Goal: Information Seeking & Learning: Find specific page/section

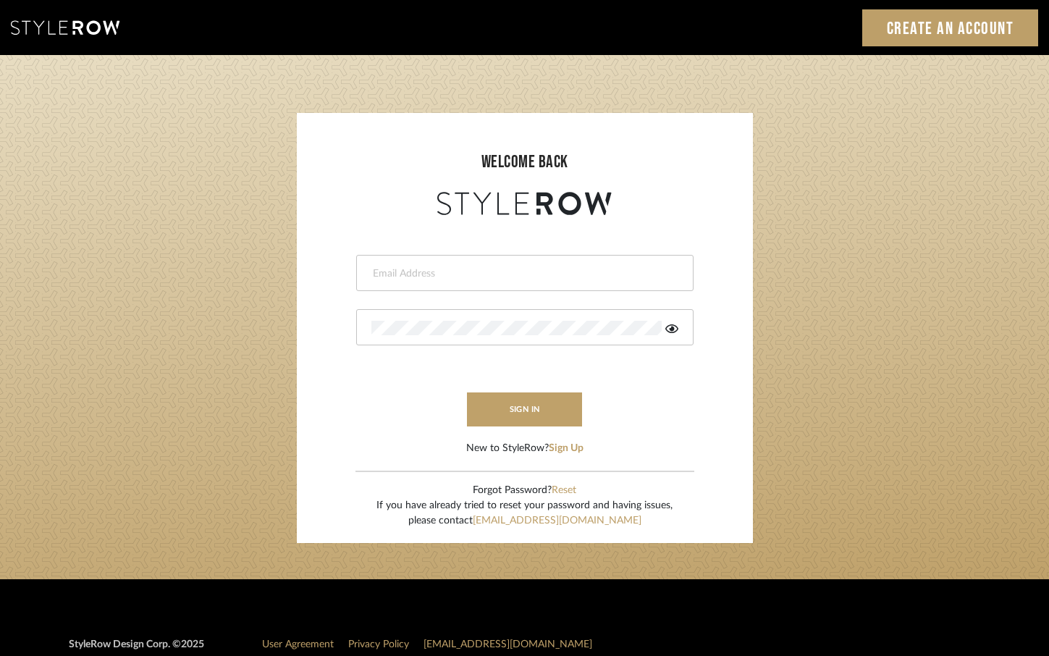
drag, startPoint x: 0, startPoint y: 0, endPoint x: 579, endPoint y: 269, distance: 638.7
click at [580, 269] on input "email" at bounding box center [522, 273] width 303 height 14
type input "[EMAIL_ADDRESS][DOMAIN_NAME]"
drag, startPoint x: 672, startPoint y: 326, endPoint x: 611, endPoint y: 341, distance: 63.2
click at [672, 326] on icon at bounding box center [671, 329] width 13 height 12
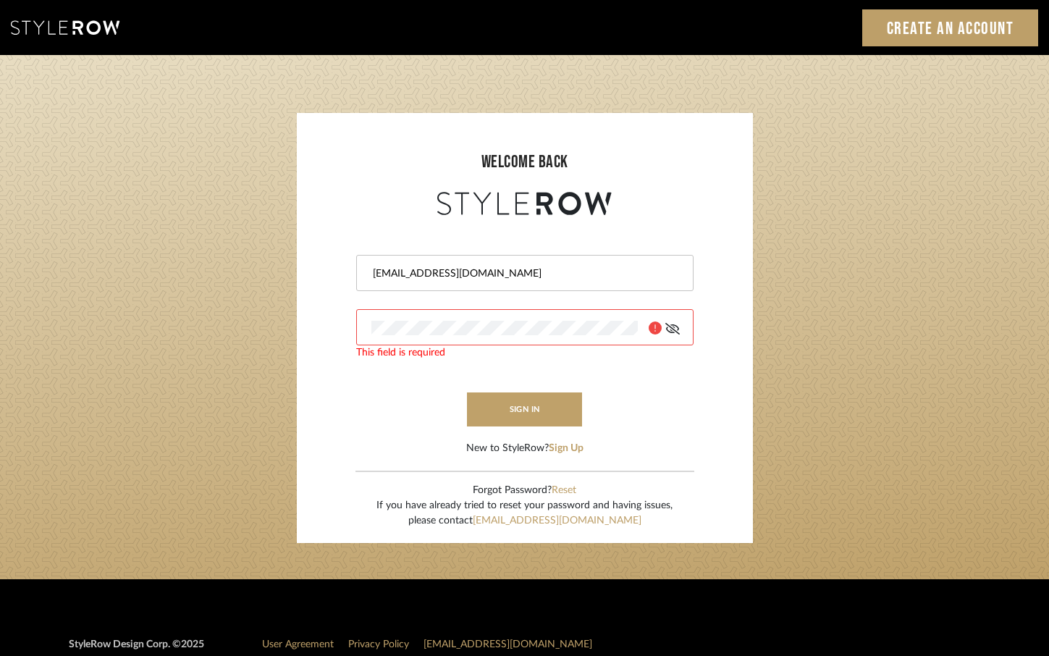
click at [611, 341] on div at bounding box center [524, 327] width 337 height 36
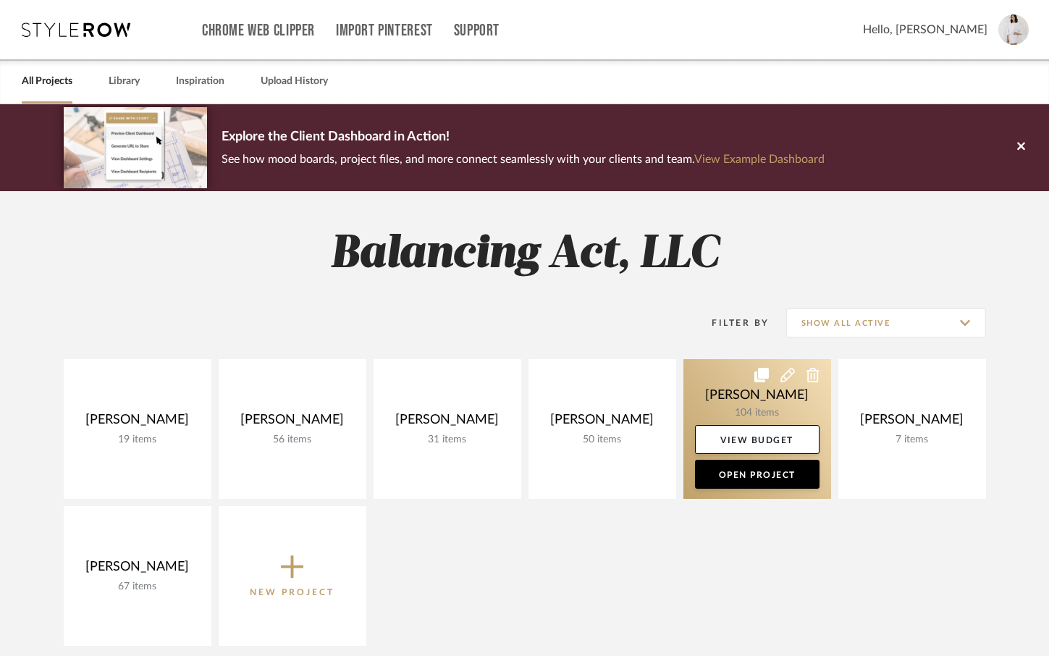
click at [734, 407] on link at bounding box center [757, 429] width 148 height 140
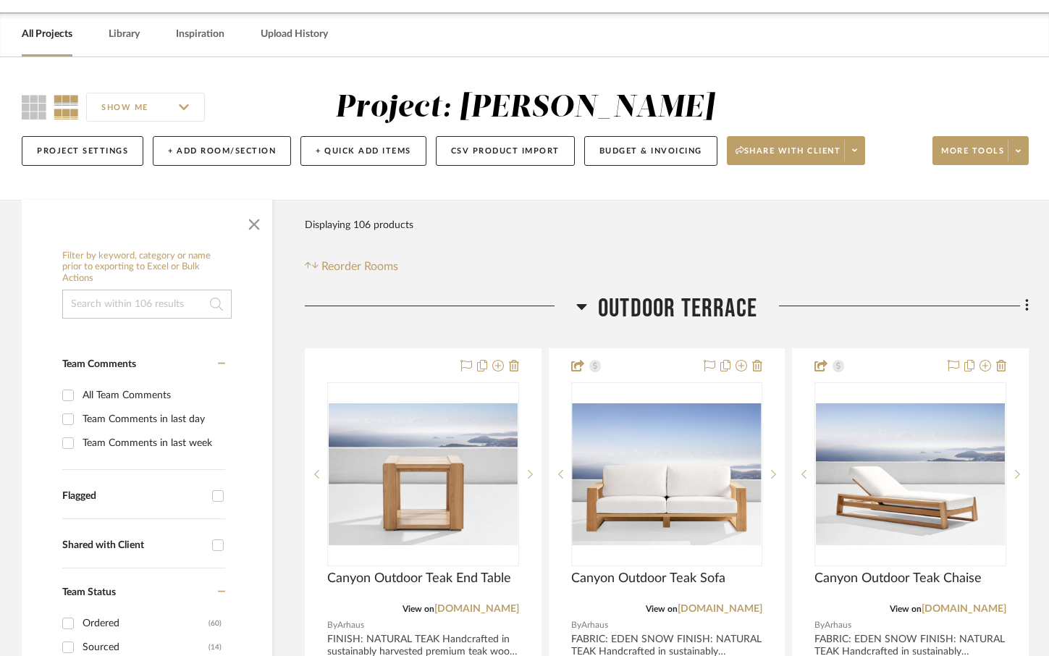
scroll to position [72, 0]
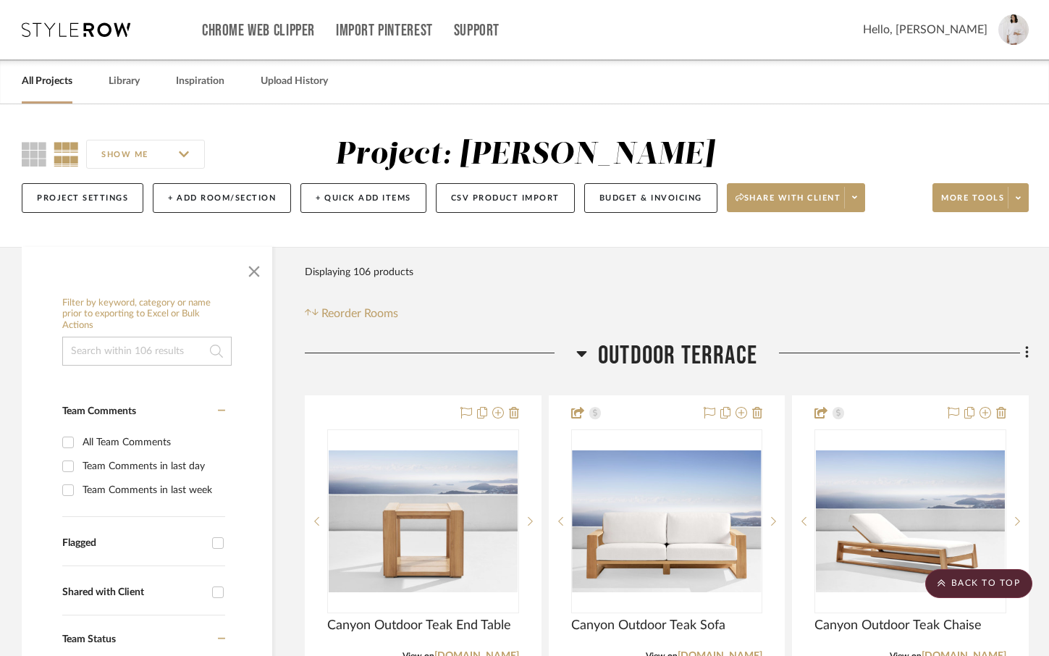
scroll to position [145, 0]
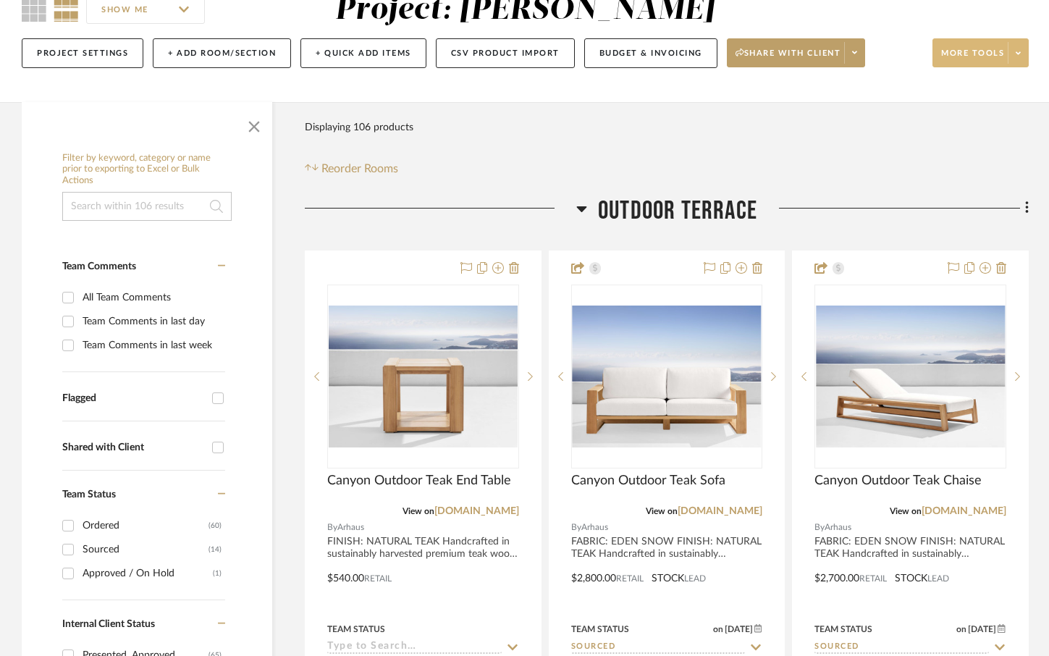
click at [1023, 51] on span at bounding box center [1018, 53] width 20 height 22
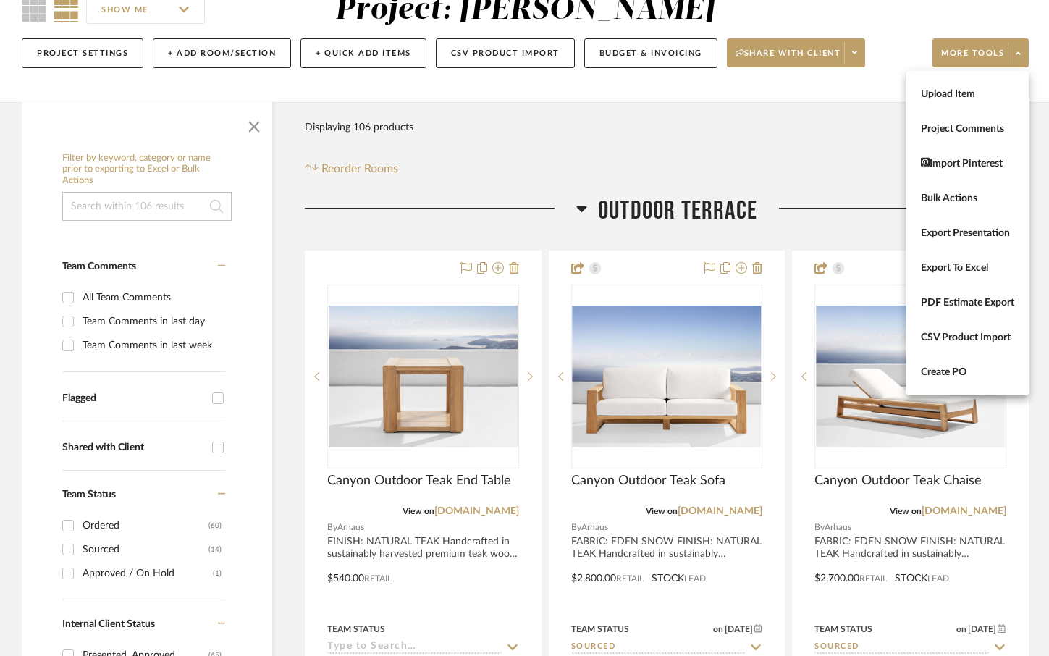
click at [691, 130] on div at bounding box center [524, 328] width 1049 height 656
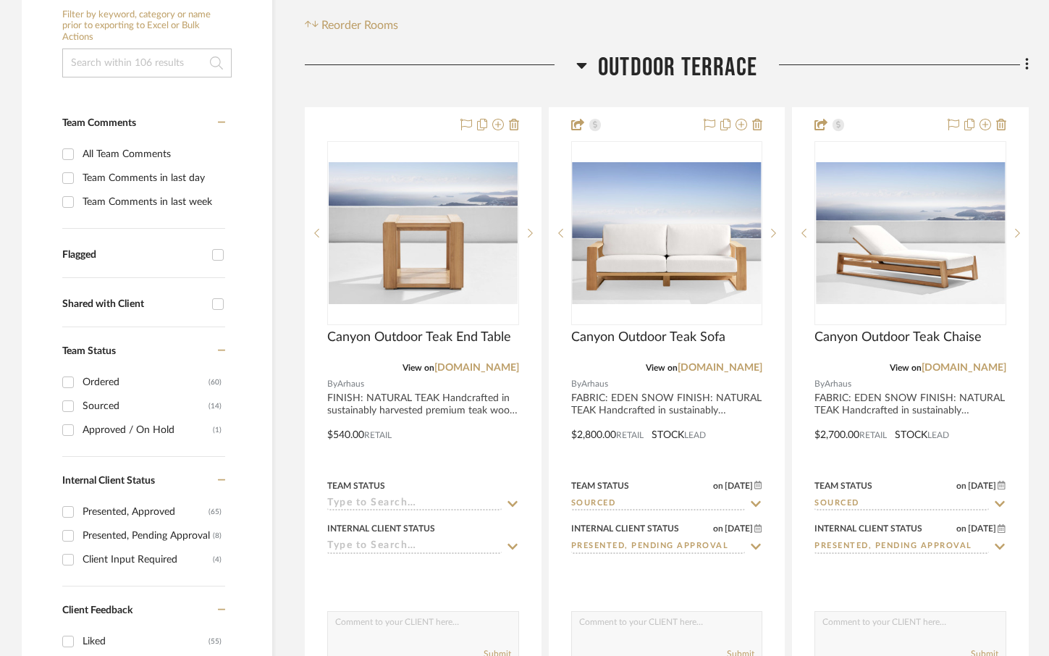
scroll to position [290, 0]
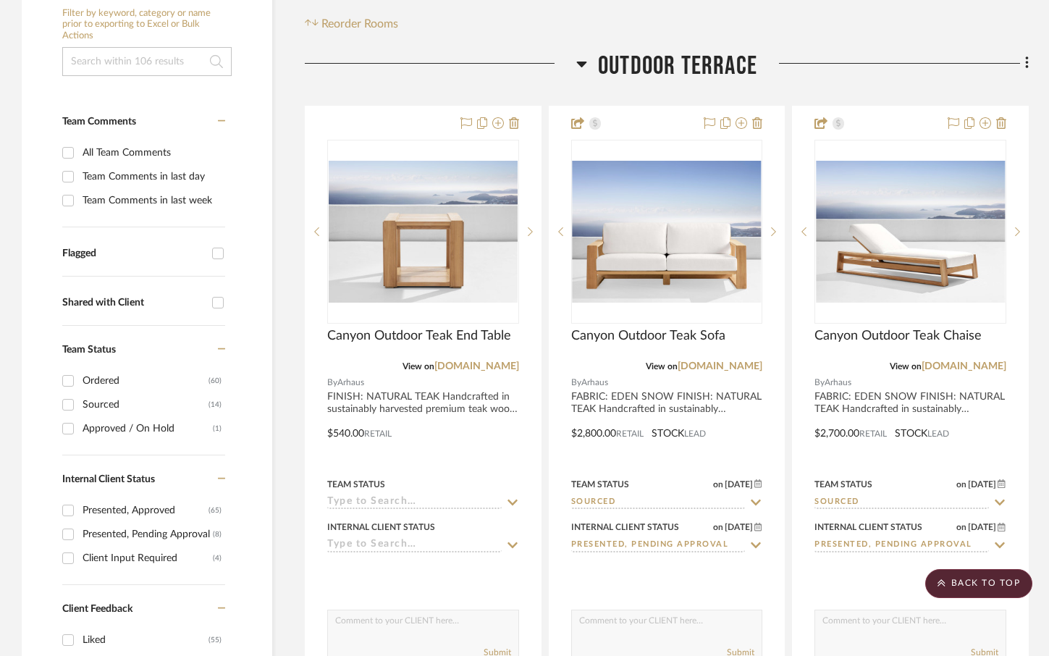
click at [69, 381] on input "Ordered (60)" at bounding box center [67, 380] width 23 height 23
checkbox input "true"
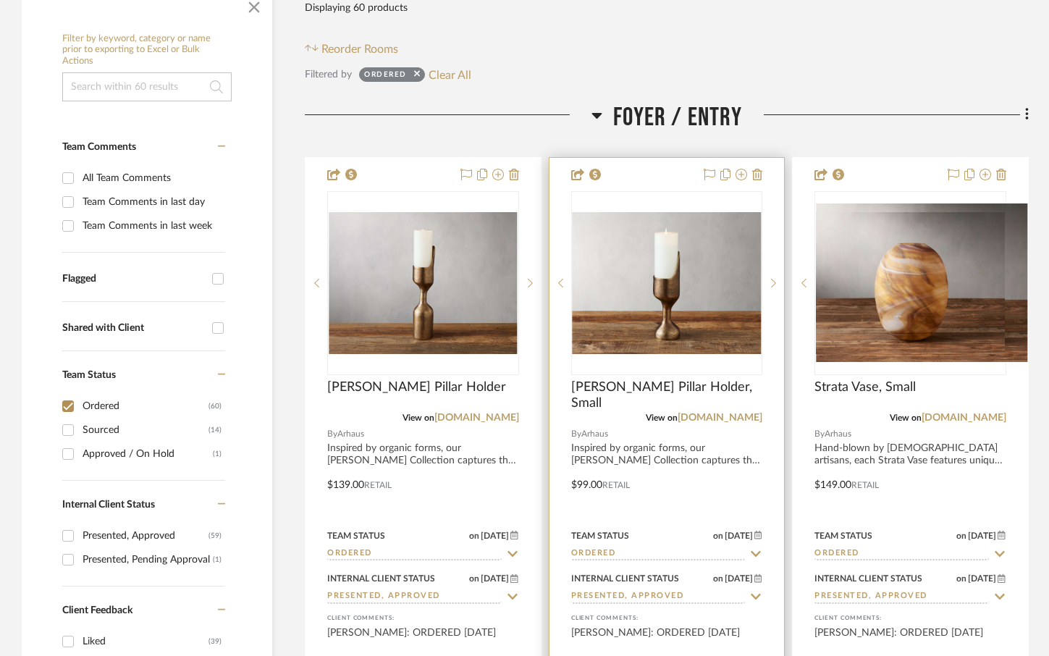
scroll to position [290, 0]
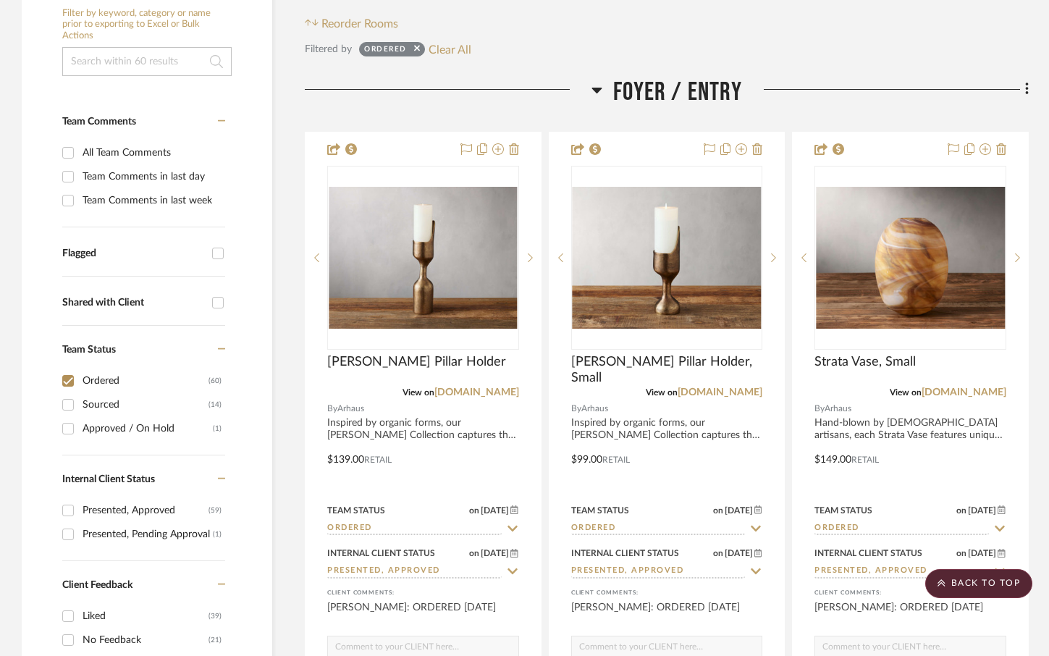
click at [774, 27] on div "Filter Products Displaying 60 products Reorder Rooms" at bounding box center [667, 0] width 724 height 64
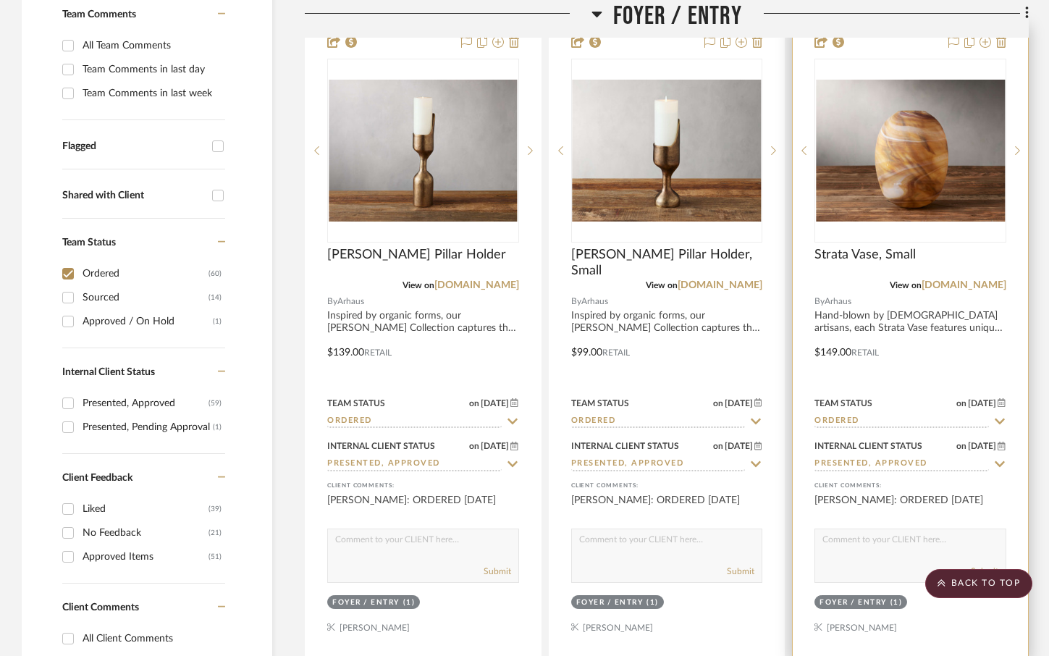
scroll to position [724, 0]
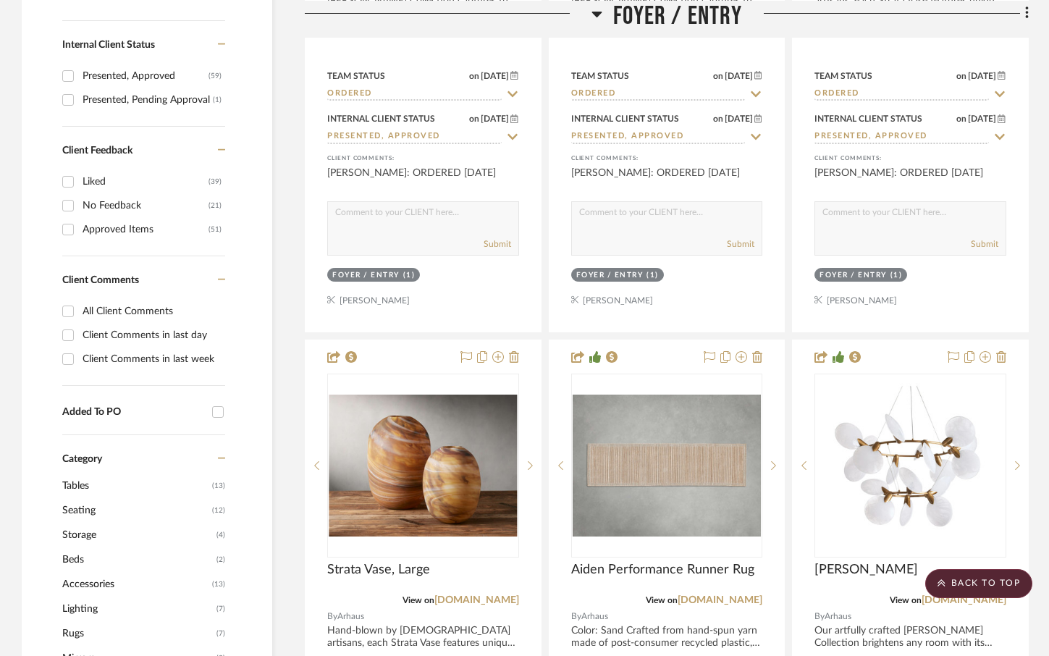
click at [786, 334] on div "Myles Pillar Holder View on arhaus.com By Arhaus Inspired by organic forms, our…" at bounding box center [667, 656] width 724 height 1919
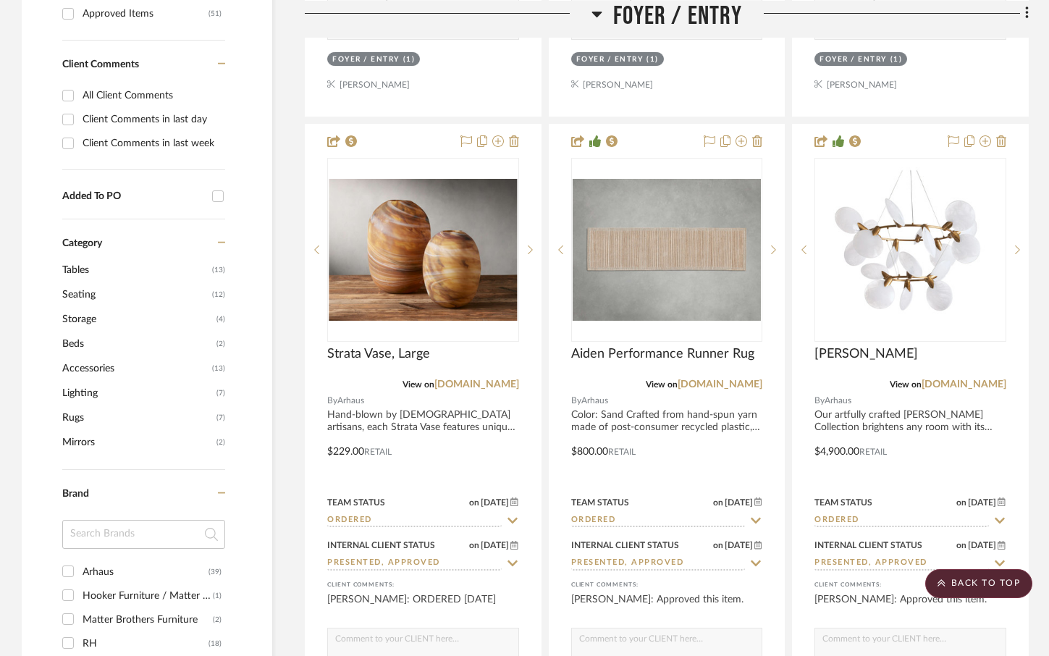
scroll to position [941, 0]
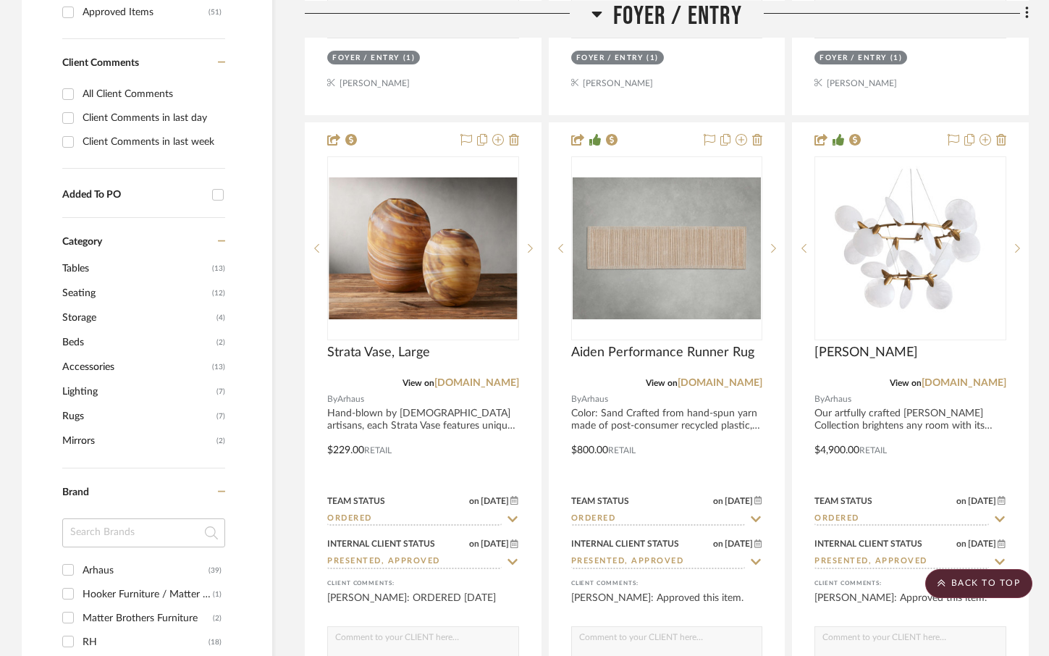
click at [790, 182] on div "Myles Pillar Holder View on arhaus.com By Arhaus Inspired by organic forms, our…" at bounding box center [667, 439] width 724 height 1919
click at [788, 360] on div "Myles Pillar Holder View on arhaus.com By Arhaus Inspired by organic forms, our…" at bounding box center [667, 439] width 724 height 1919
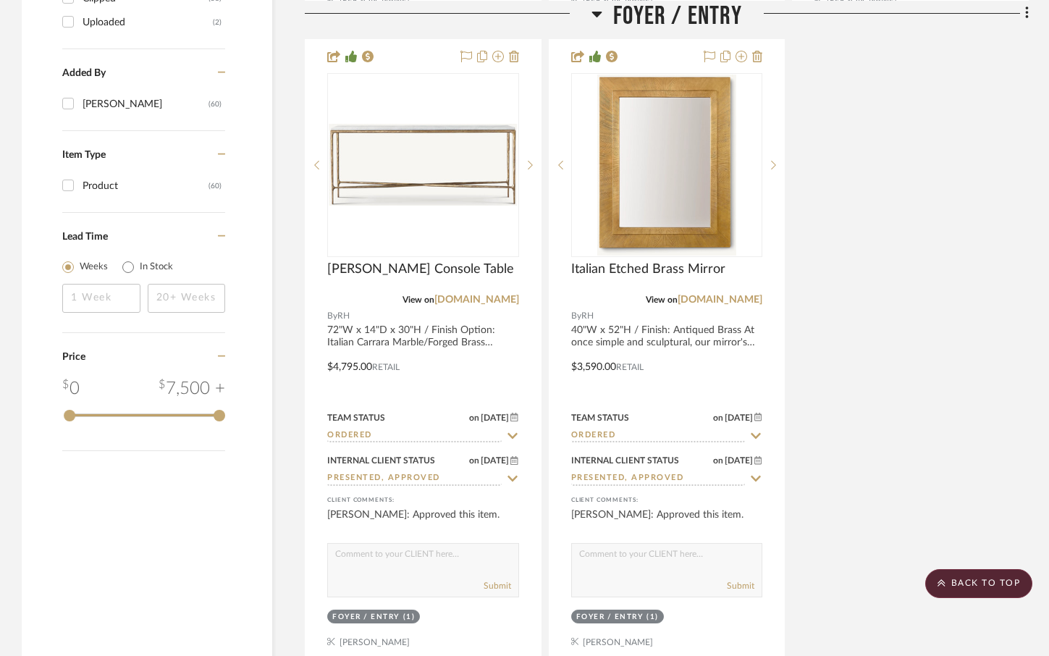
scroll to position [1665, 0]
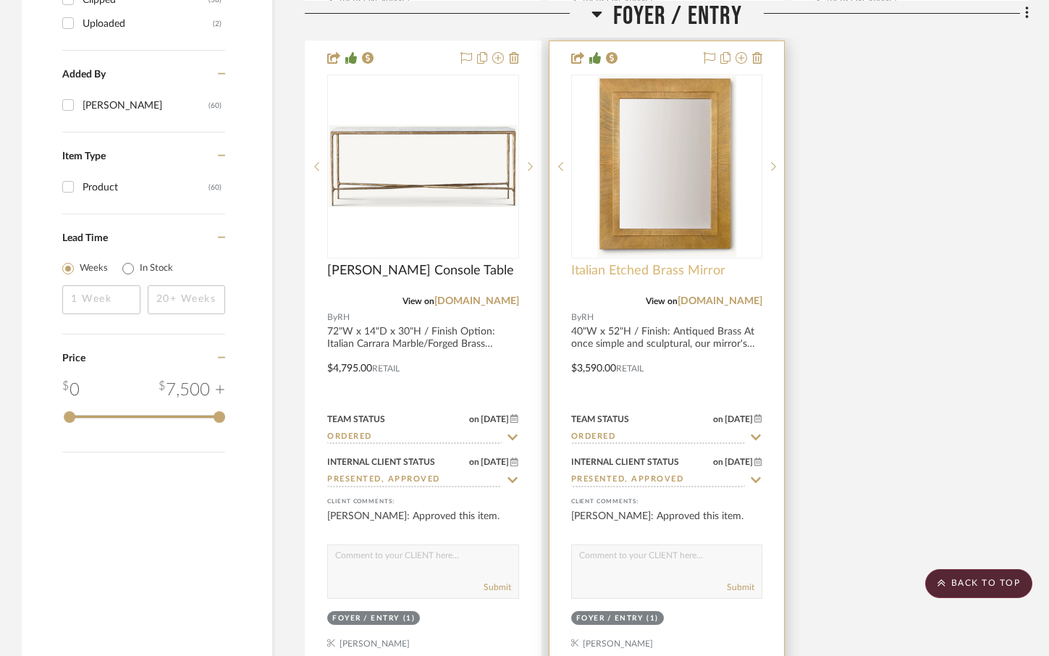
click at [670, 267] on span "Italian Etched Brass Mirror" at bounding box center [648, 271] width 154 height 16
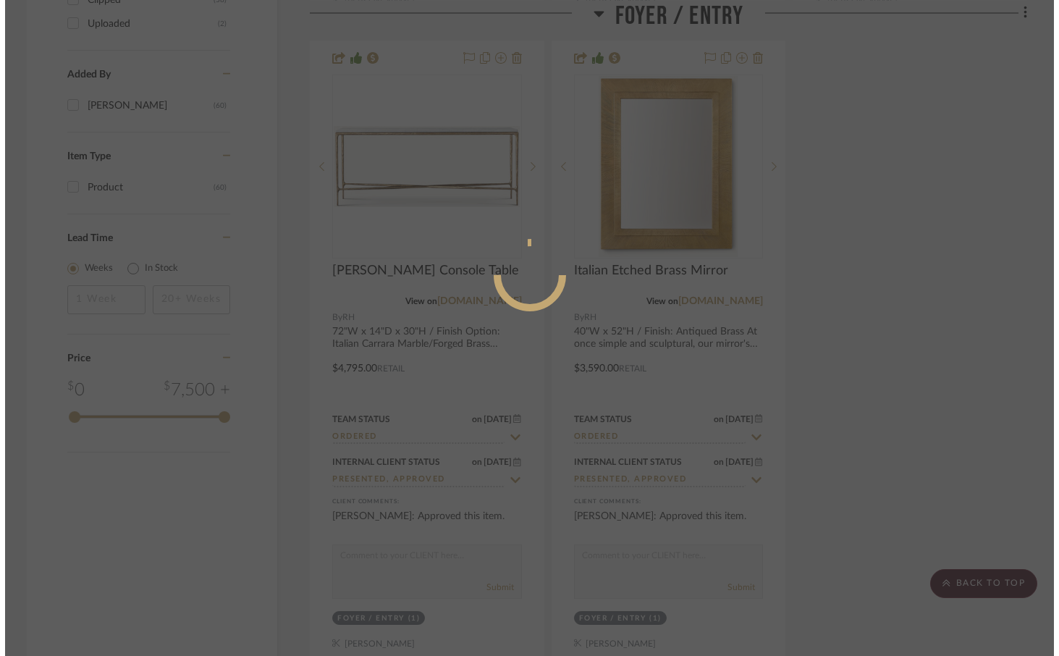
scroll to position [0, 0]
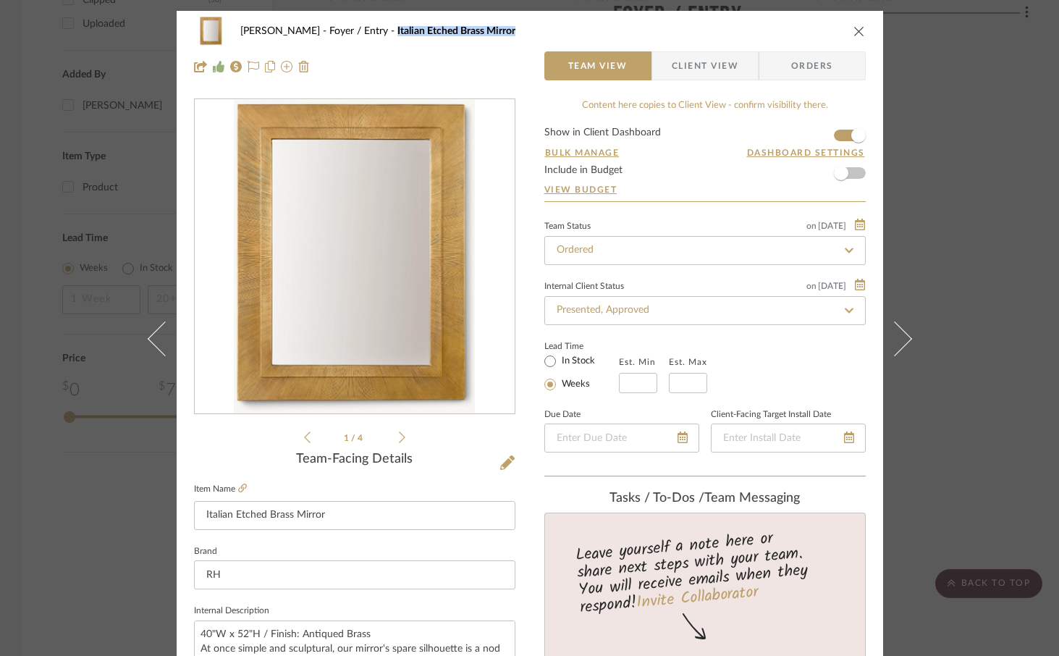
drag, startPoint x: 488, startPoint y: 32, endPoint x: 364, endPoint y: 37, distance: 123.9
click at [364, 37] on div "Lisa Hughes Foyer / Entry Italian Etched Brass Mirror" at bounding box center [530, 31] width 672 height 29
copy span "Italian Etched Brass Mirror"
drag, startPoint x: 856, startPoint y: 28, endPoint x: 575, endPoint y: 342, distance: 421.9
click at [856, 28] on icon "close" at bounding box center [859, 31] width 12 height 12
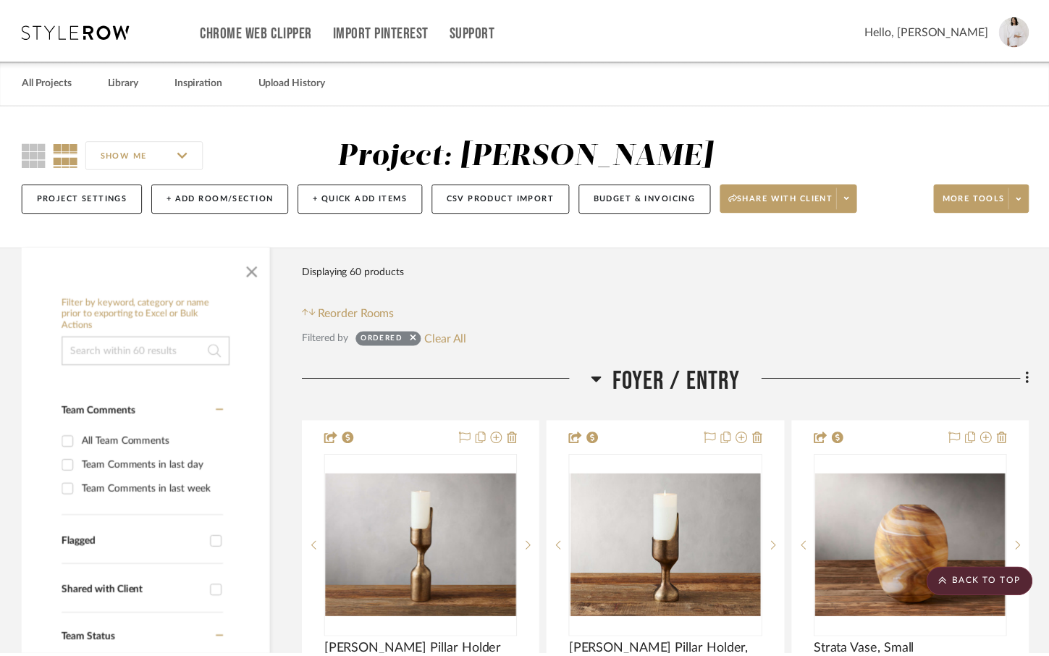
scroll to position [1665, 0]
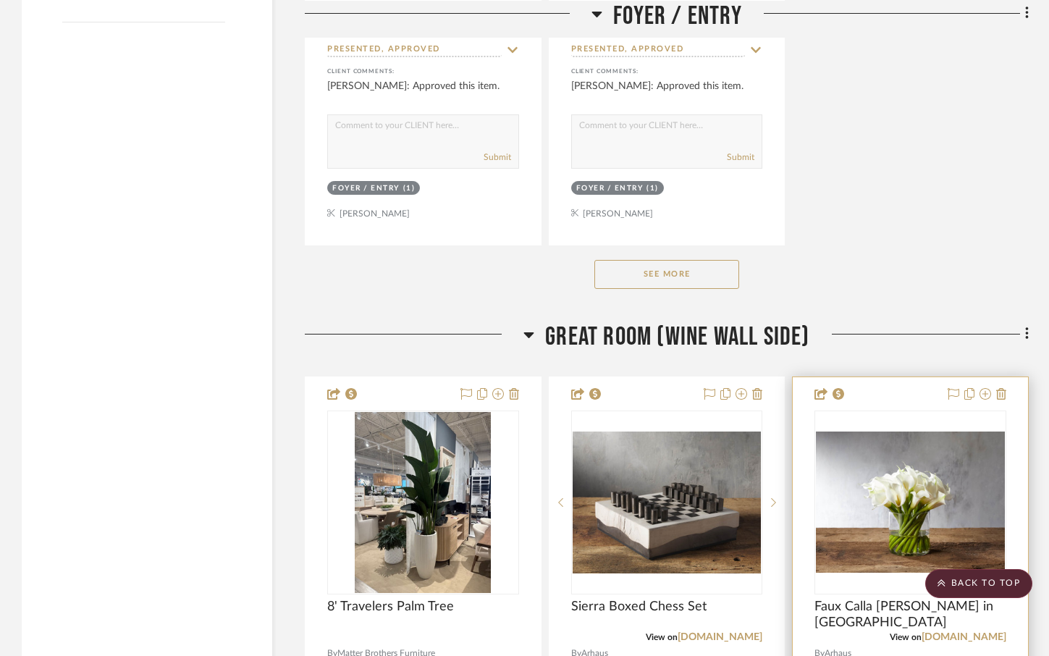
scroll to position [2172, 0]
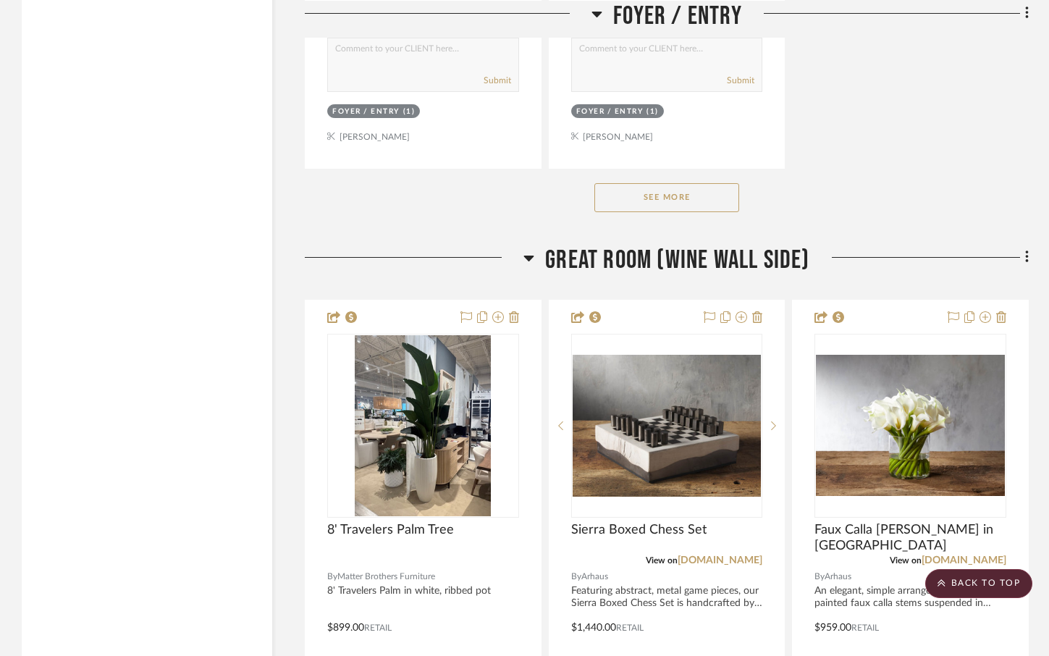
click at [683, 196] on button "See More" at bounding box center [666, 197] width 145 height 29
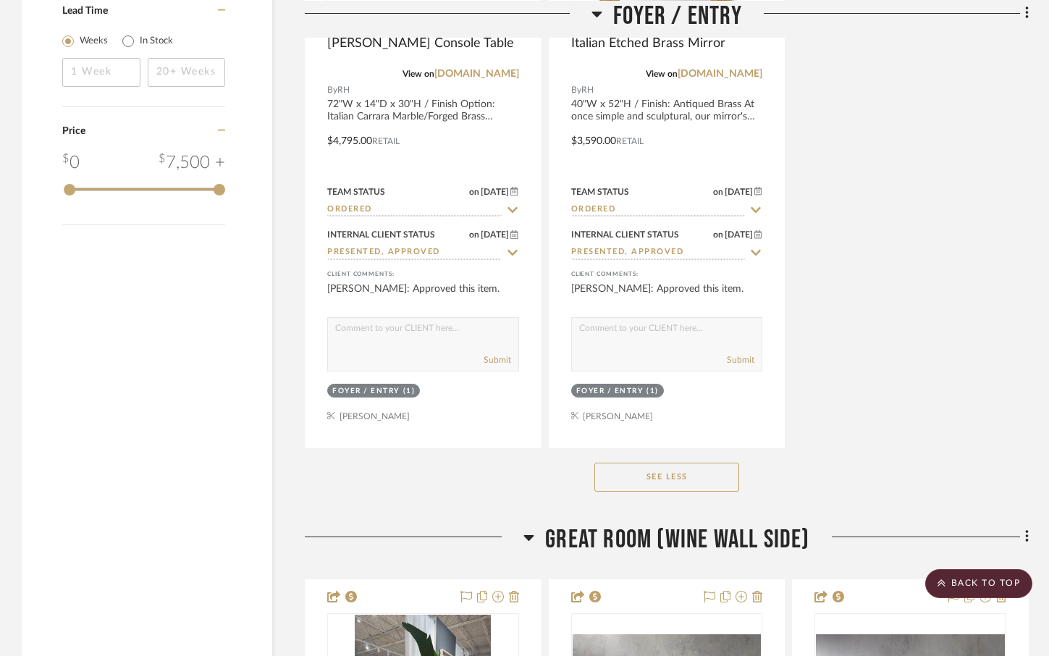
scroll to position [1882, 0]
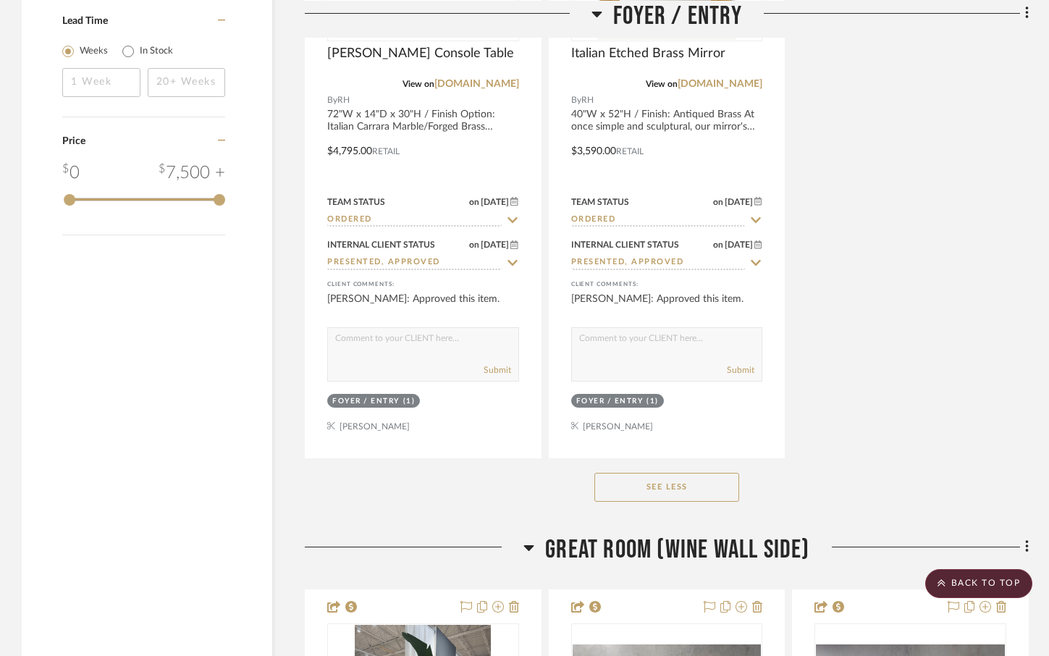
click at [724, 484] on button "See Less" at bounding box center [666, 487] width 145 height 29
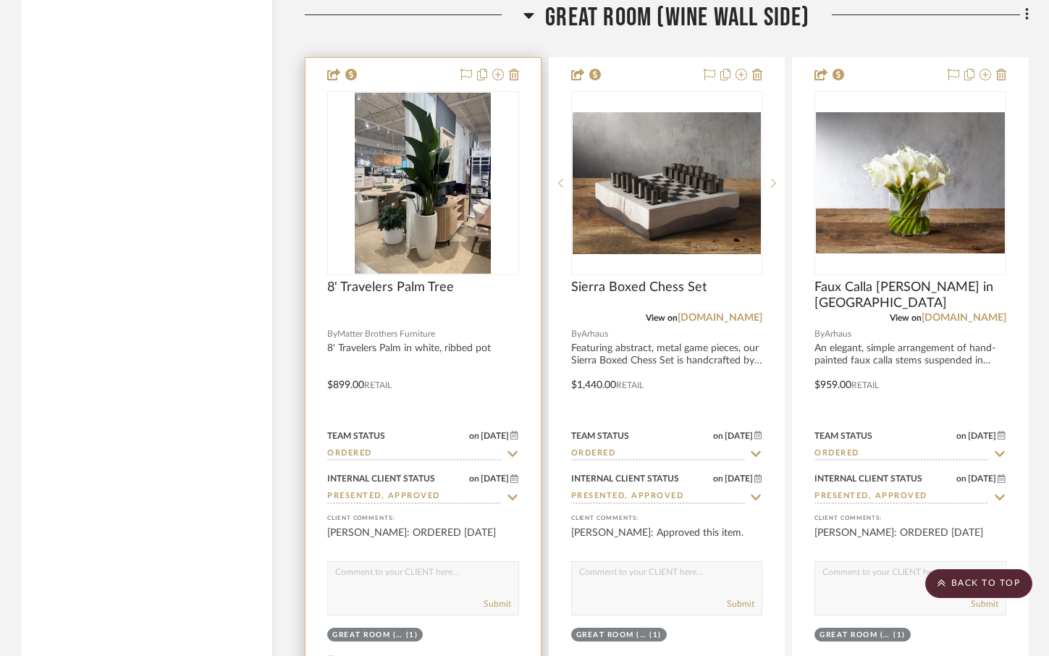
scroll to position [2389, 0]
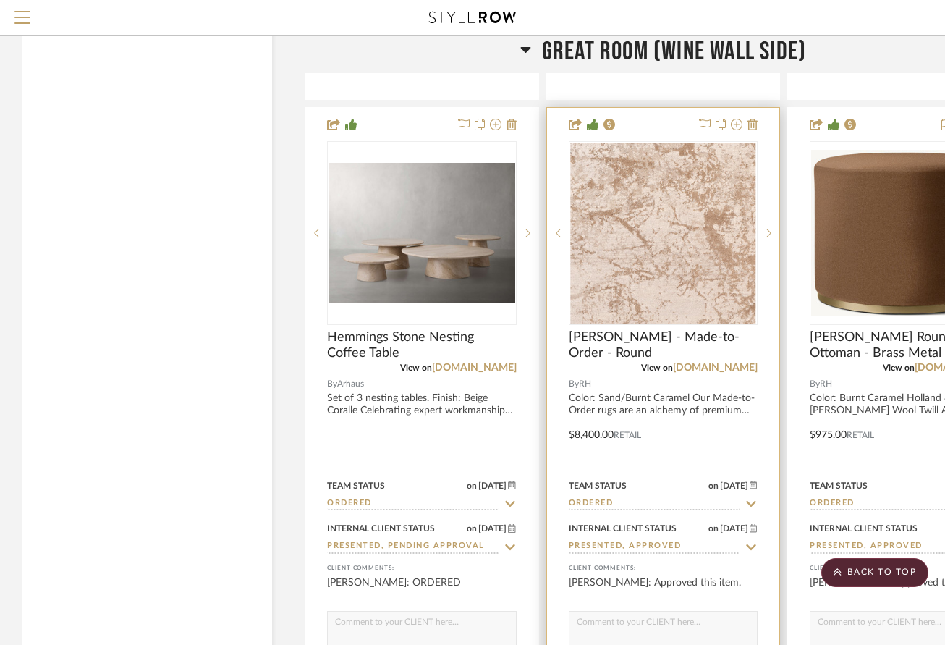
scroll to position [3004, 0]
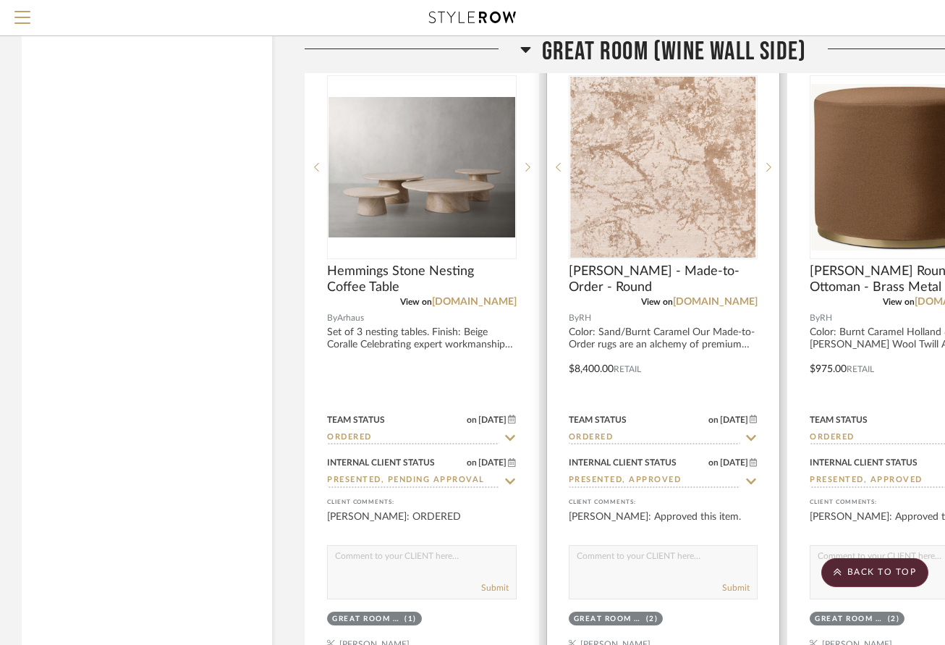
click at [780, 390] on project-item-tile "Pilar Rug - Made-to-Order - Round View on rh.com By RH Color: Sand/Burnt Carame…" at bounding box center [664, 358] width 235 height 635
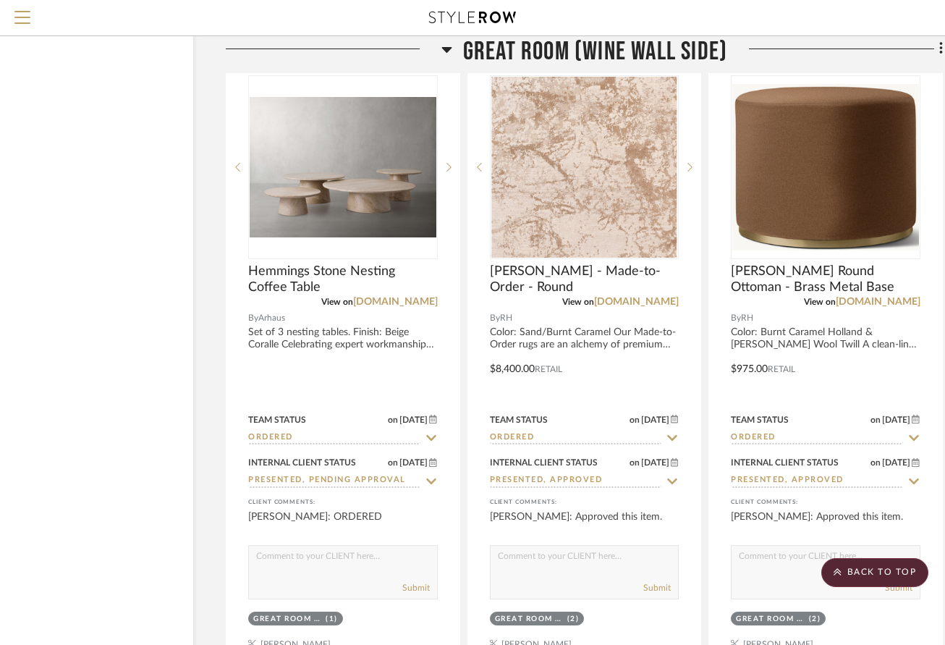
scroll to position [3004, 85]
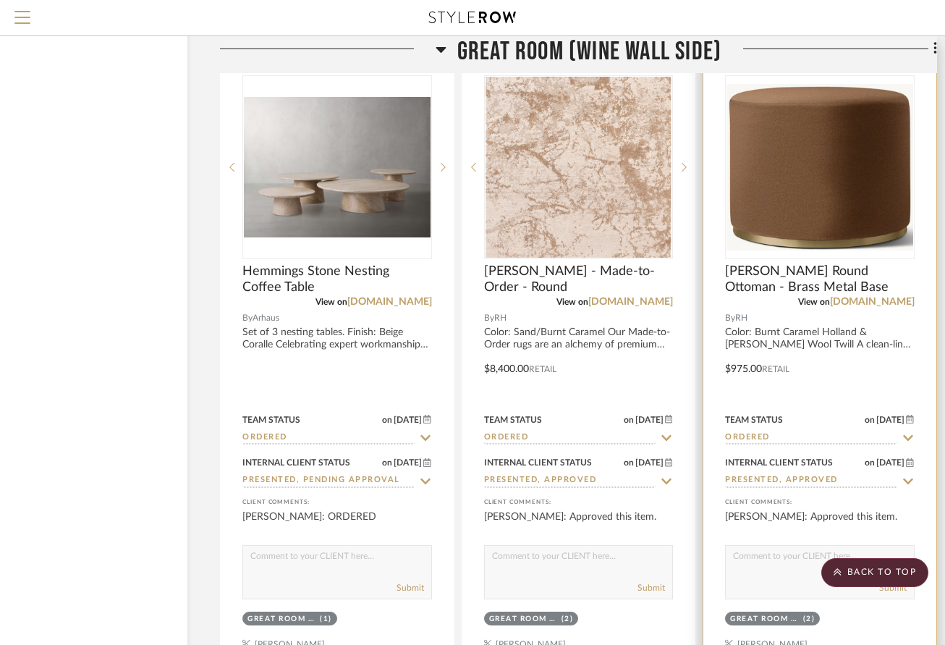
click at [714, 397] on div at bounding box center [820, 358] width 233 height 633
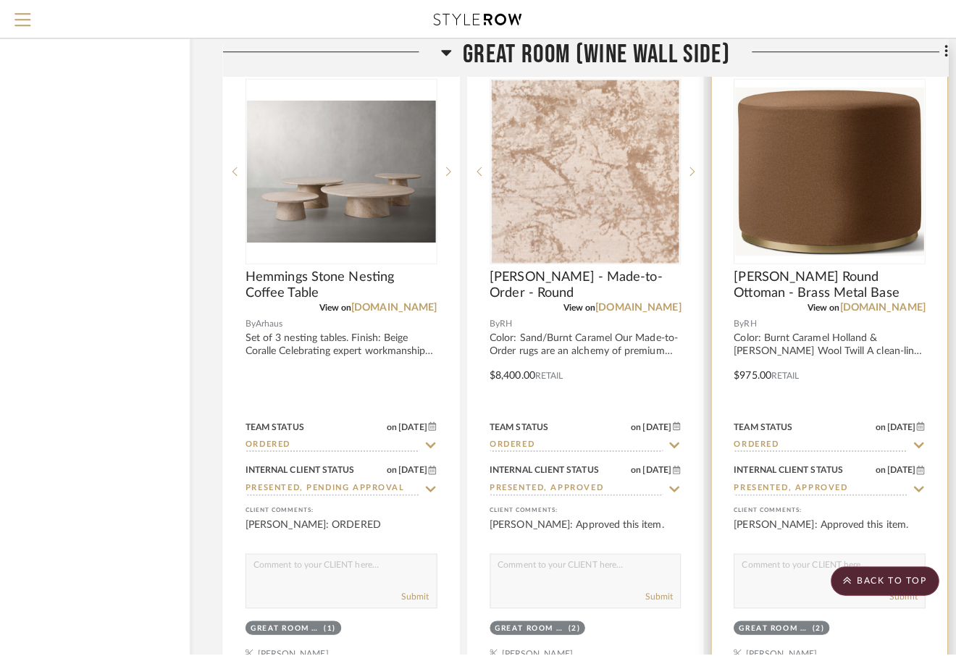
scroll to position [0, 0]
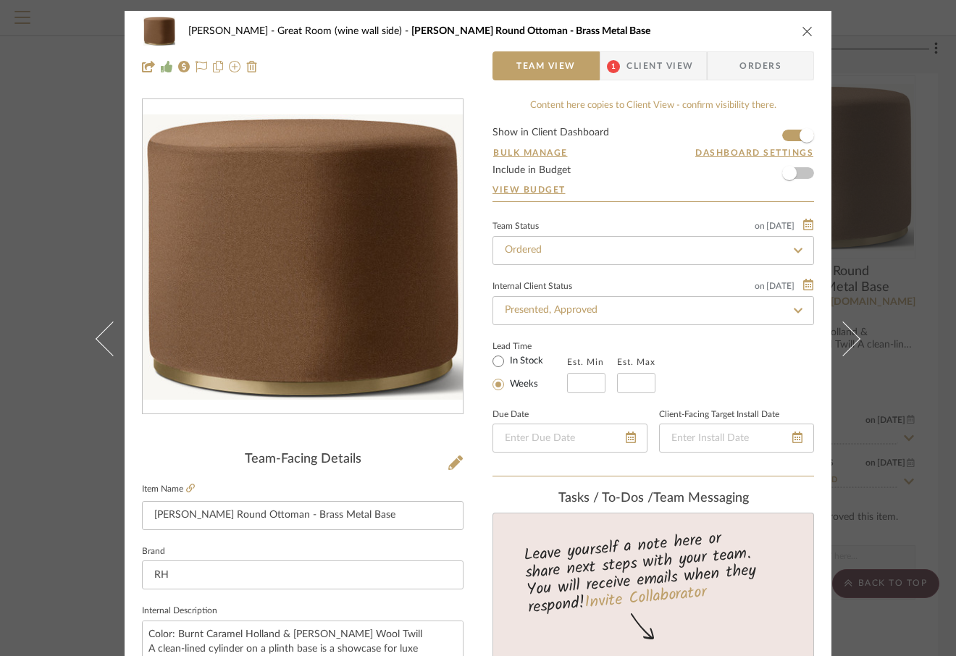
click at [636, 72] on span "Client View" at bounding box center [659, 65] width 67 height 29
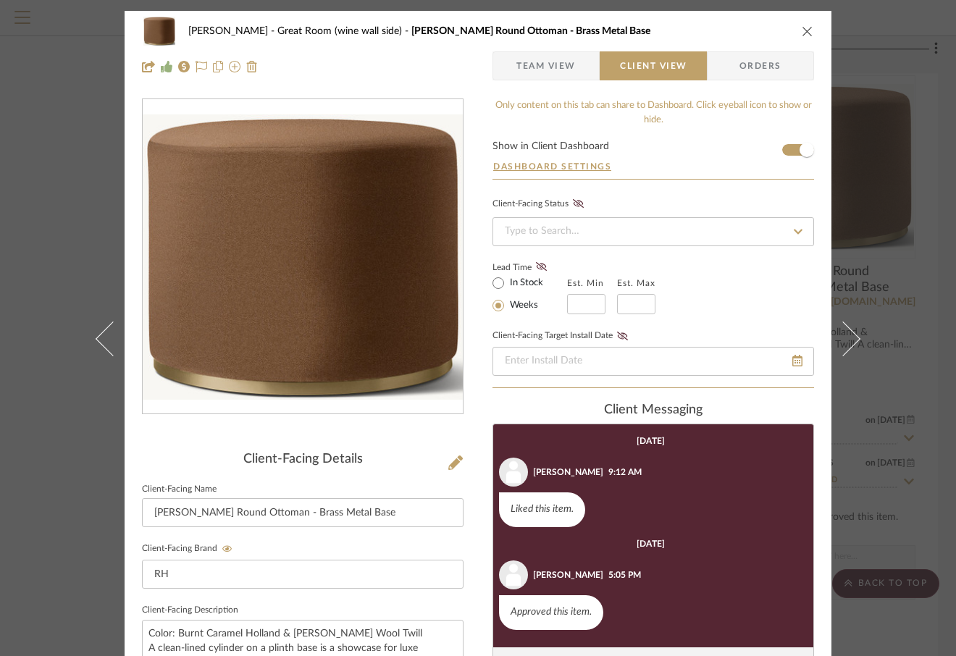
drag, startPoint x: 805, startPoint y: 31, endPoint x: 729, endPoint y: 80, distance: 90.2
click at [805, 31] on icon "close" at bounding box center [807, 31] width 12 height 12
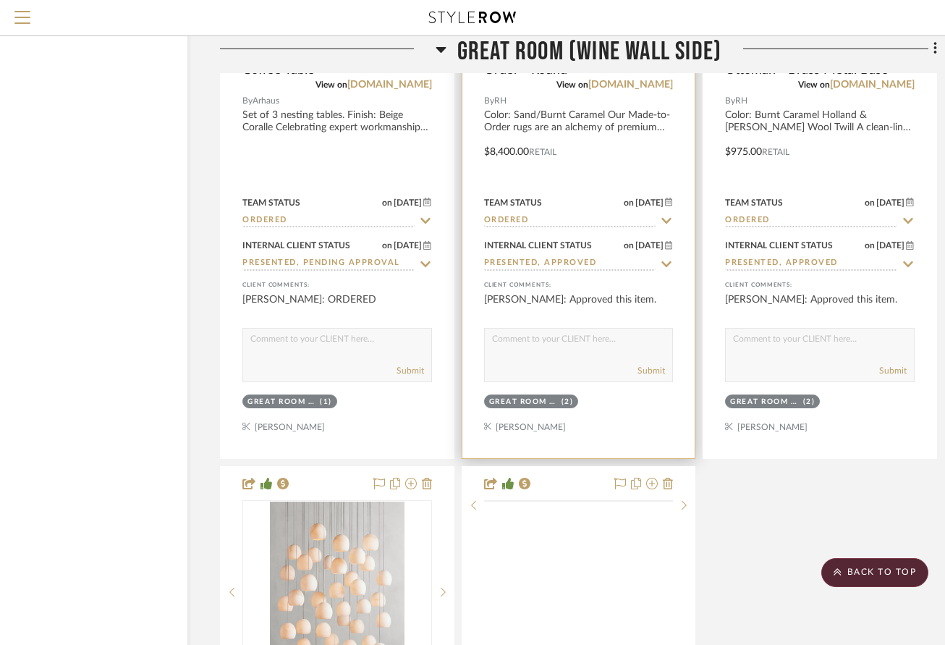
scroll to position [3656, 85]
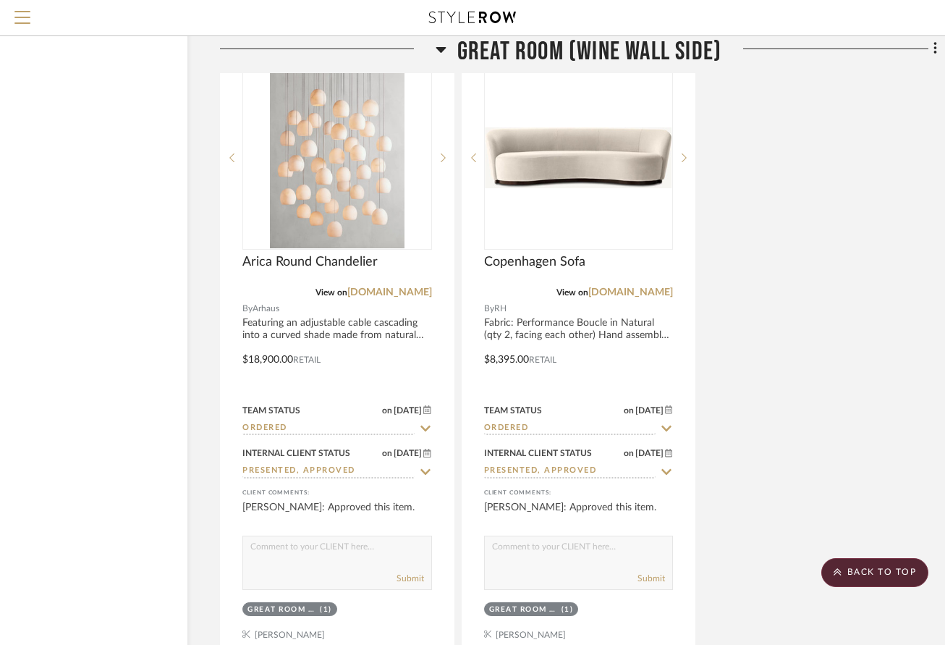
drag, startPoint x: 779, startPoint y: 355, endPoint x: 756, endPoint y: 358, distance: 23.3
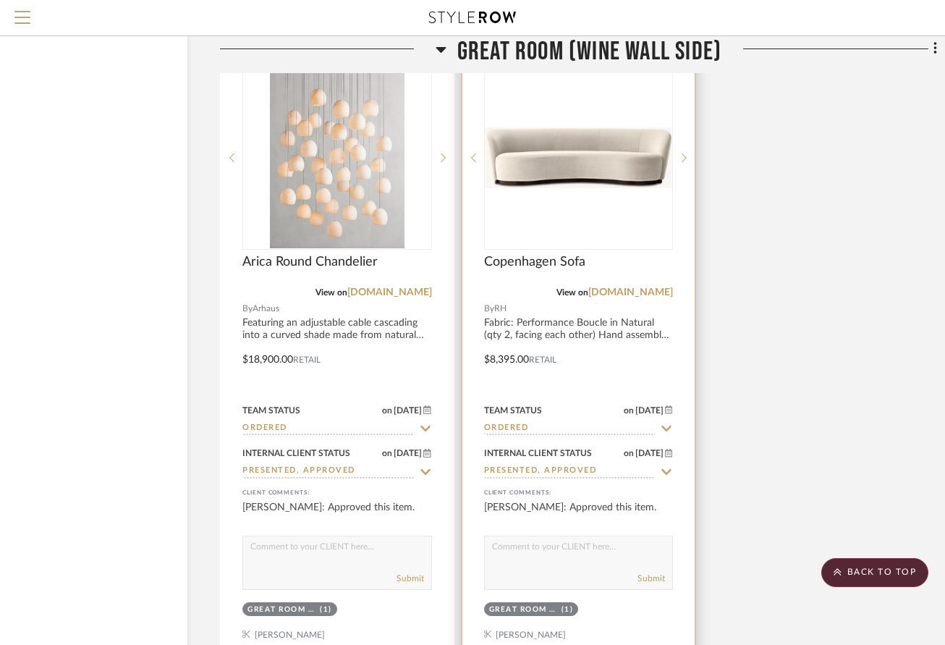
click at [641, 327] on div at bounding box center [579, 349] width 233 height 633
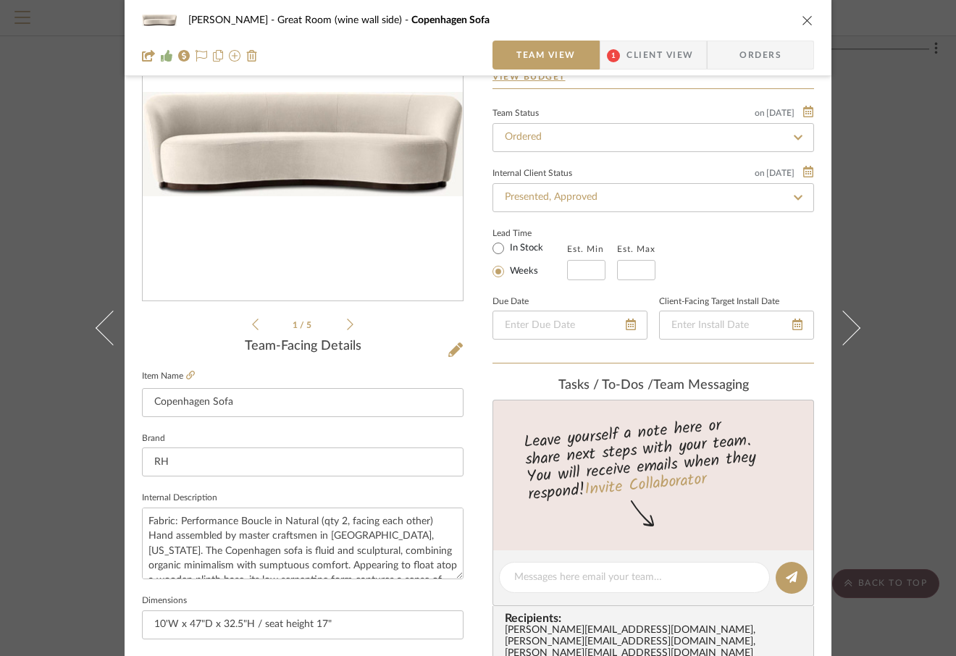
scroll to position [0, 0]
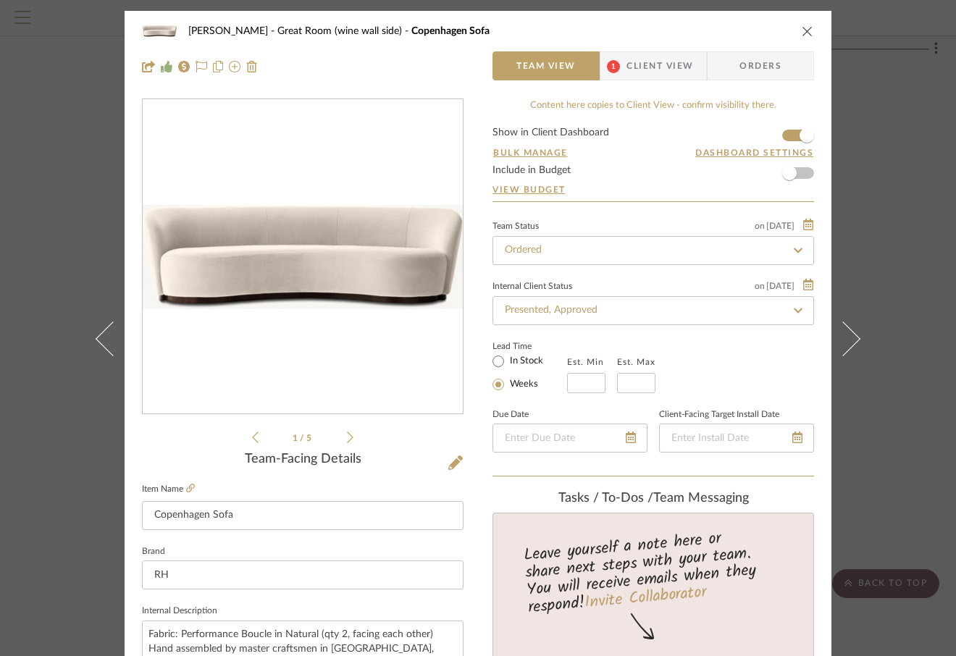
click at [801, 30] on icon "close" at bounding box center [807, 31] width 12 height 12
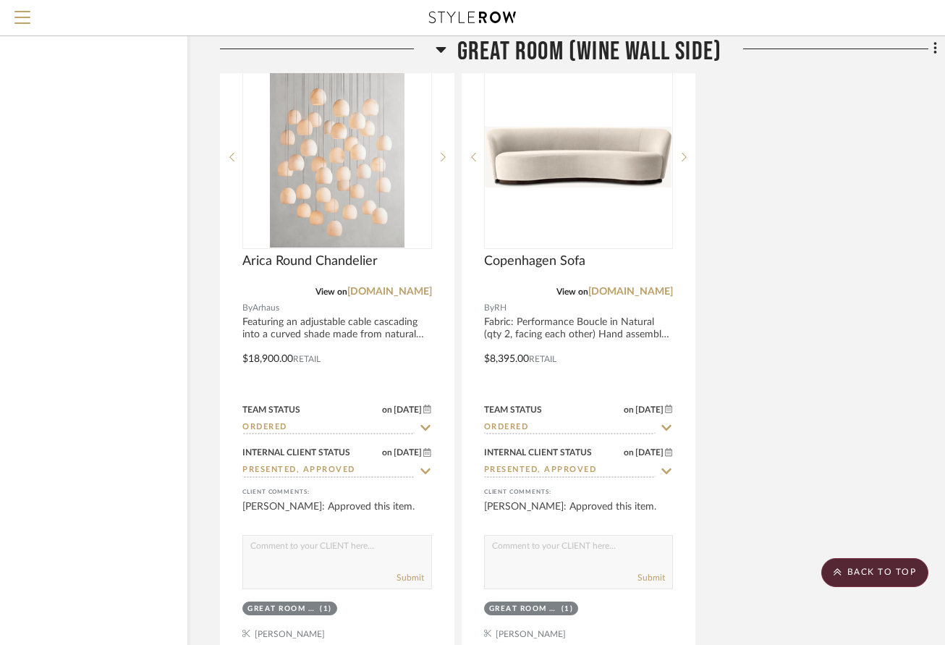
scroll to position [3945, 85]
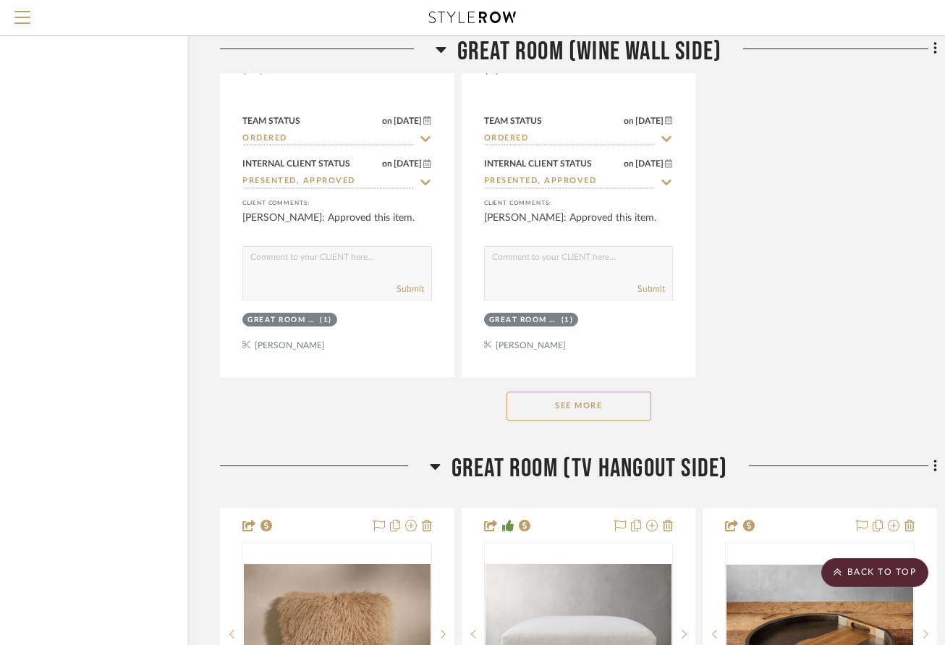
click at [607, 407] on button "See More" at bounding box center [579, 406] width 145 height 29
click at [583, 405] on button "See Less" at bounding box center [579, 406] width 145 height 29
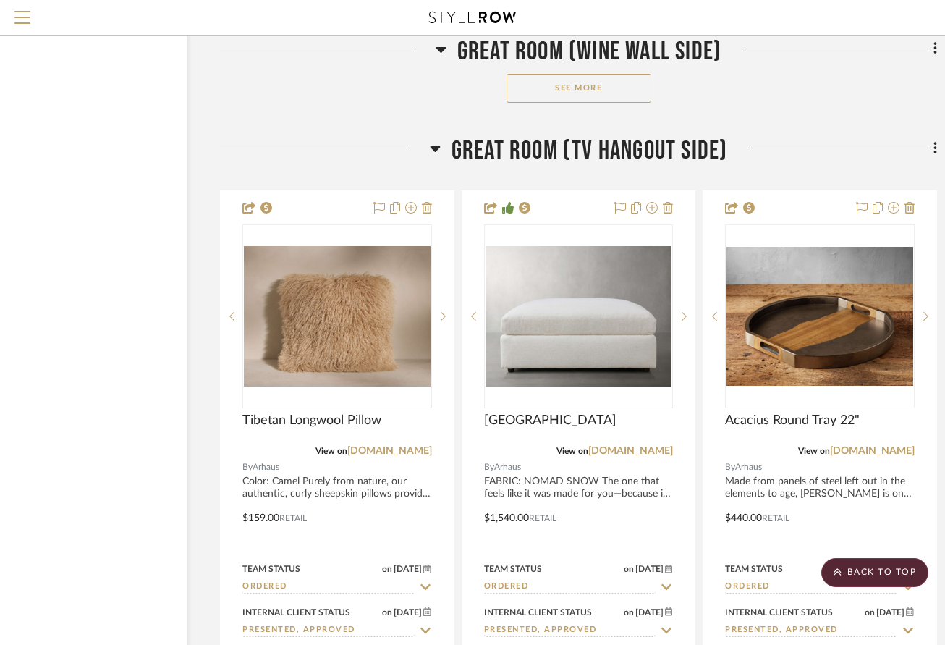
scroll to position [4307, 85]
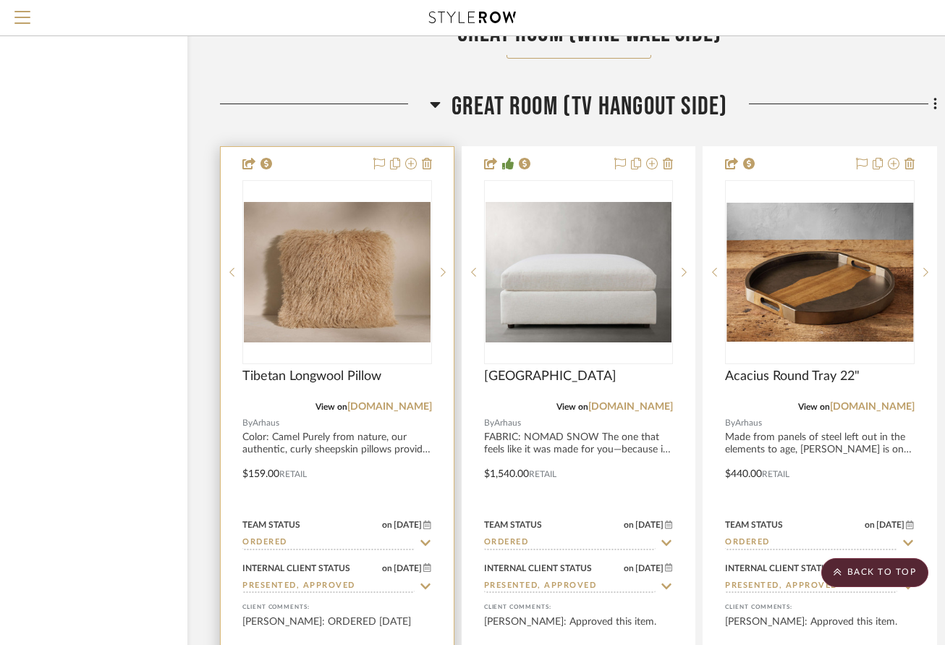
click at [410, 371] on div "Tibetan Longwool Pillow" at bounding box center [338, 384] width 190 height 32
click at [366, 376] on span "Tibetan Longwool Pillow" at bounding box center [312, 376] width 139 height 16
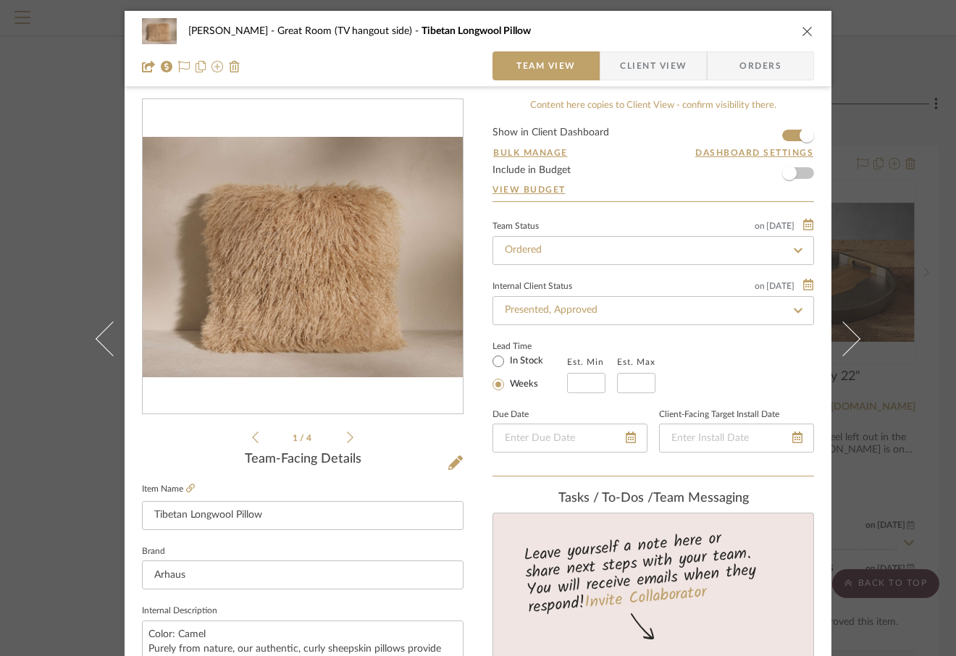
scroll to position [145, 0]
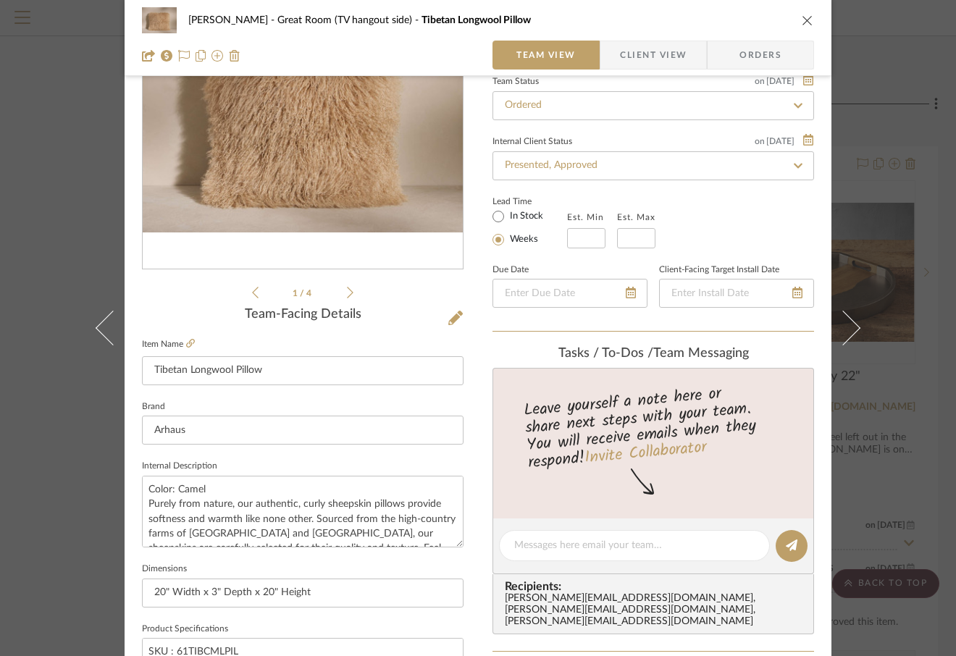
click at [801, 23] on icon "close" at bounding box center [807, 20] width 12 height 12
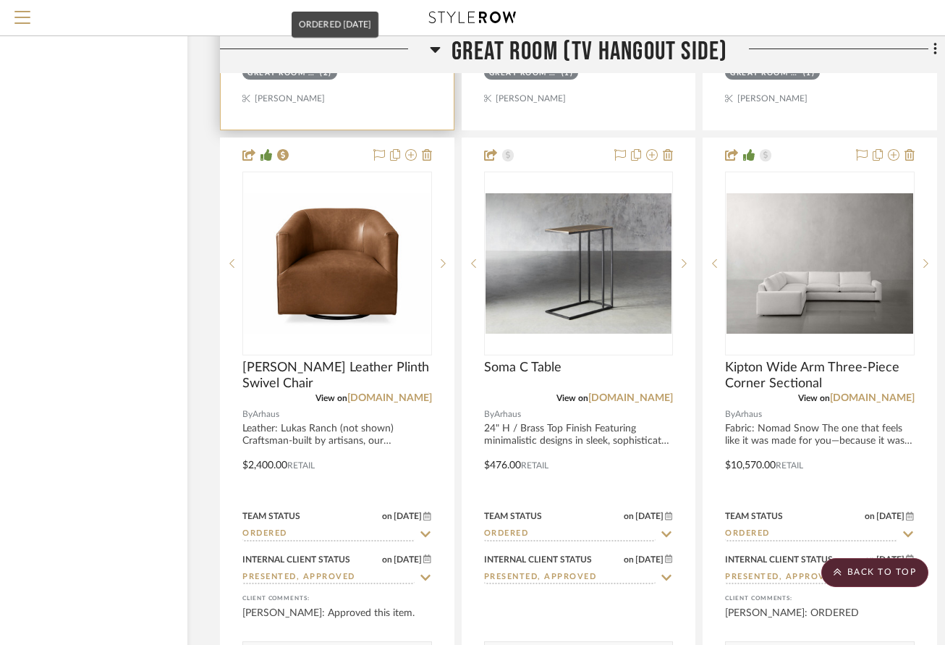
scroll to position [4959, 85]
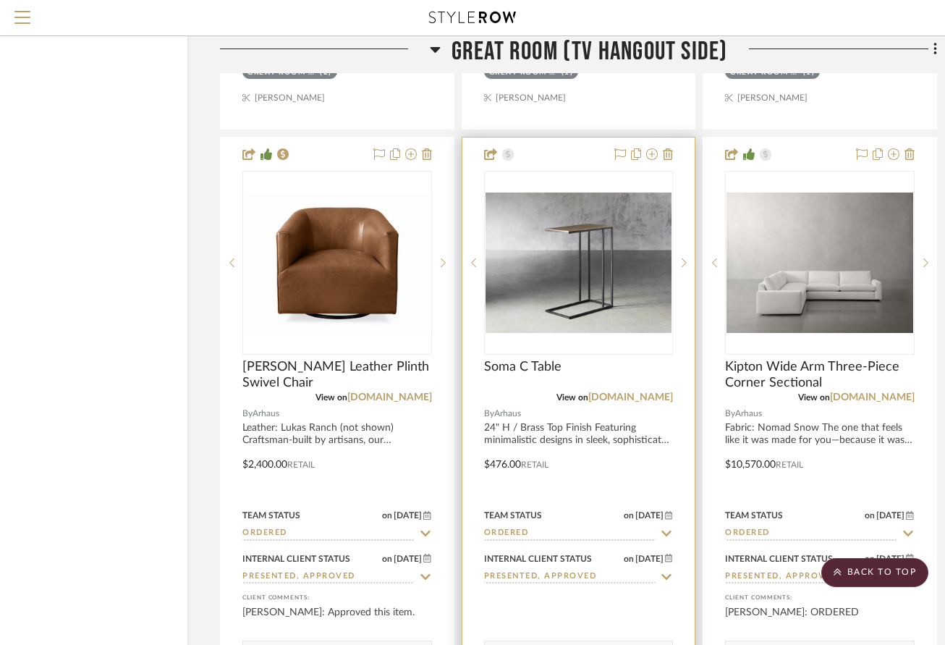
click at [568, 443] on div at bounding box center [579, 454] width 233 height 633
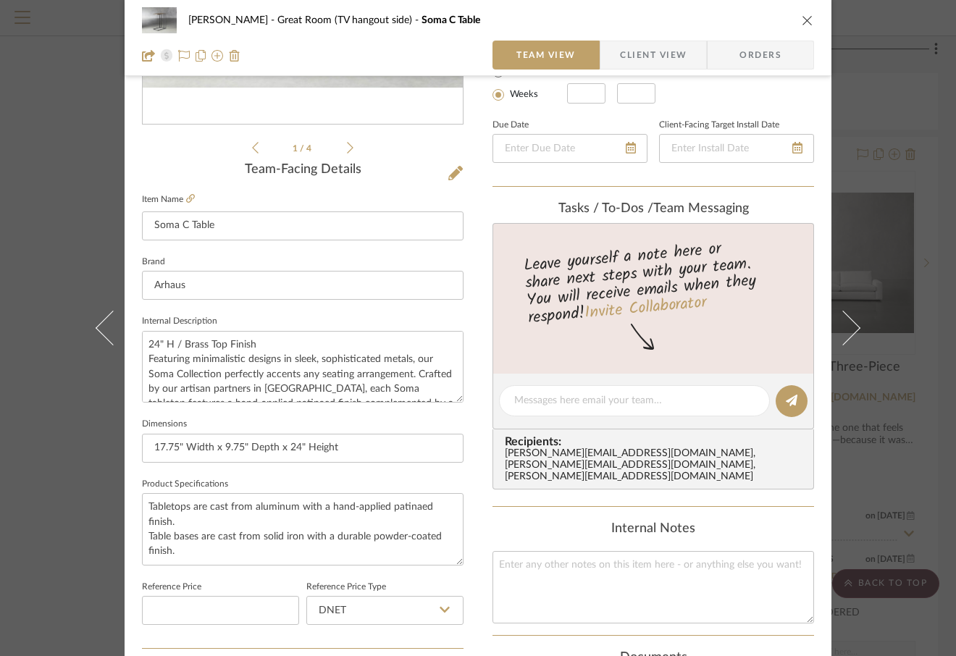
scroll to position [434, 0]
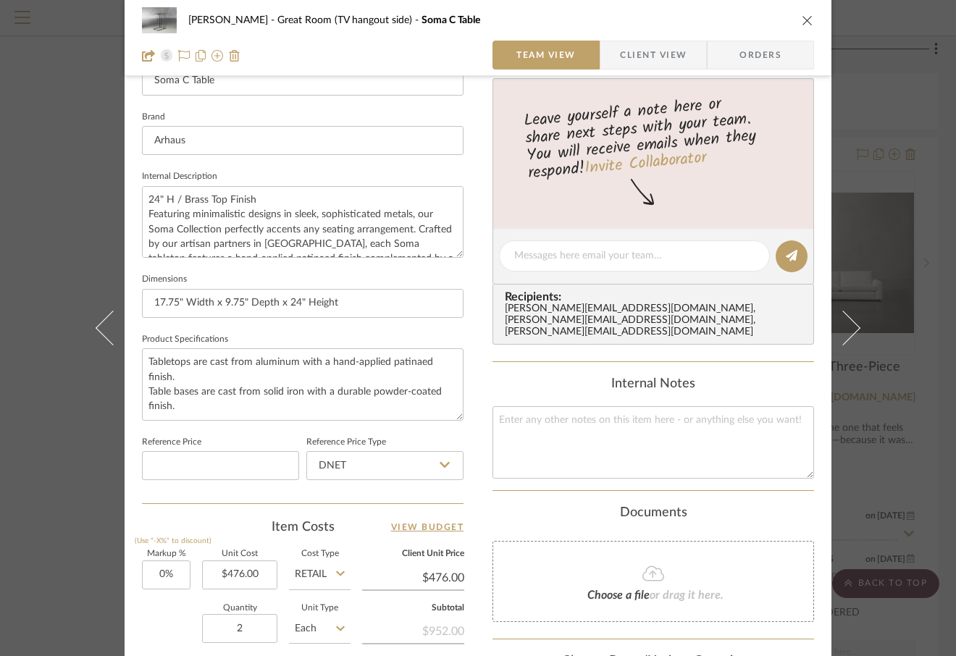
click at [804, 19] on icon "close" at bounding box center [807, 20] width 12 height 12
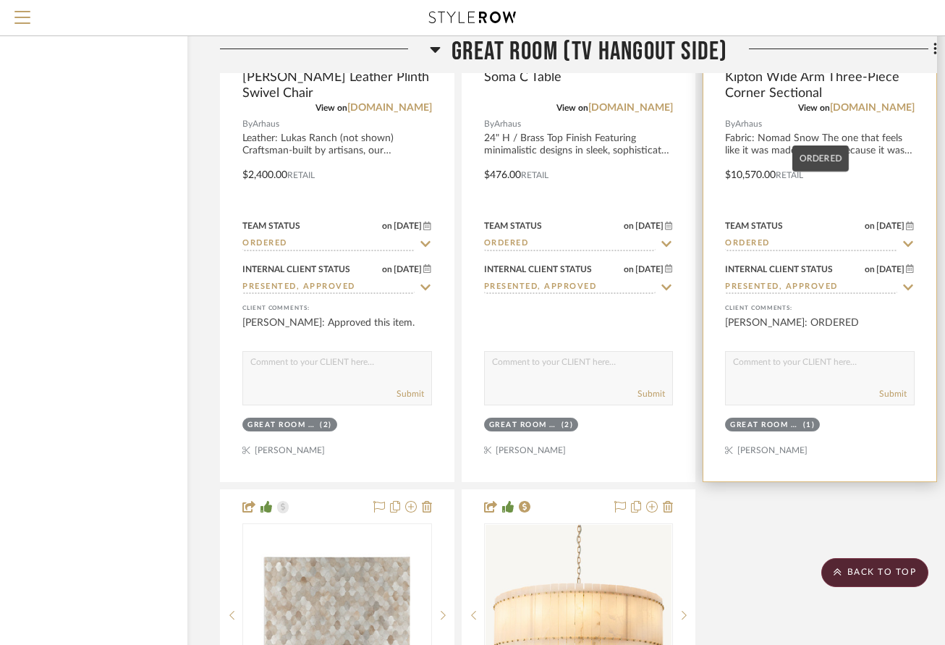
scroll to position [5610, 85]
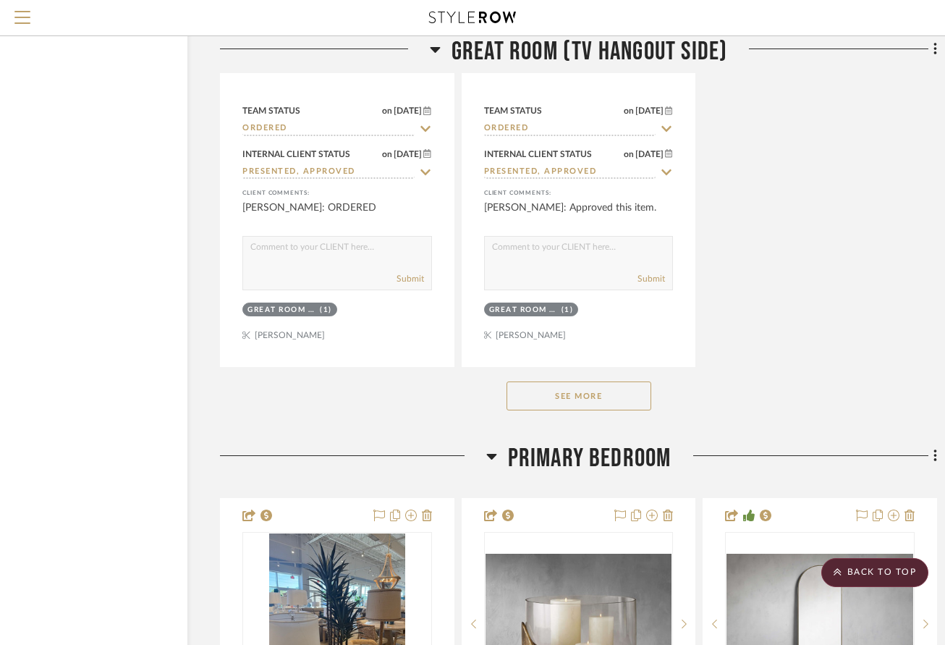
scroll to position [5972, 85]
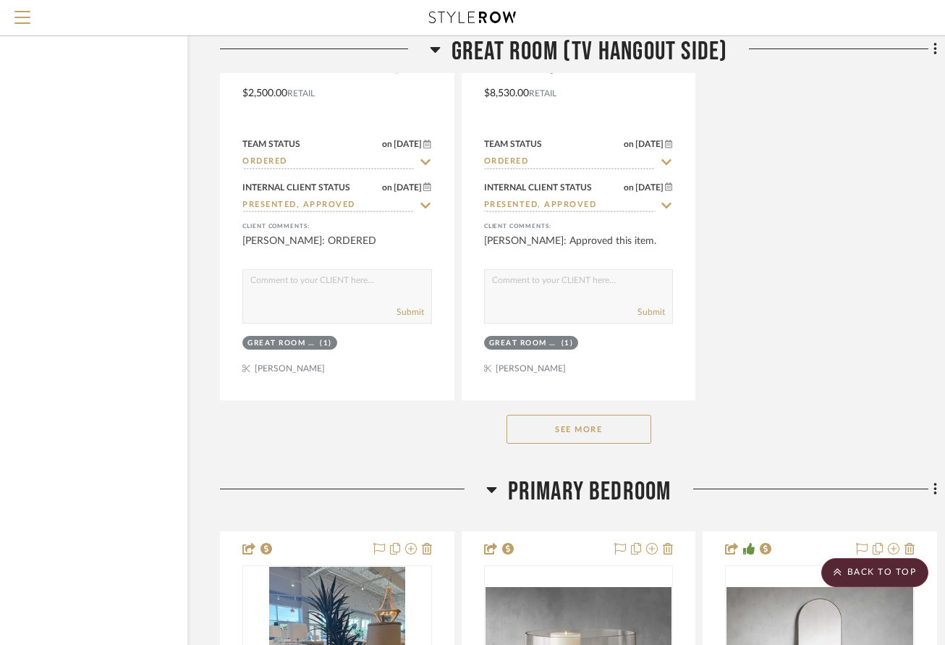
drag, startPoint x: 575, startPoint y: 430, endPoint x: 753, endPoint y: 369, distance: 187.5
click at [575, 430] on button "See More" at bounding box center [579, 429] width 145 height 29
click at [594, 434] on button "See Less" at bounding box center [579, 429] width 145 height 29
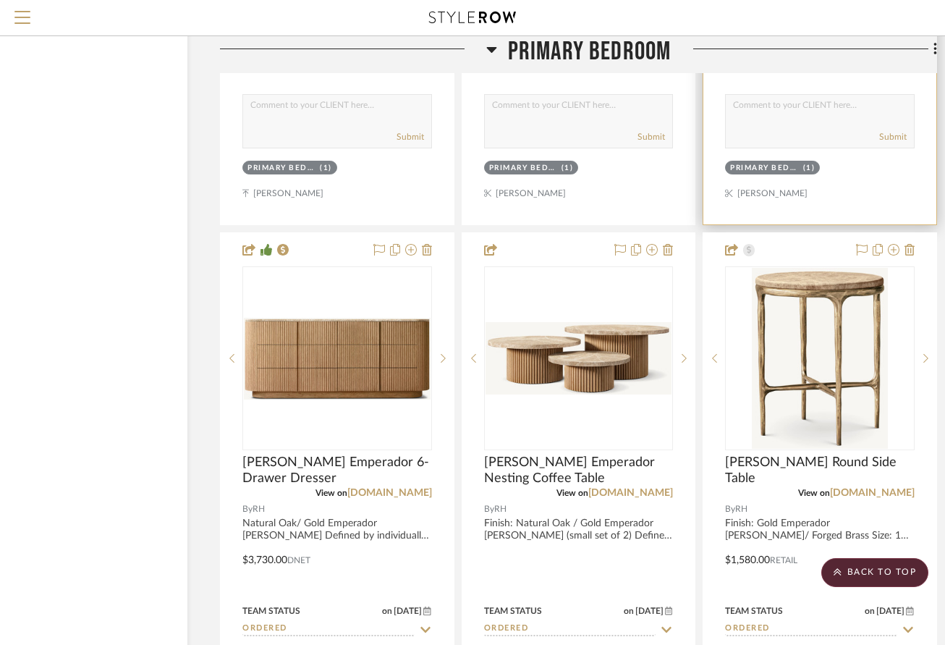
scroll to position [6986, 85]
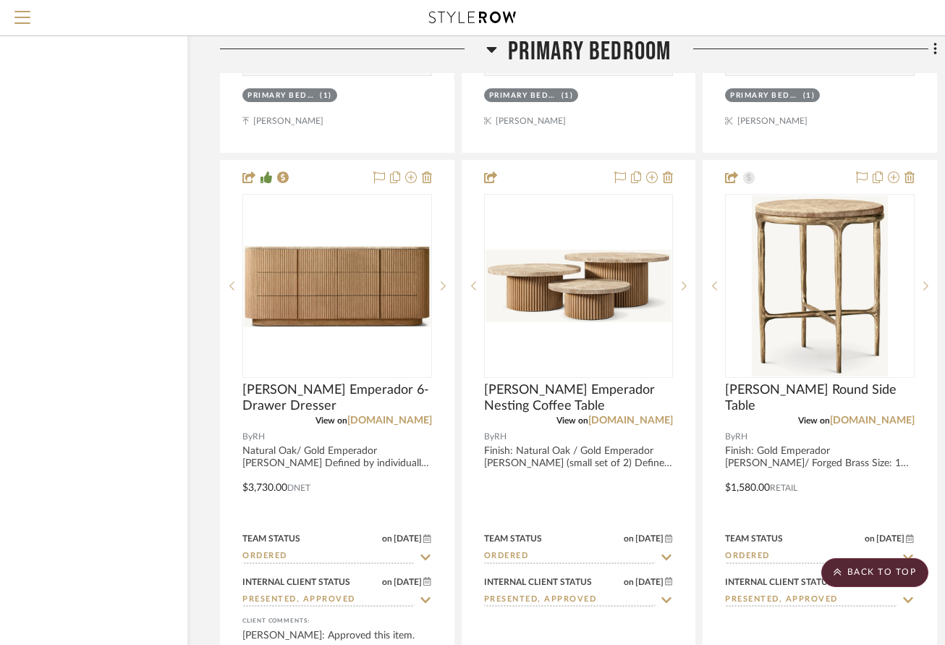
click at [698, 434] on div "7' Deluxe Skinny Yucca By Matter Brothers Furniture 7' Deluxe Skinny Yucca in w…" at bounding box center [578, 477] width 717 height 1919
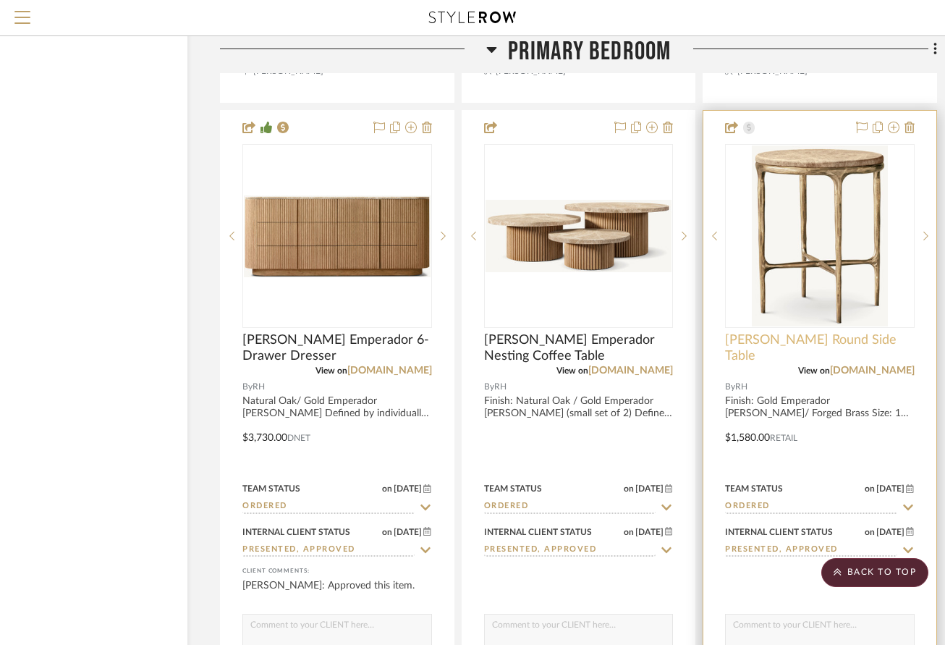
scroll to position [7058, 85]
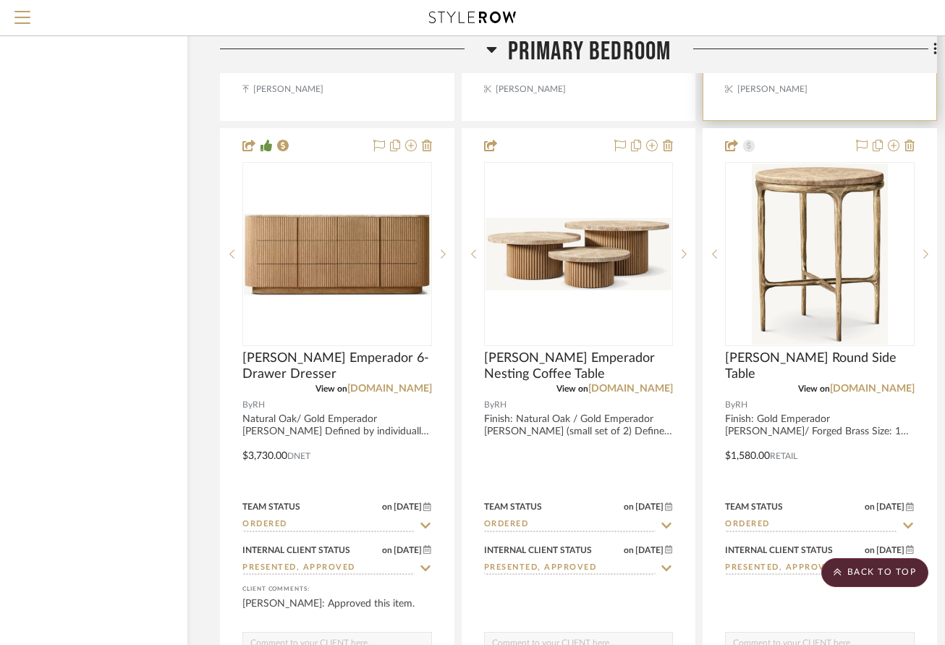
scroll to position [7020, 85]
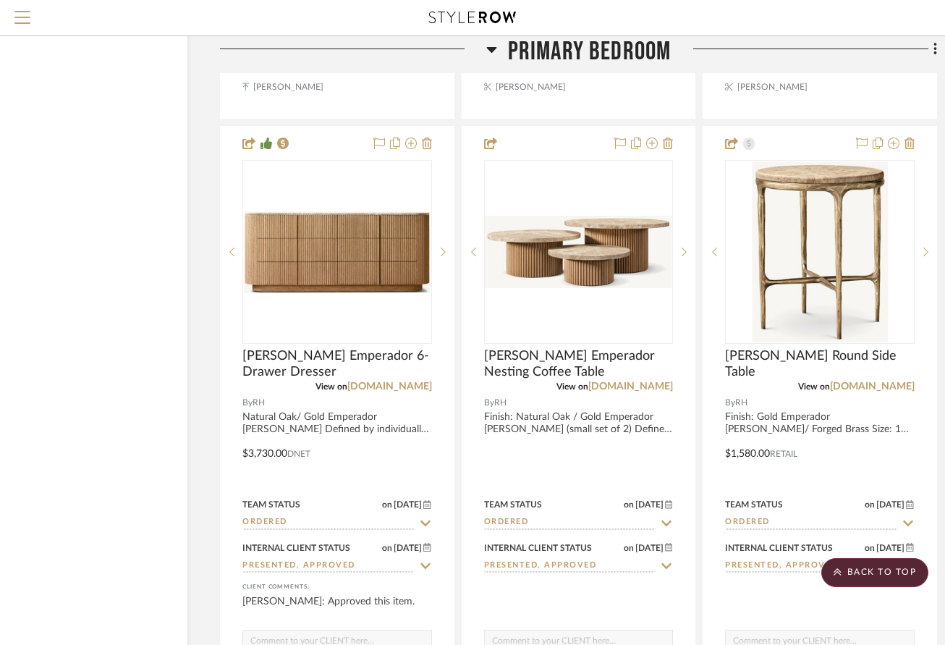
drag, startPoint x: 697, startPoint y: 472, endPoint x: 742, endPoint y: 474, distance: 44.9
click at [697, 472] on div "7' Deluxe Skinny Yucca By Matter Brothers Furniture 7' Deluxe Skinny Yucca in w…" at bounding box center [578, 443] width 717 height 1919
click at [701, 498] on div "7' Deluxe Skinny Yucca By Matter Brothers Furniture 7' Deluxe Skinny Yucca in w…" at bounding box center [578, 443] width 717 height 1919
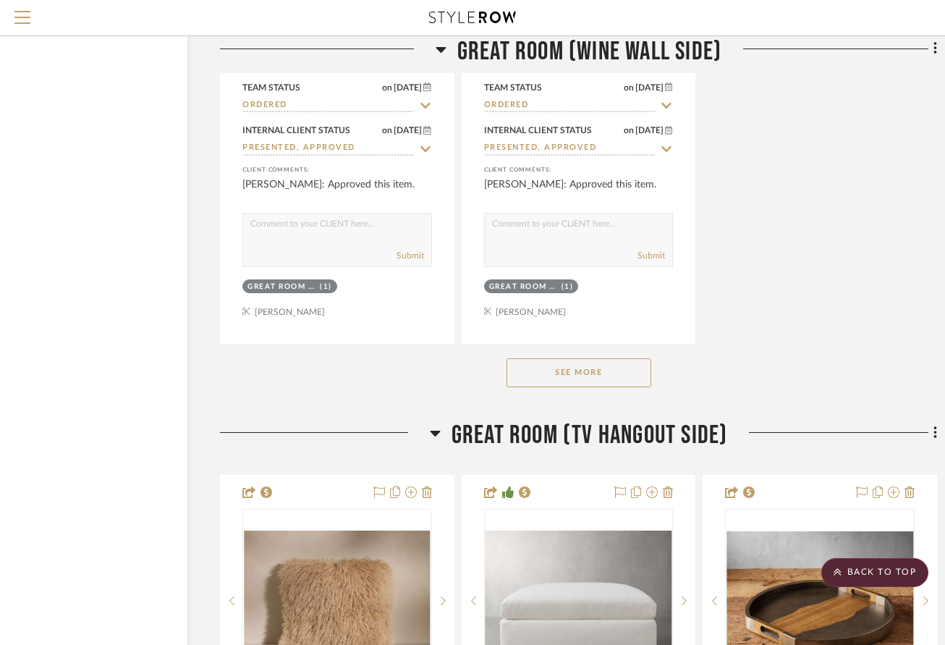
scroll to position [1535, 85]
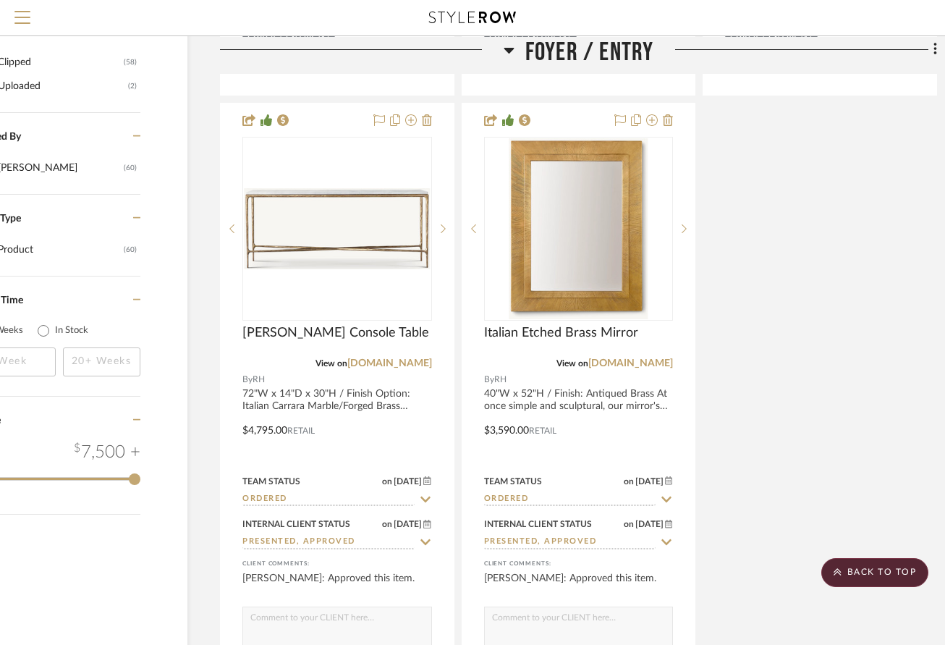
drag, startPoint x: 723, startPoint y: 454, endPoint x: 741, endPoint y: 445, distance: 19.4
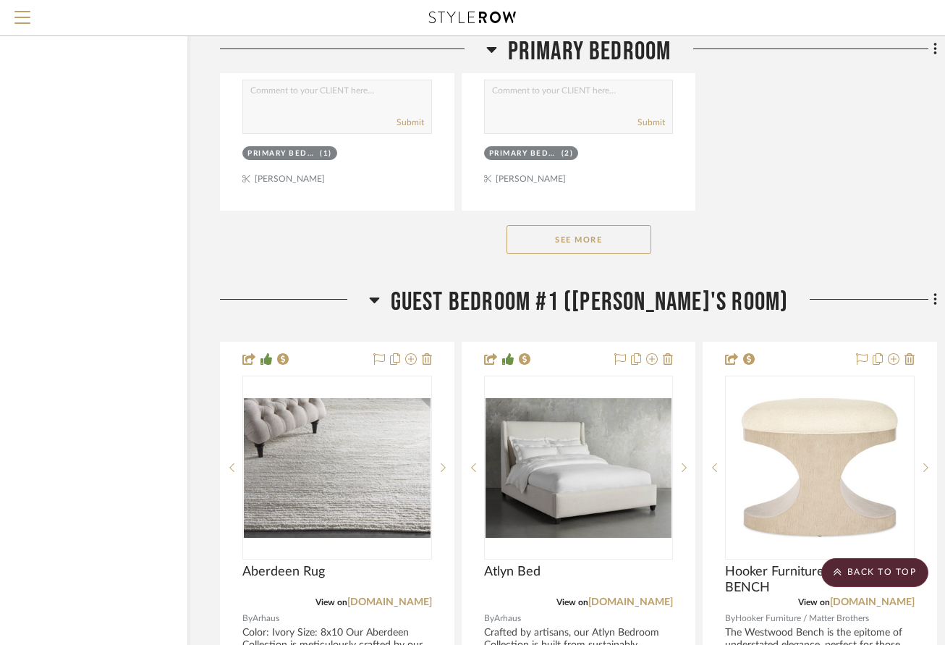
scroll to position [8339, 85]
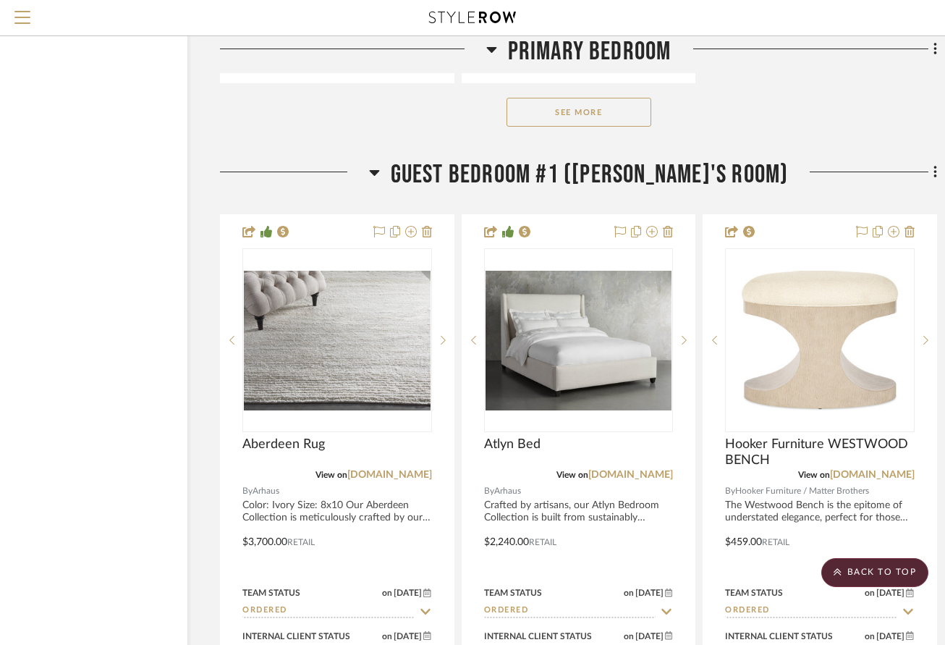
click at [783, 101] on div "See More" at bounding box center [578, 112] width 717 height 58
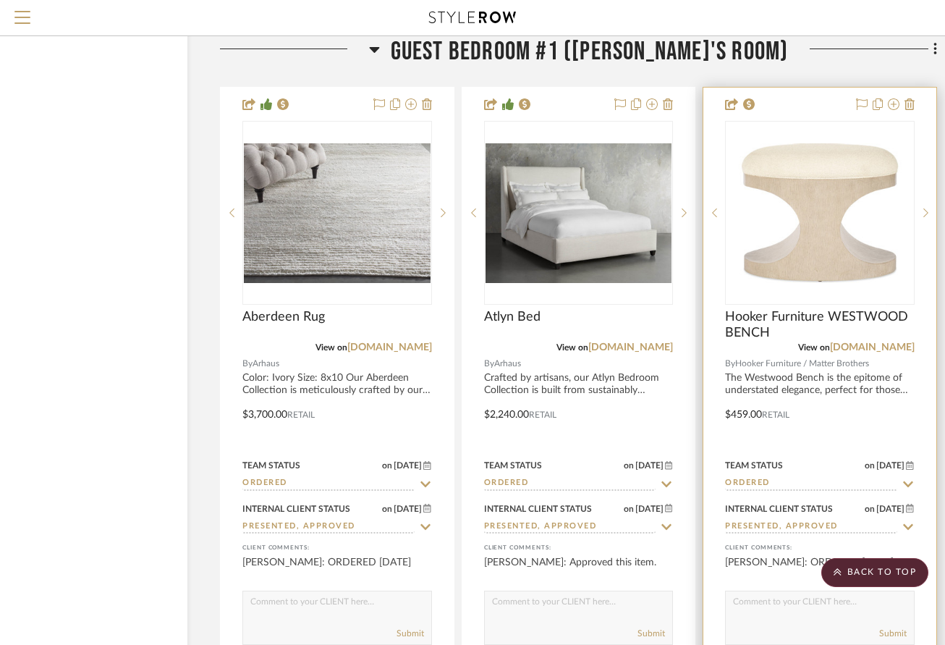
scroll to position [8412, 85]
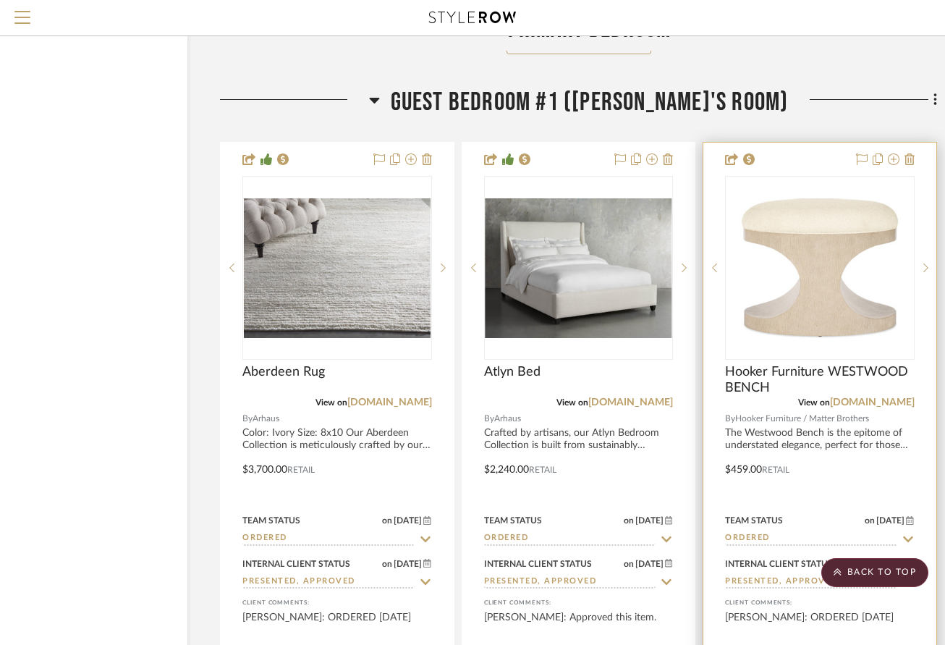
click at [752, 490] on div at bounding box center [820, 459] width 233 height 633
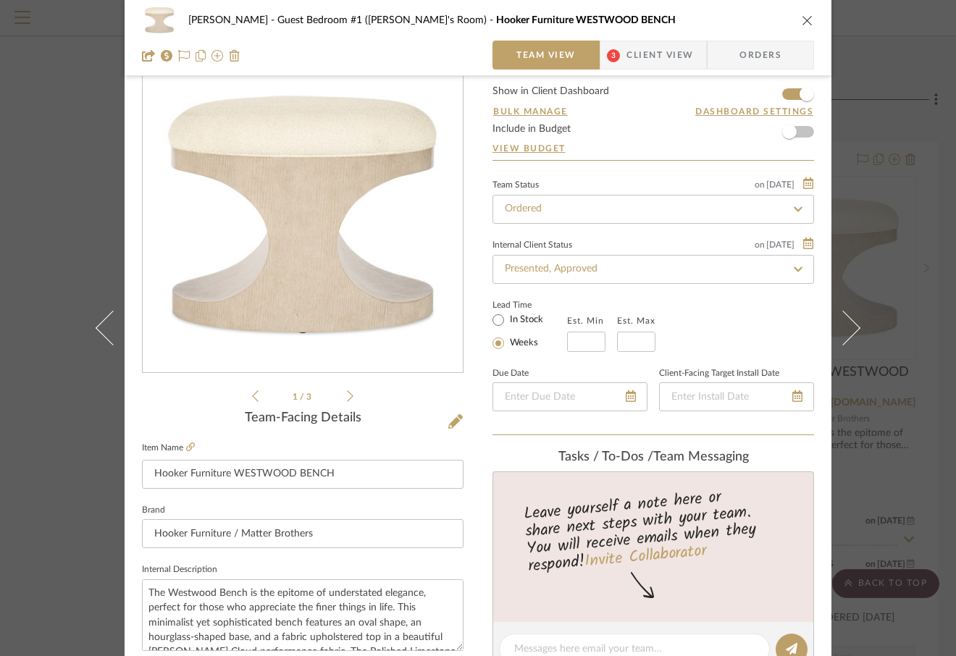
scroll to position [41, 0]
drag, startPoint x: 806, startPoint y: 19, endPoint x: 814, endPoint y: 21, distance: 7.6
click at [807, 20] on icon "close" at bounding box center [807, 20] width 12 height 12
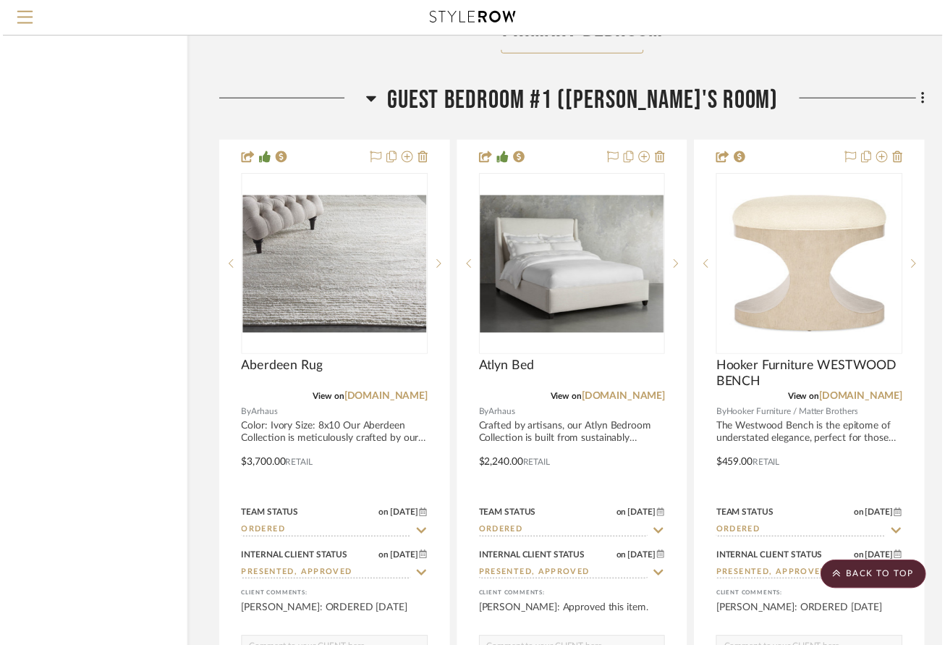
scroll to position [8412, 85]
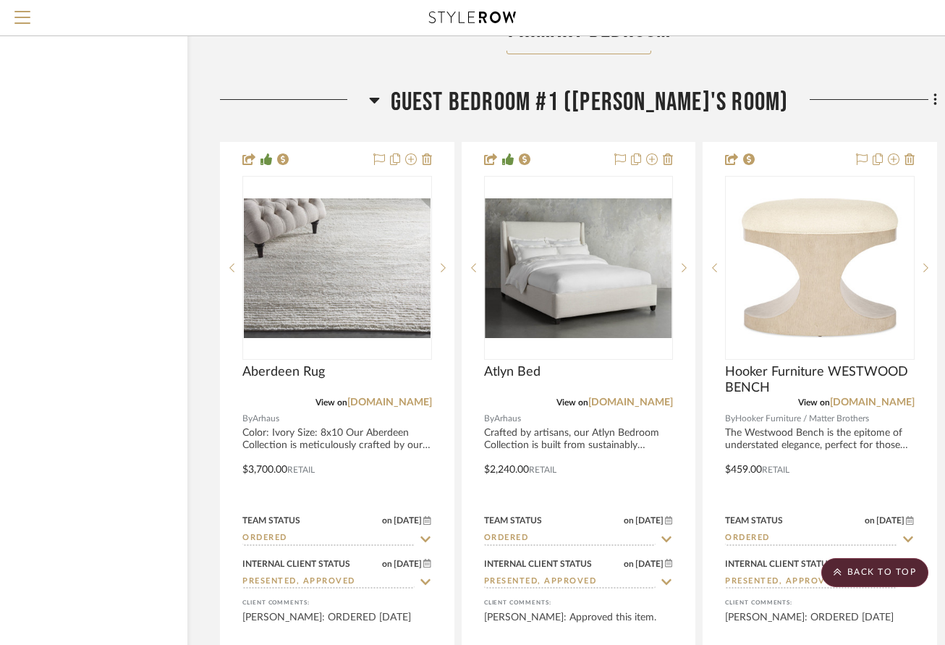
drag, startPoint x: 699, startPoint y: 405, endPoint x: 704, endPoint y: 397, distance: 9.8
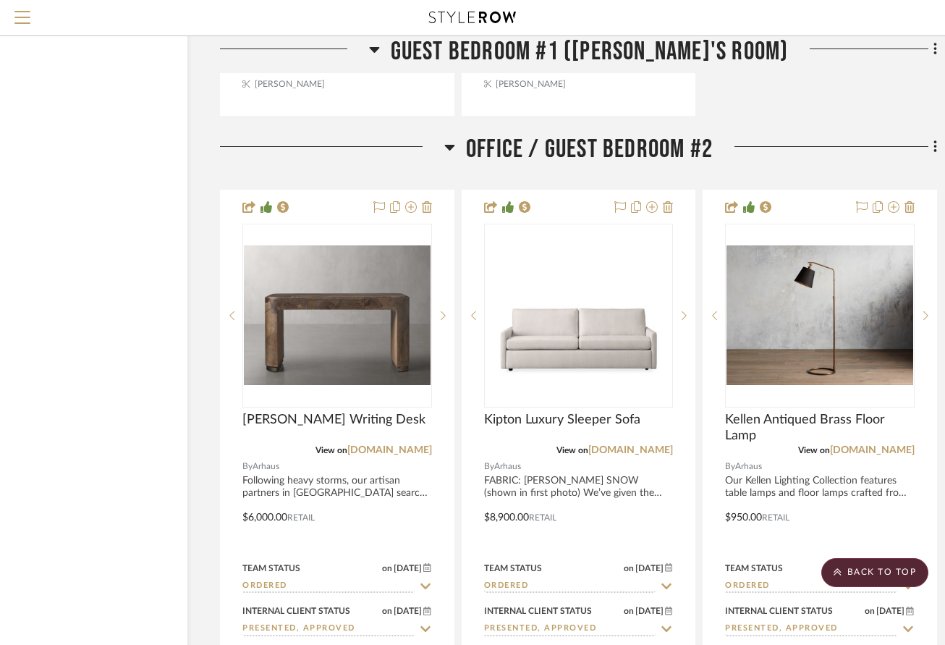
scroll to position [9787, 85]
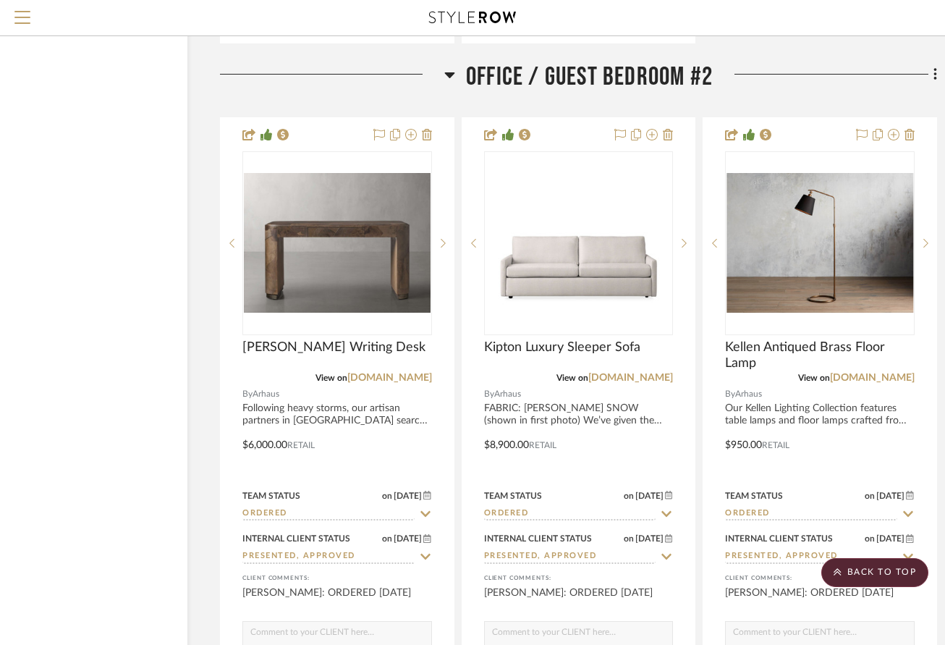
drag, startPoint x: 4, startPoint y: 346, endPoint x: 30, endPoint y: 332, distance: 29.8
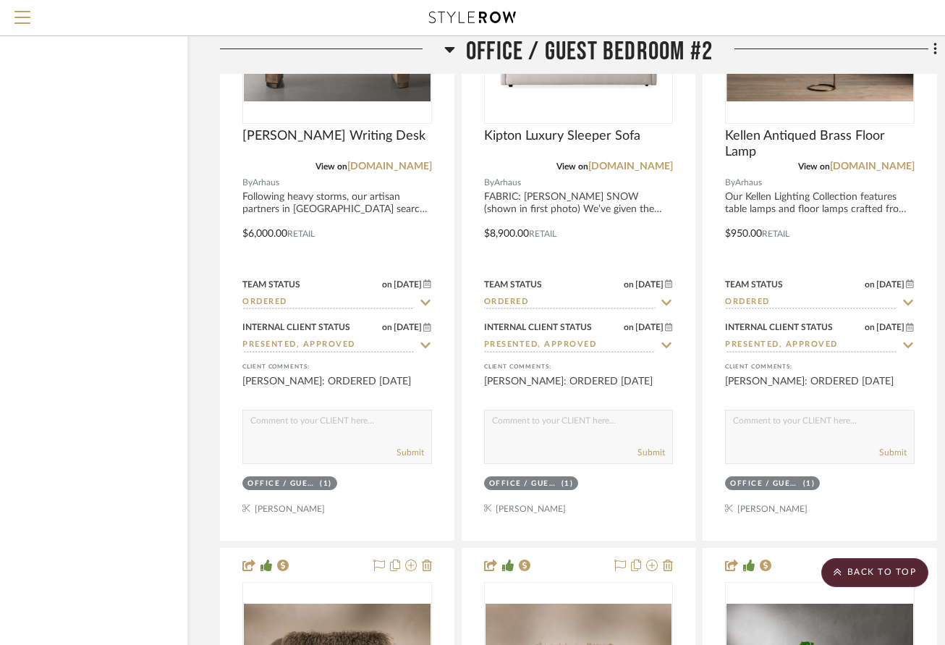
scroll to position [10294, 85]
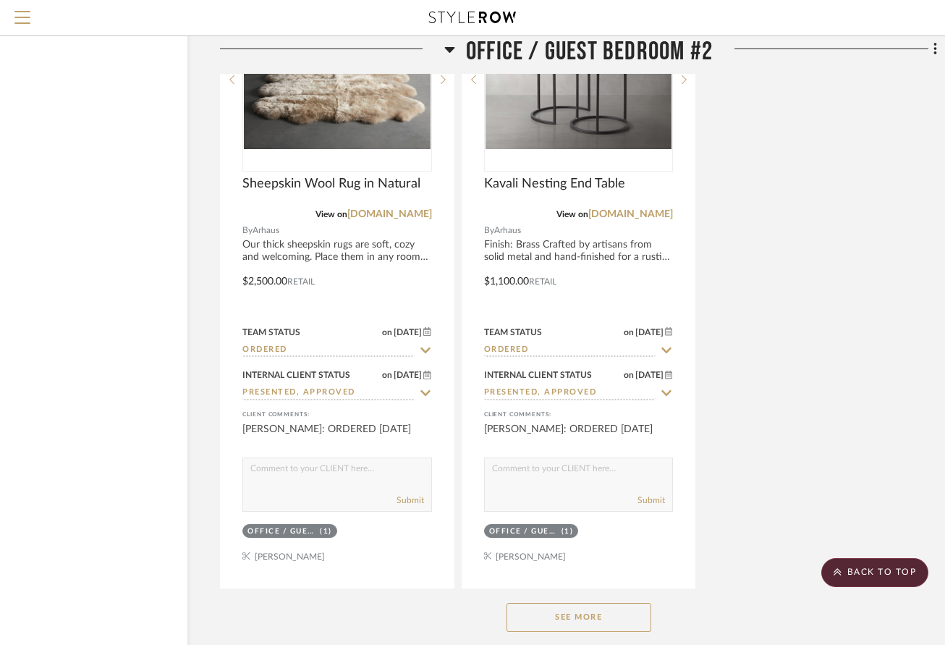
scroll to position [11452, 85]
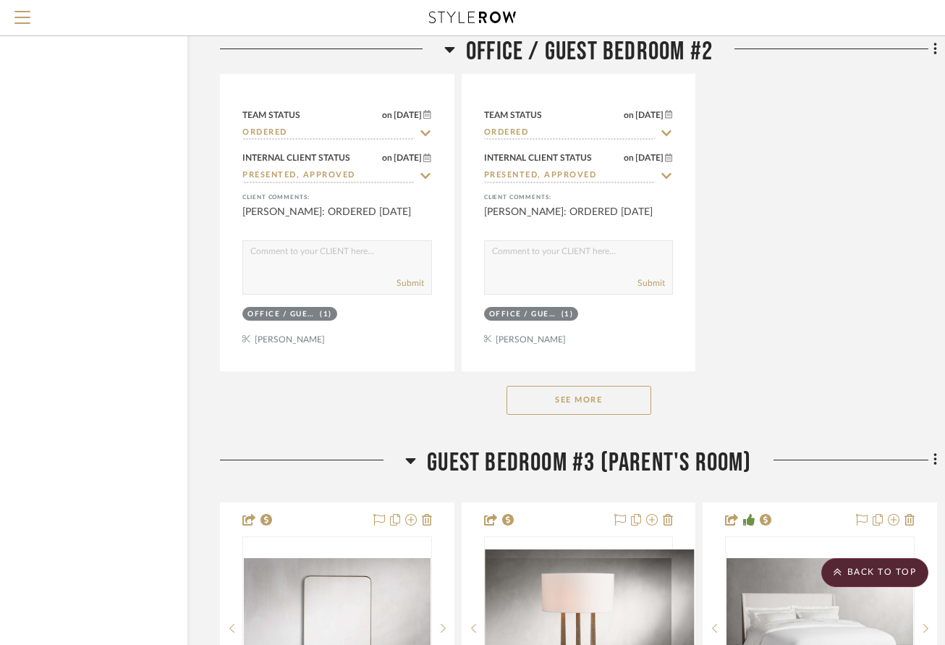
click at [604, 402] on button "See More" at bounding box center [579, 400] width 145 height 29
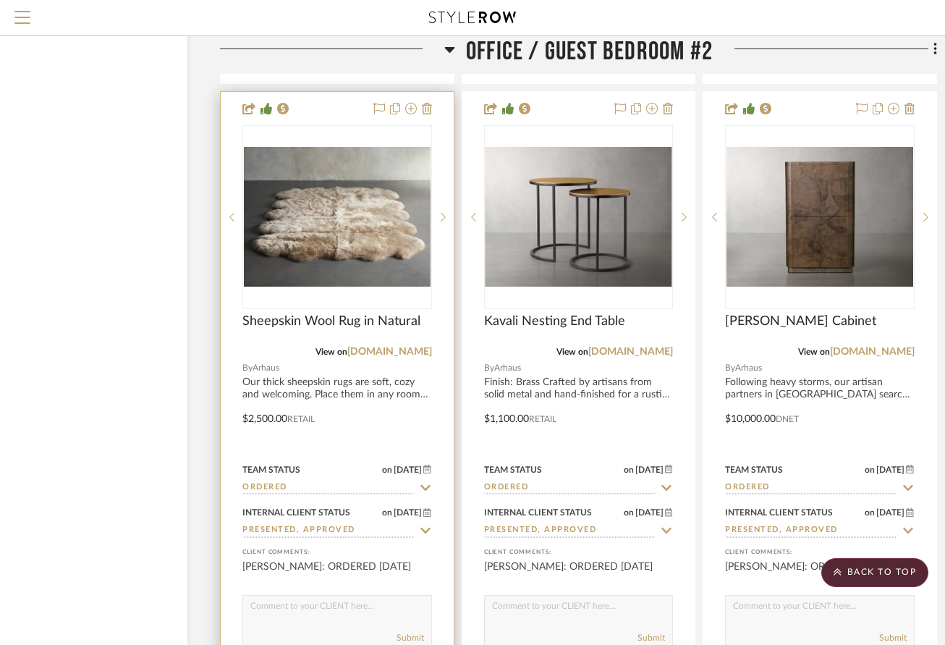
scroll to position [11162, 85]
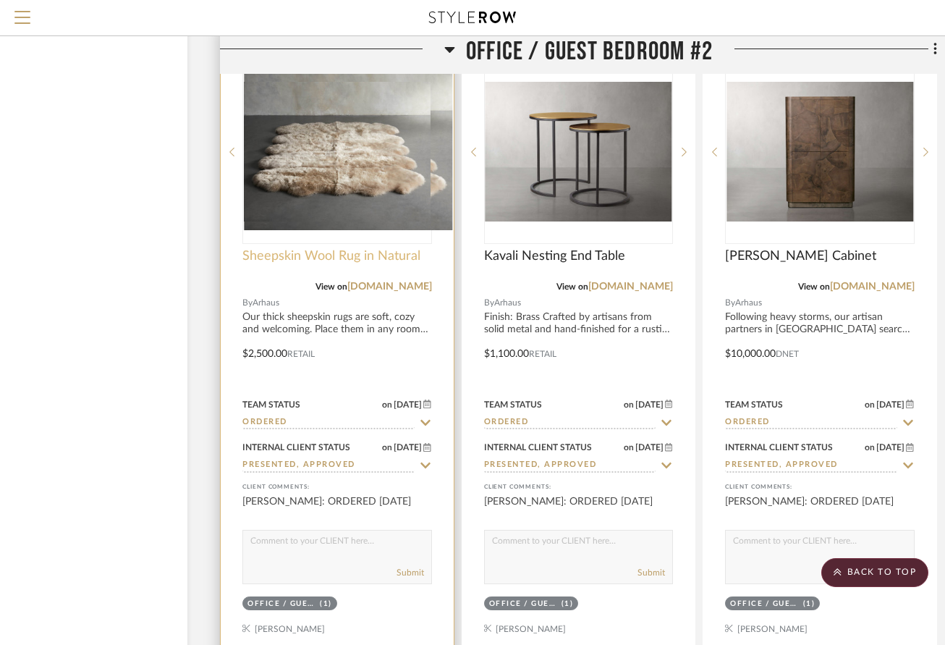
click at [309, 258] on span "Sheepskin Wool Rug in Natural" at bounding box center [332, 256] width 178 height 16
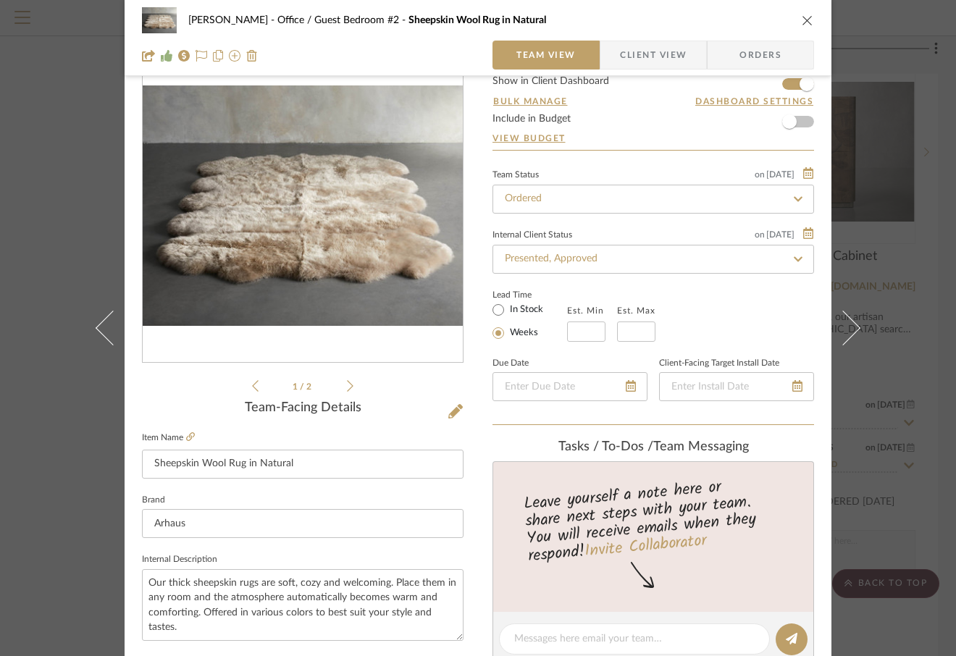
scroll to position [0, 0]
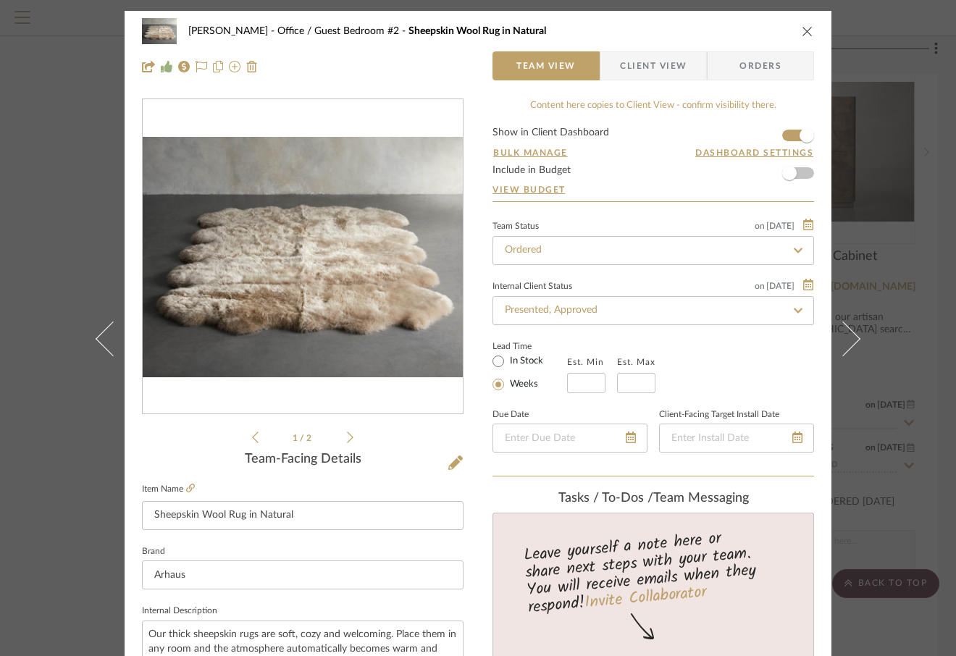
click at [803, 28] on icon "close" at bounding box center [807, 31] width 12 height 12
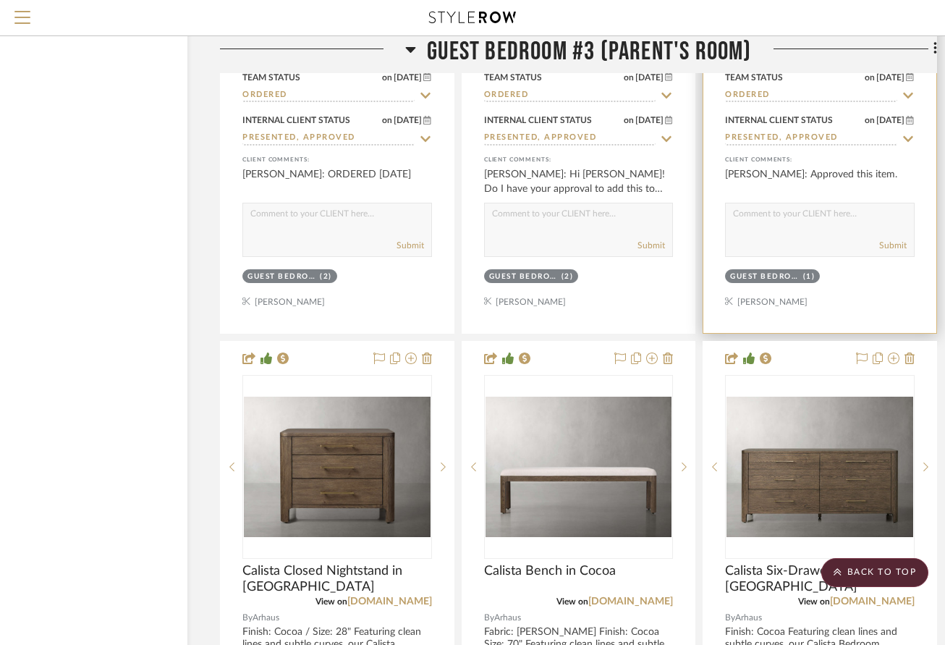
scroll to position [12393, 85]
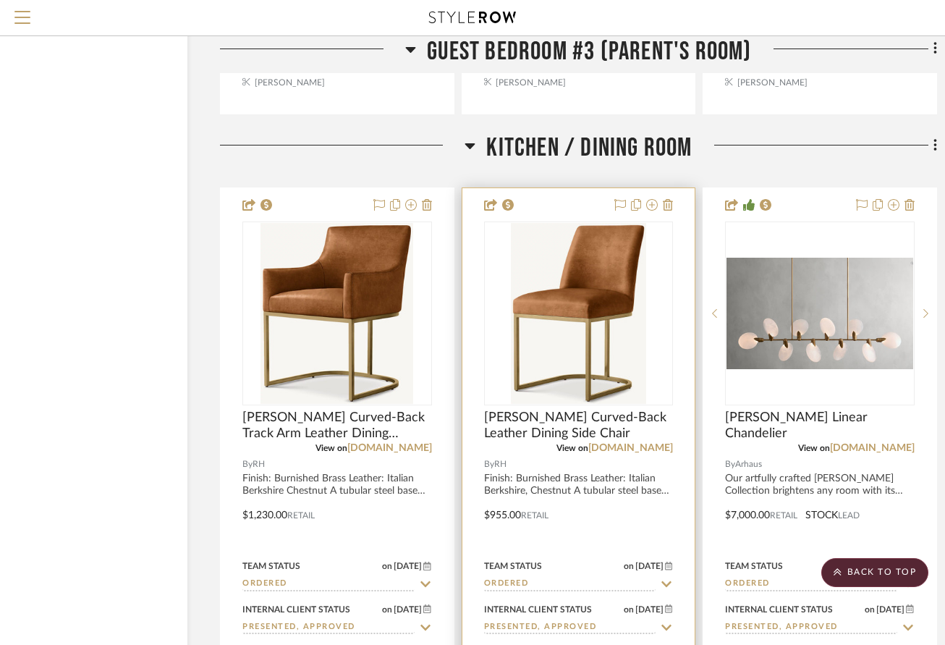
scroll to position [13189, 85]
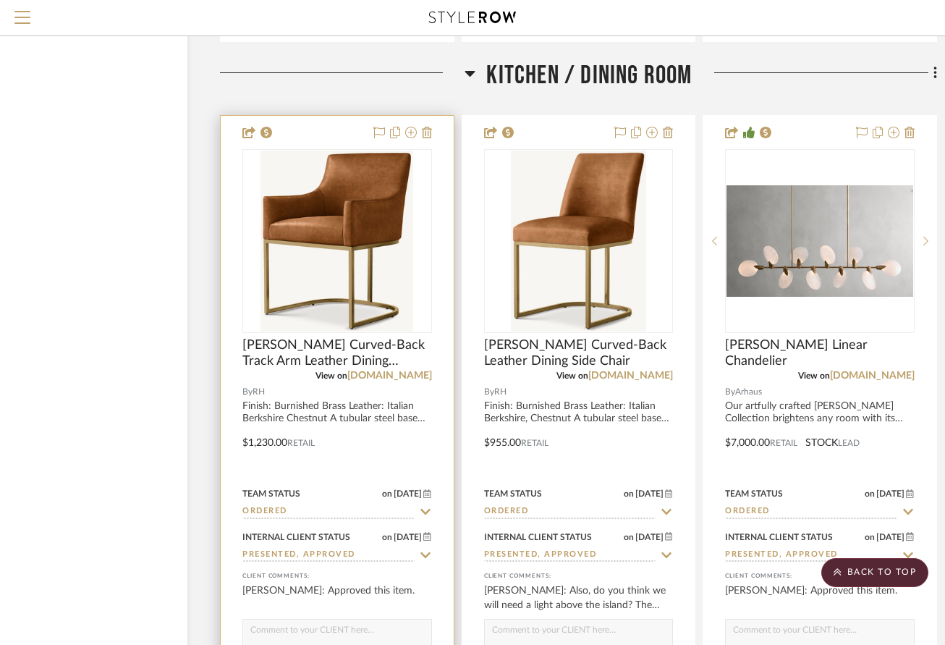
click at [406, 444] on div at bounding box center [337, 432] width 233 height 633
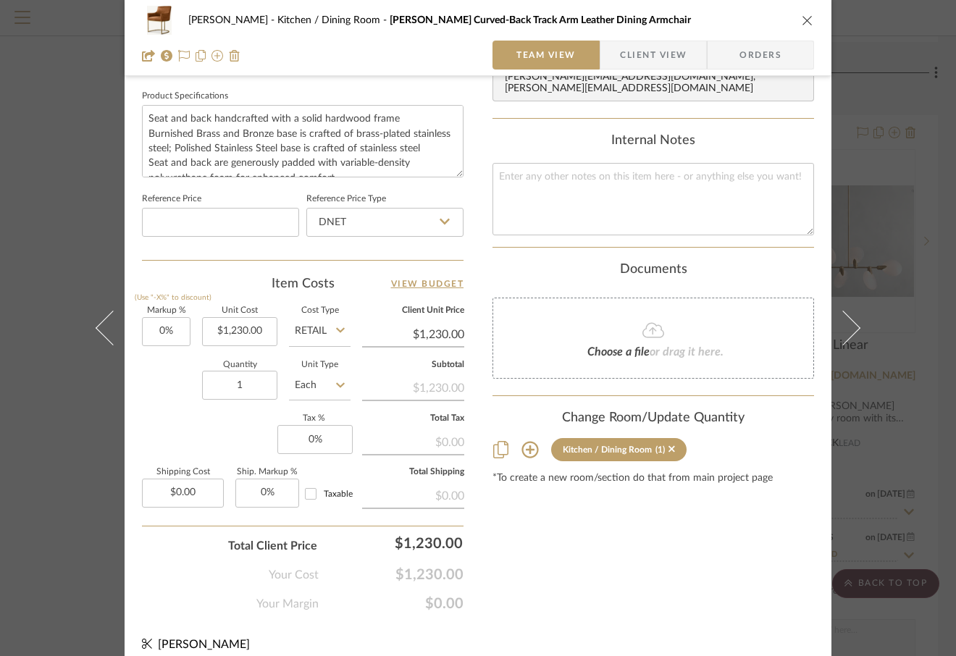
scroll to position [692, 0]
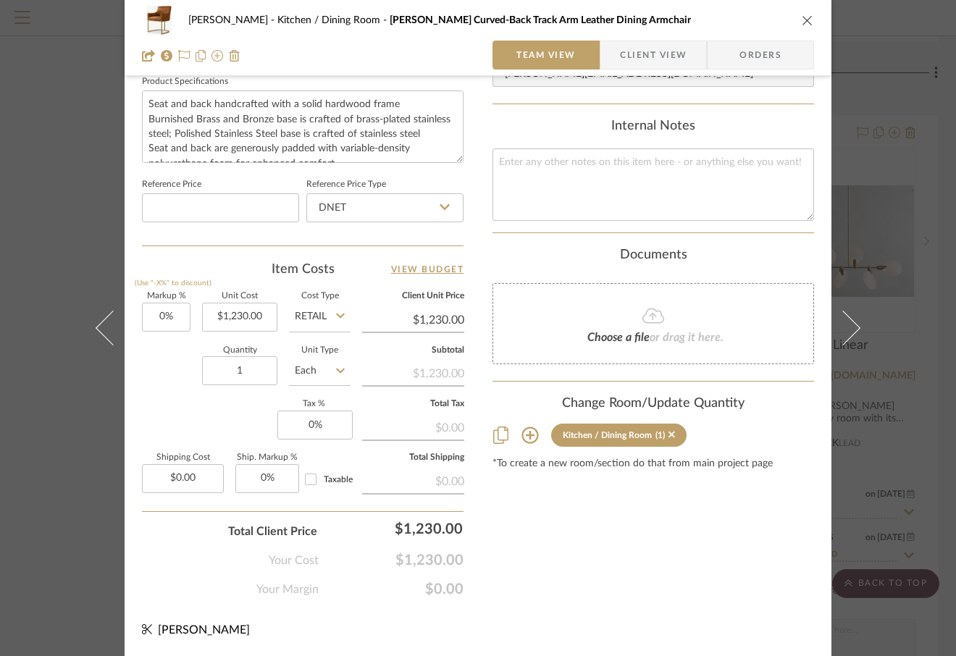
click at [801, 23] on icon "close" at bounding box center [807, 20] width 12 height 12
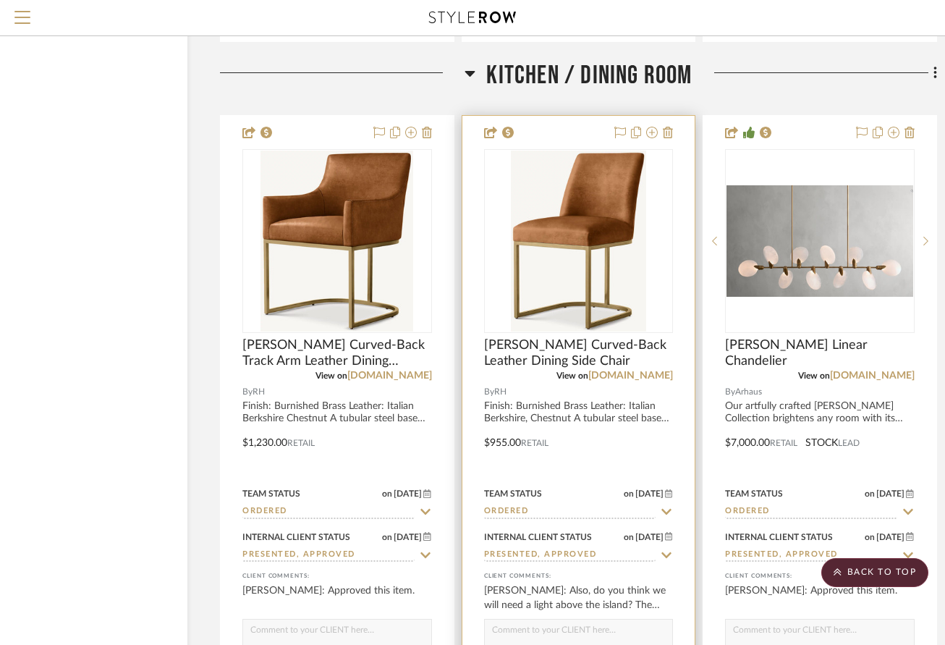
click at [0, 0] on img at bounding box center [0, 0] width 0 height 0
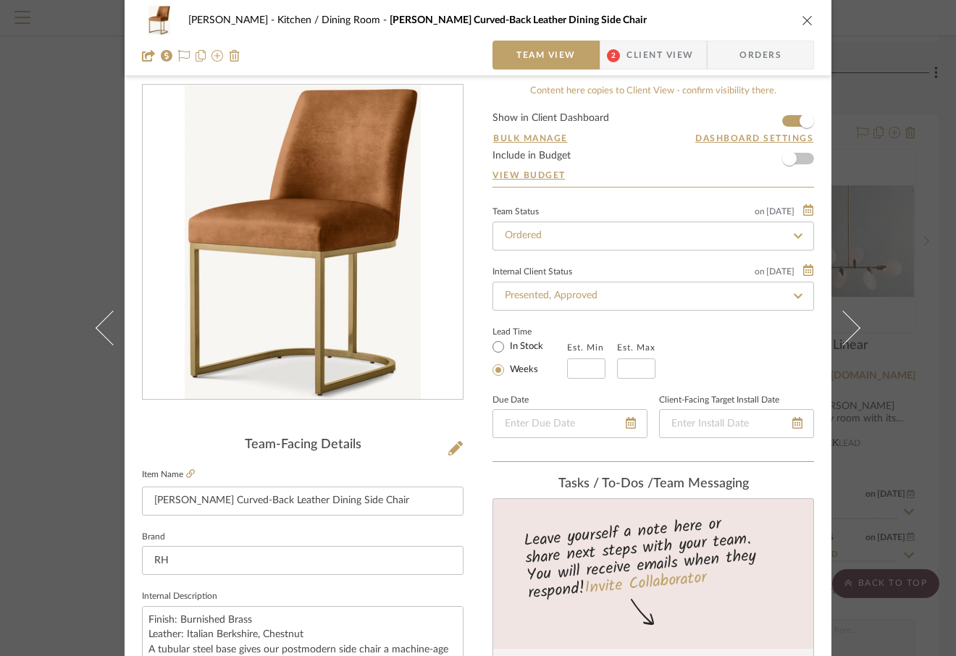
scroll to position [0, 0]
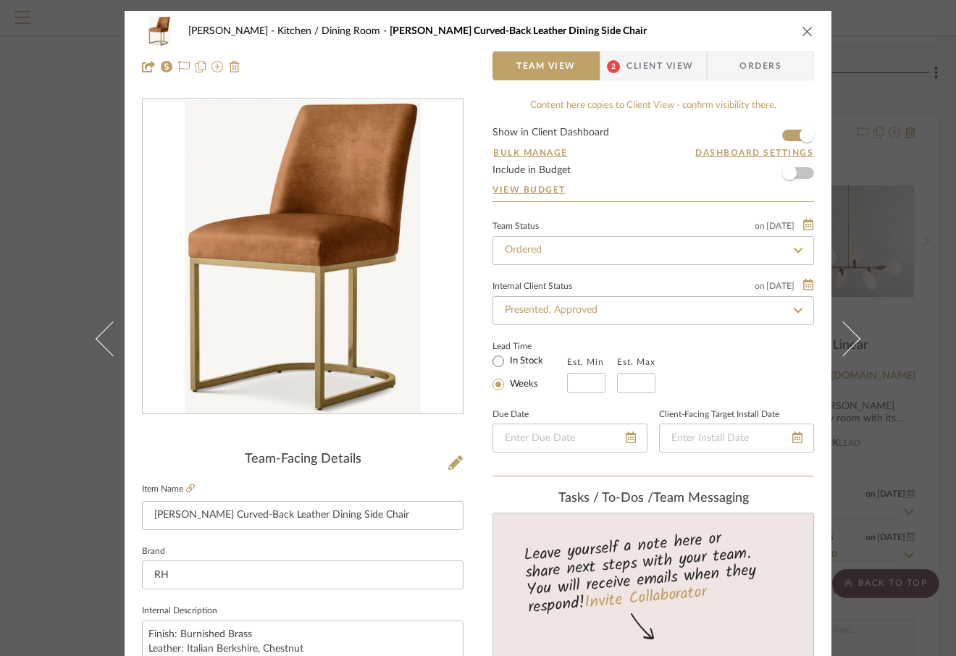
click at [804, 33] on icon "close" at bounding box center [807, 31] width 12 height 12
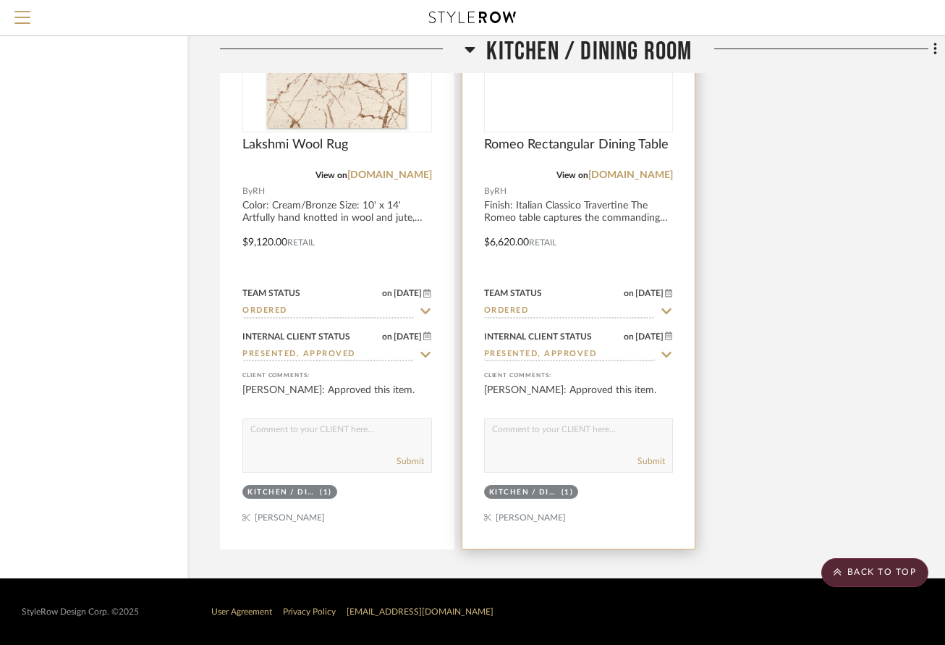
scroll to position [13525, 85]
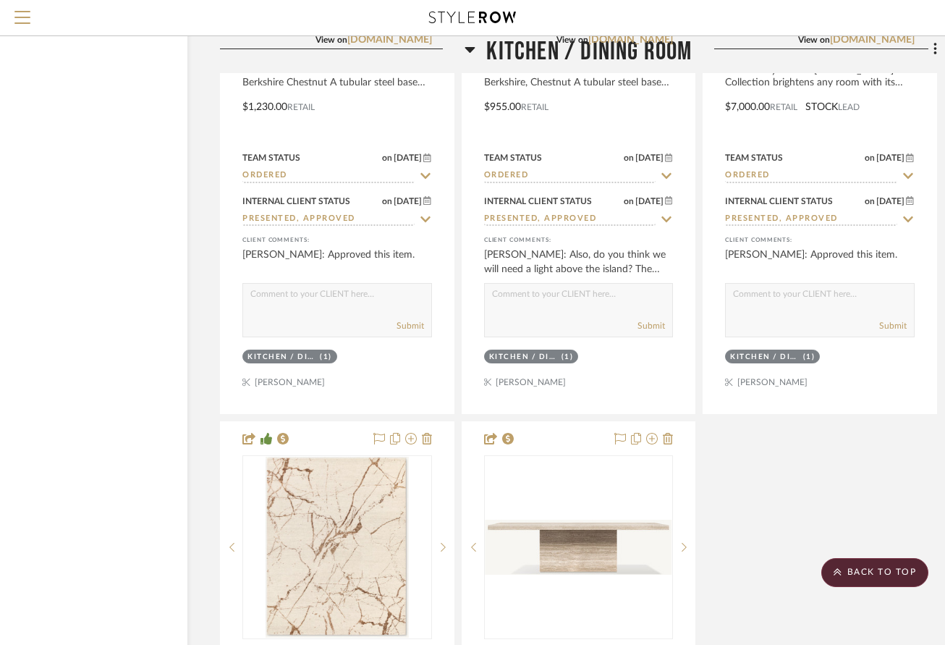
click at [771, 514] on div "Emery Curved-Back Track Arm Leather Dining Armchair View on rh.com By RH Finish…" at bounding box center [578, 417] width 717 height 1277
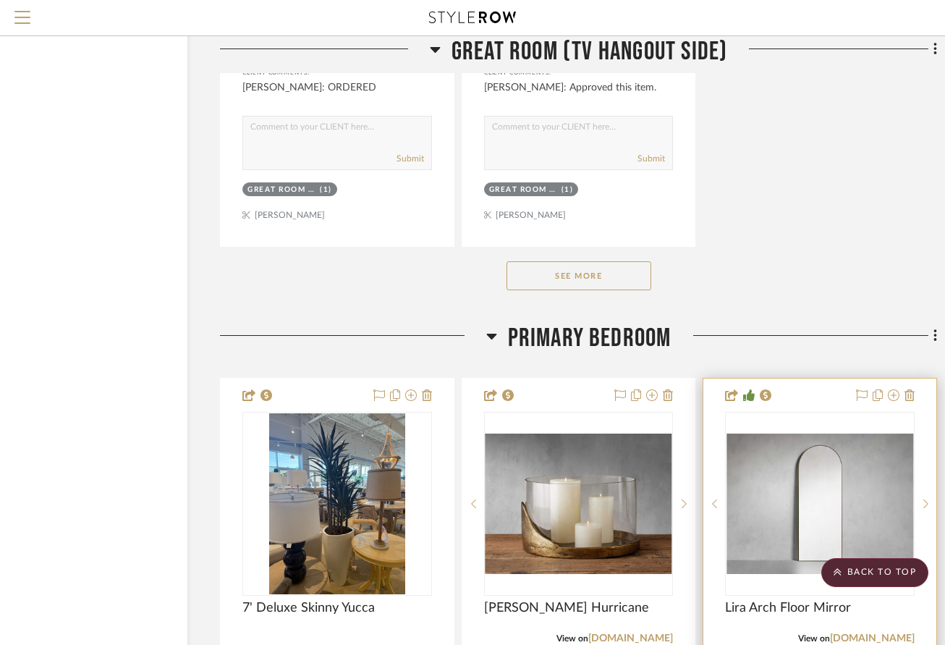
scroll to position [5997, 85]
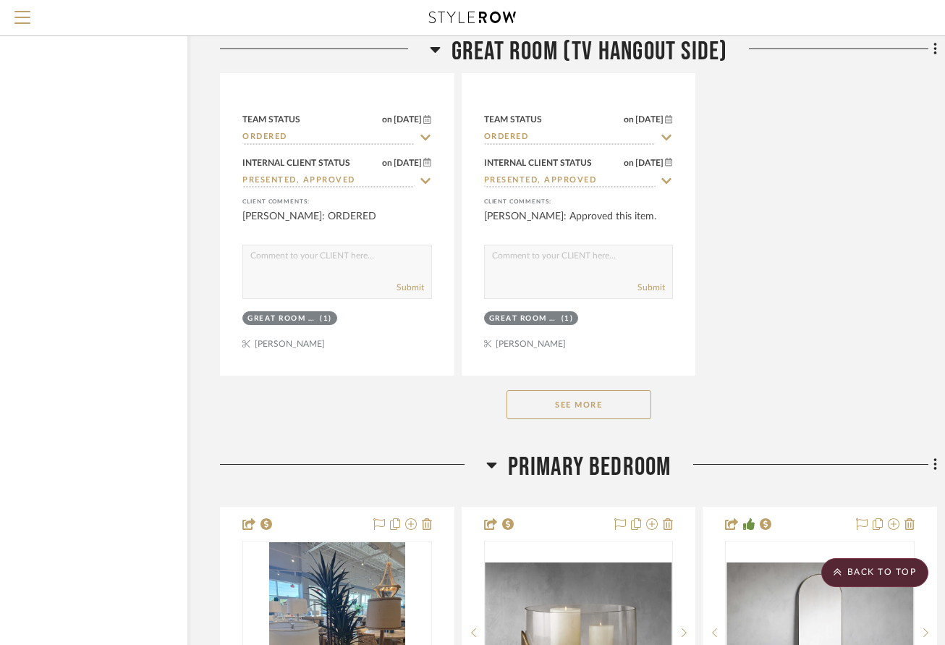
click at [636, 410] on button "See More" at bounding box center [579, 404] width 145 height 29
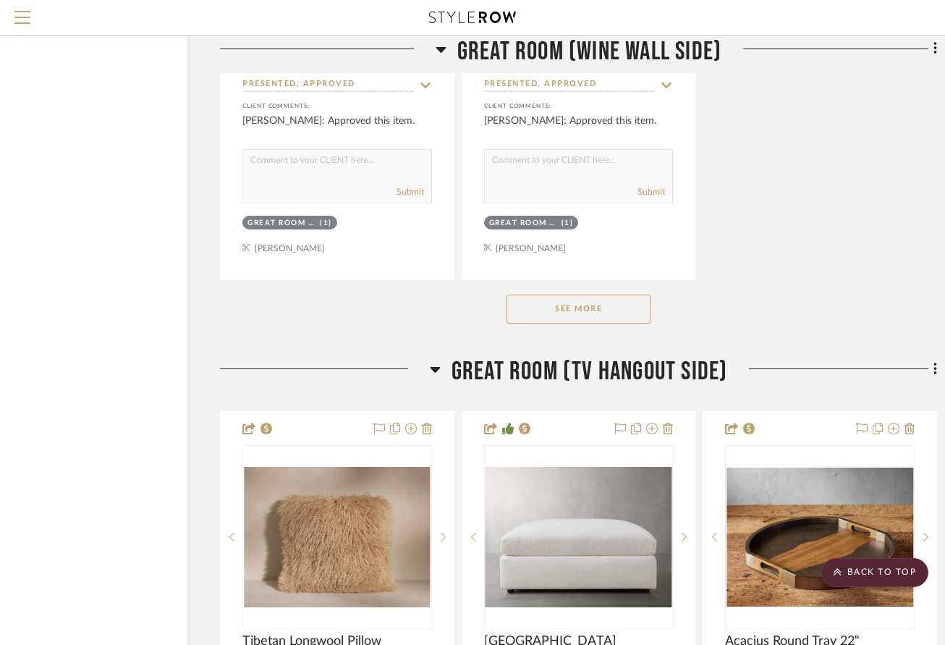
scroll to position [3897, 85]
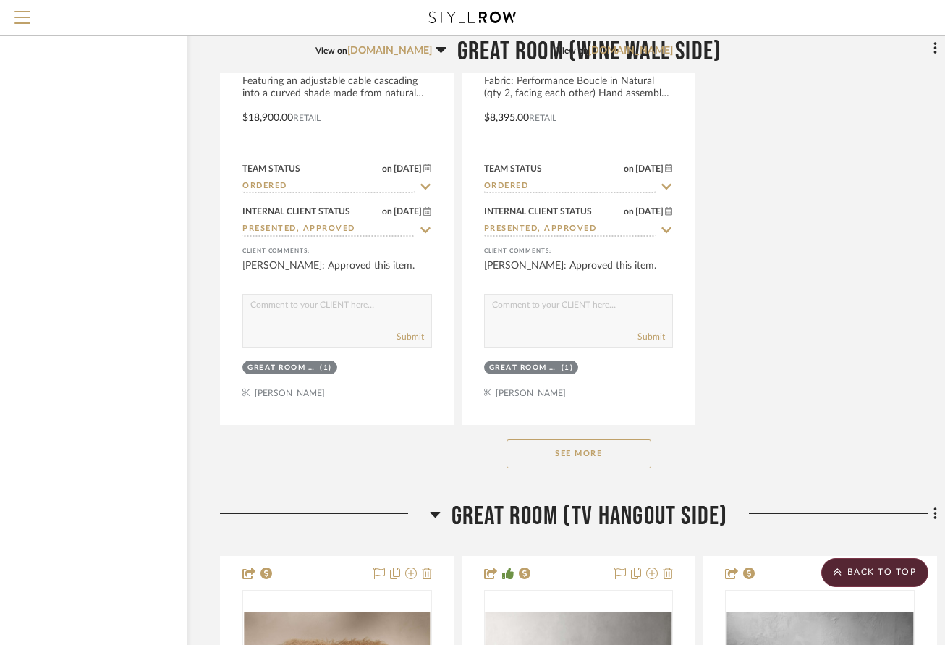
click at [605, 450] on button "See More" at bounding box center [579, 453] width 145 height 29
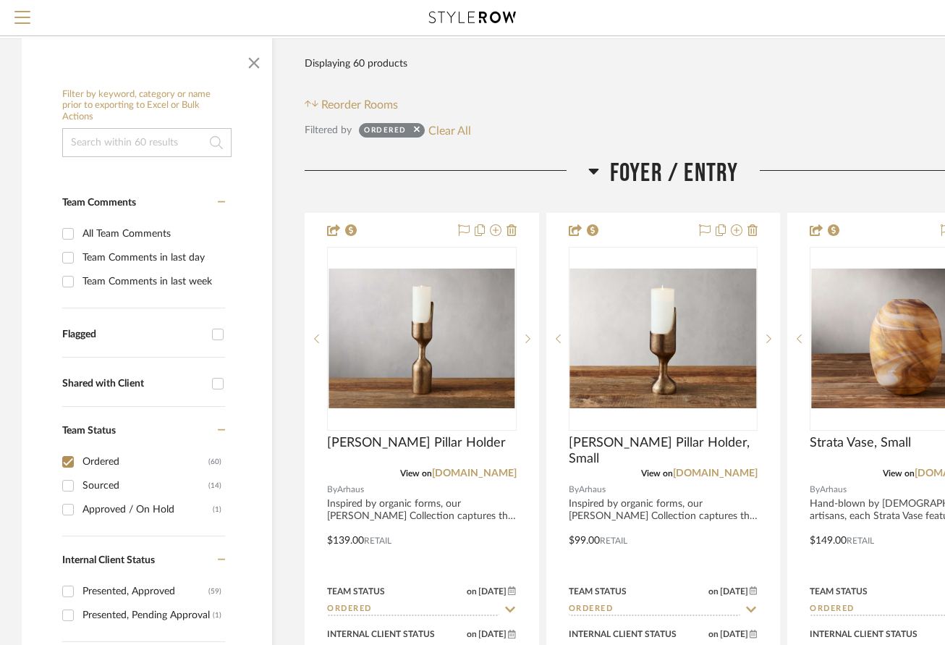
scroll to position [145, 0]
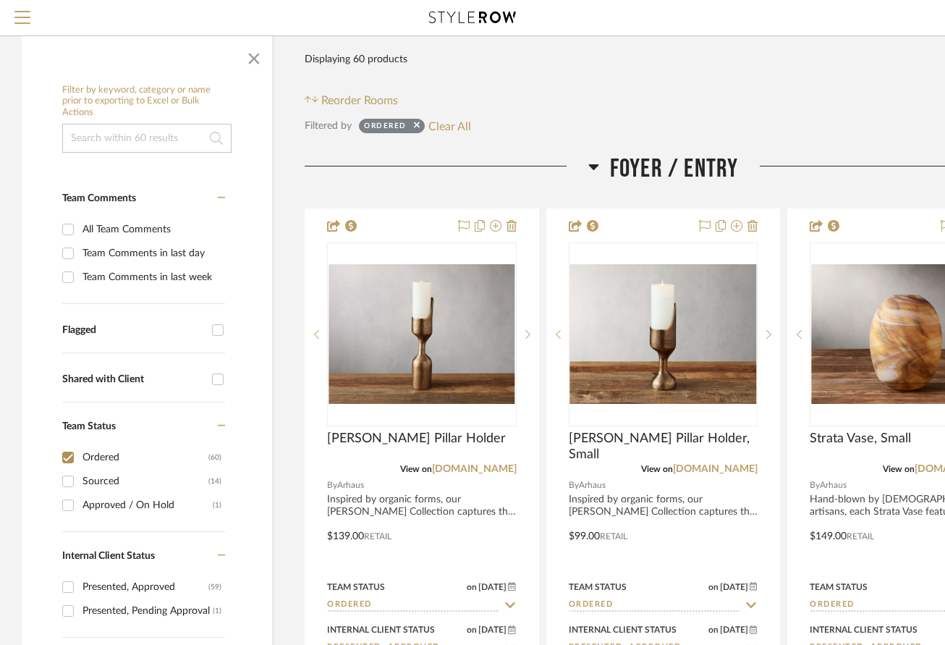
click at [98, 483] on div "Sourced" at bounding box center [146, 481] width 126 height 23
click at [80, 483] on input "Sourced (14)" at bounding box center [67, 481] width 23 height 23
checkbox input "true"
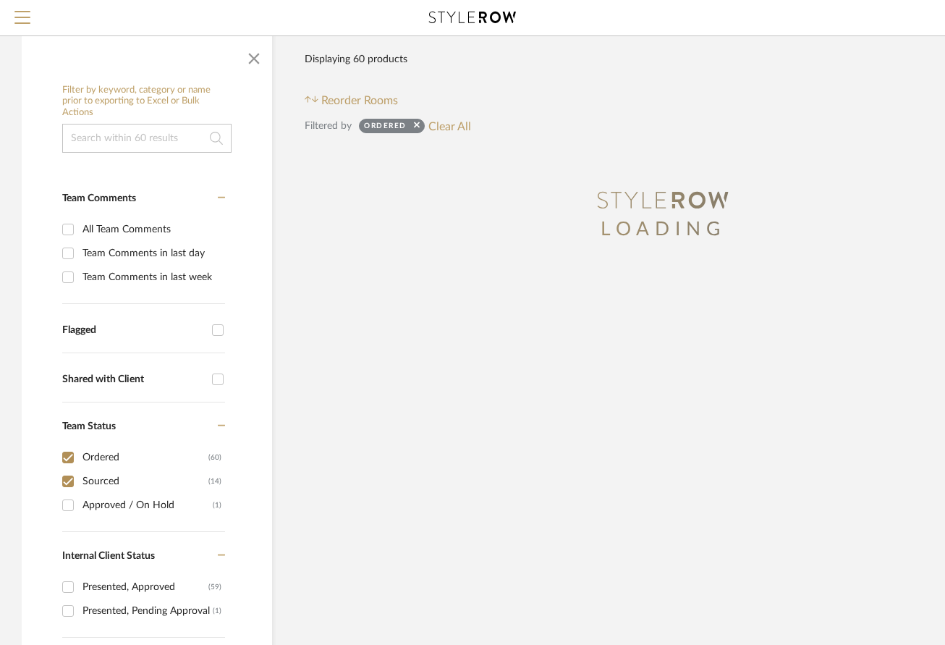
click at [98, 462] on div "Ordered" at bounding box center [146, 457] width 126 height 23
click at [80, 462] on input "Ordered (60)" at bounding box center [67, 457] width 23 height 23
checkbox input "false"
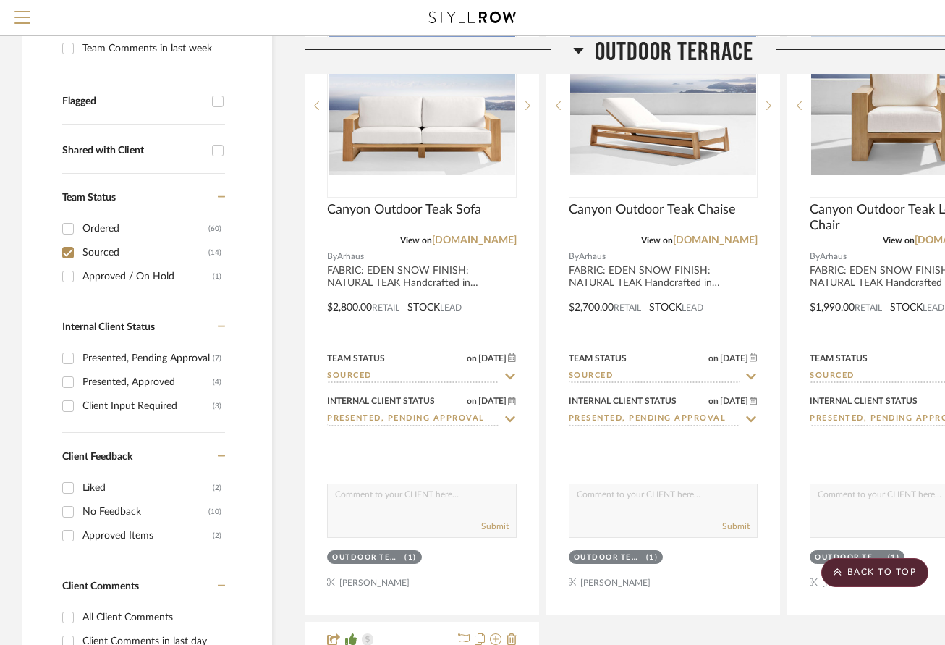
scroll to position [366, 0]
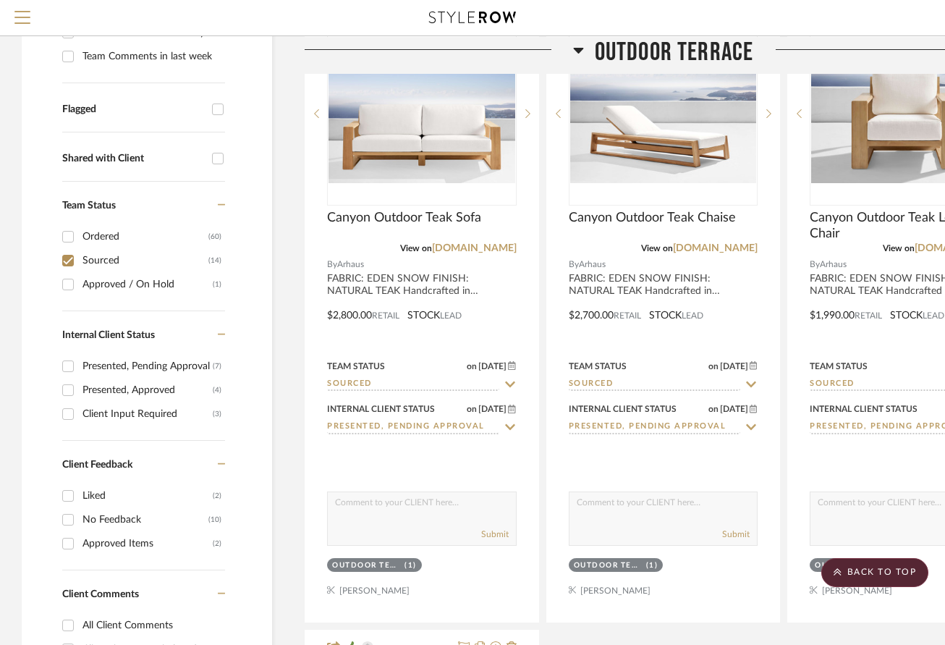
click at [135, 290] on div "Approved / On Hold" at bounding box center [148, 284] width 130 height 23
click at [80, 290] on input "Approved / On Hold (1)" at bounding box center [67, 284] width 23 height 23
checkbox input "true"
click at [97, 262] on div "Sourced" at bounding box center [146, 260] width 126 height 23
click at [80, 262] on input "Sourced (14)" at bounding box center [67, 260] width 23 height 23
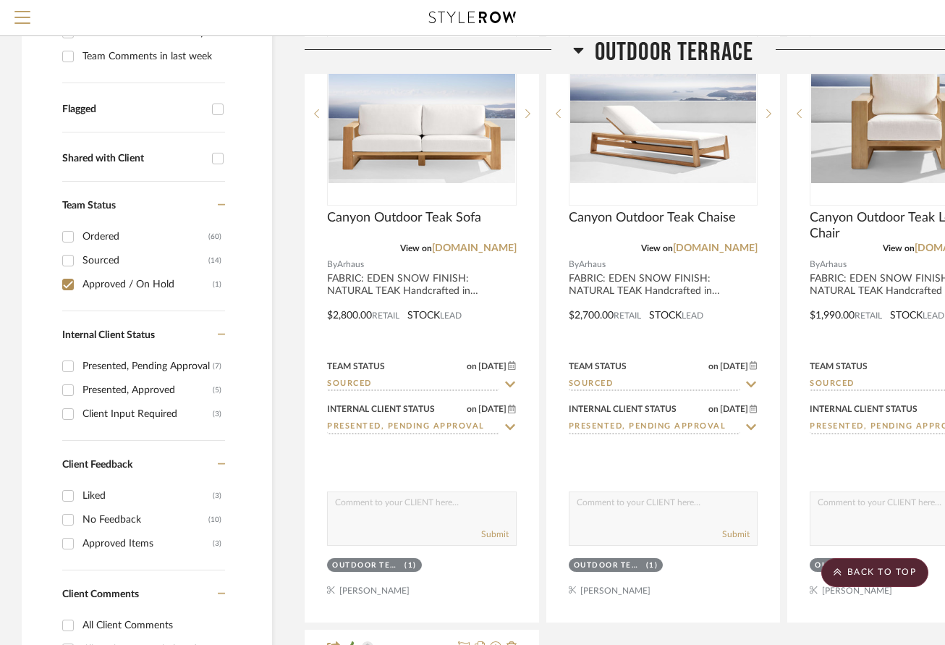
checkbox input "false"
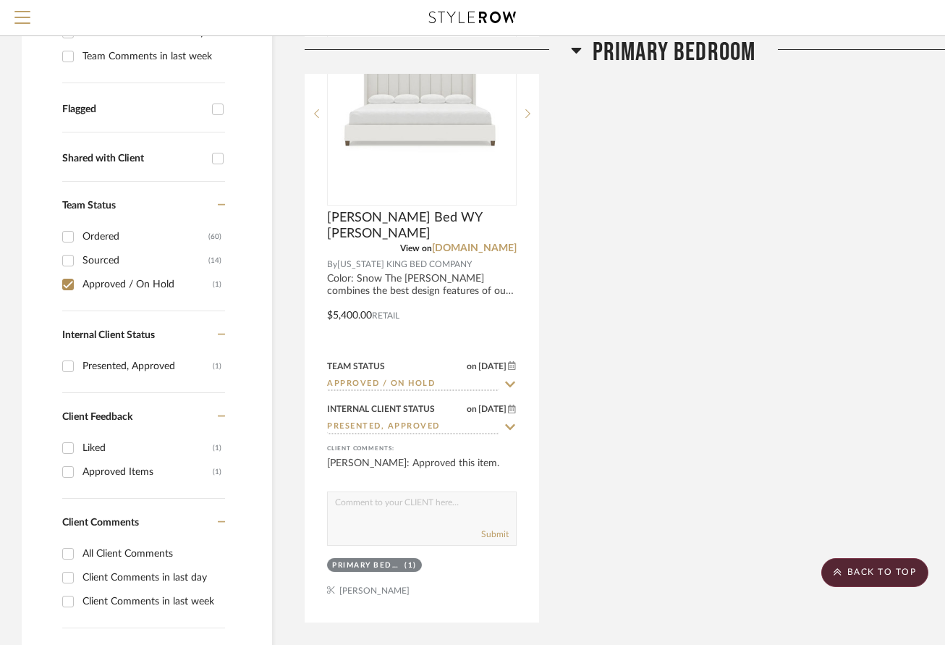
click at [98, 238] on div "Ordered" at bounding box center [146, 236] width 126 height 23
click at [80, 238] on input "Ordered (60)" at bounding box center [67, 236] width 23 height 23
checkbox input "true"
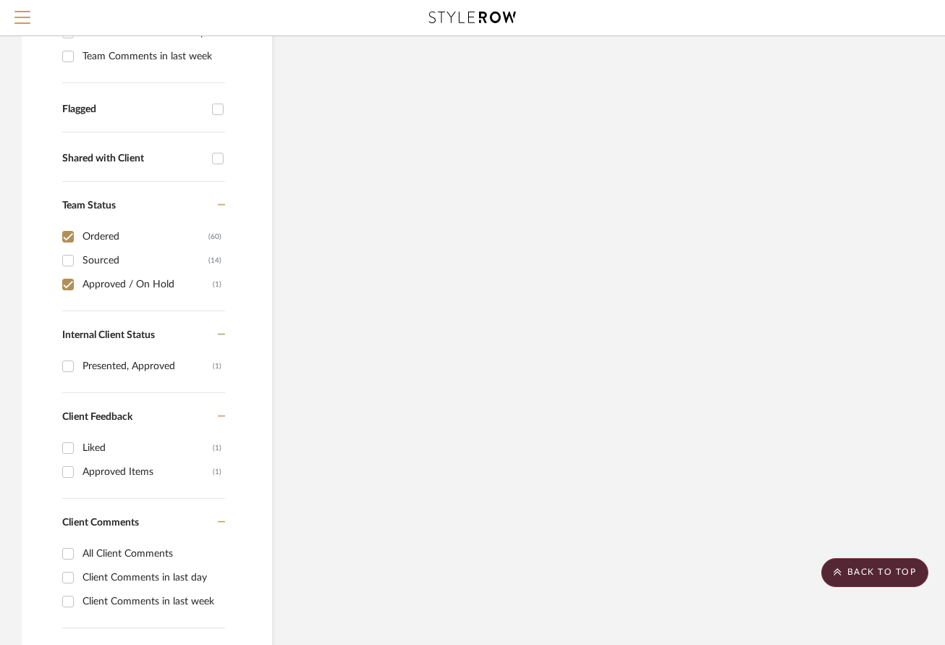
click at [64, 287] on input "Approved / On Hold (1)" at bounding box center [67, 284] width 23 height 23
checkbox input "false"
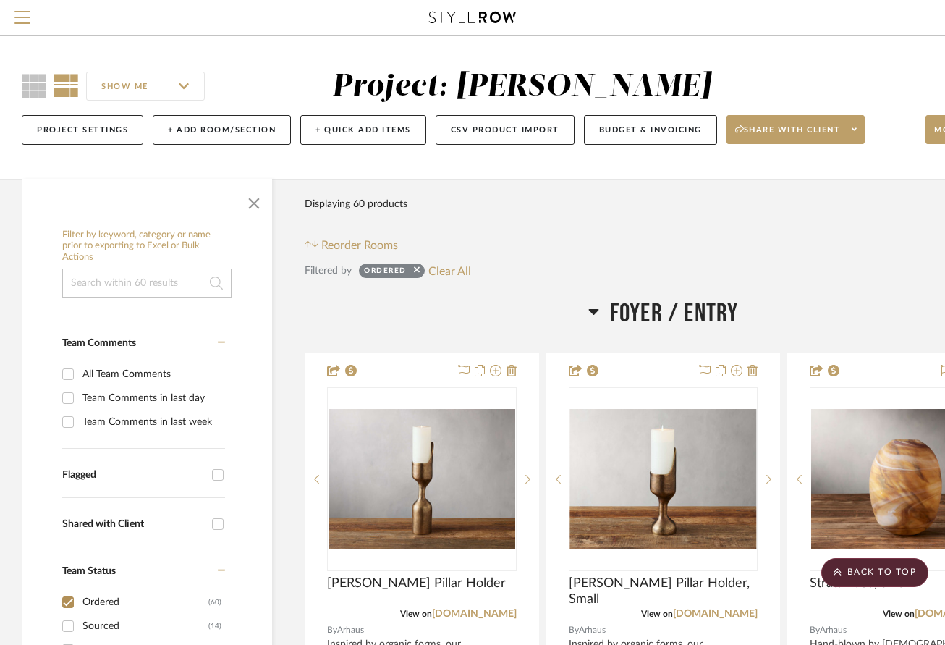
click at [680, 235] on div "Filter Products Displaying 60 products Reorder Rooms" at bounding box center [663, 222] width 717 height 64
click at [169, 282] on input at bounding box center [146, 283] width 169 height 29
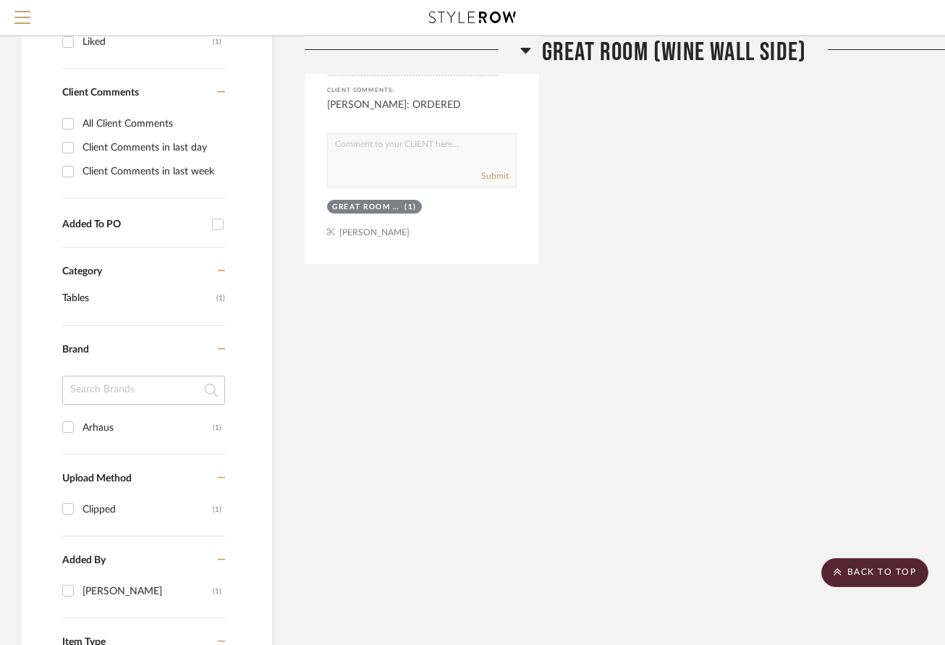
scroll to position [145, 0]
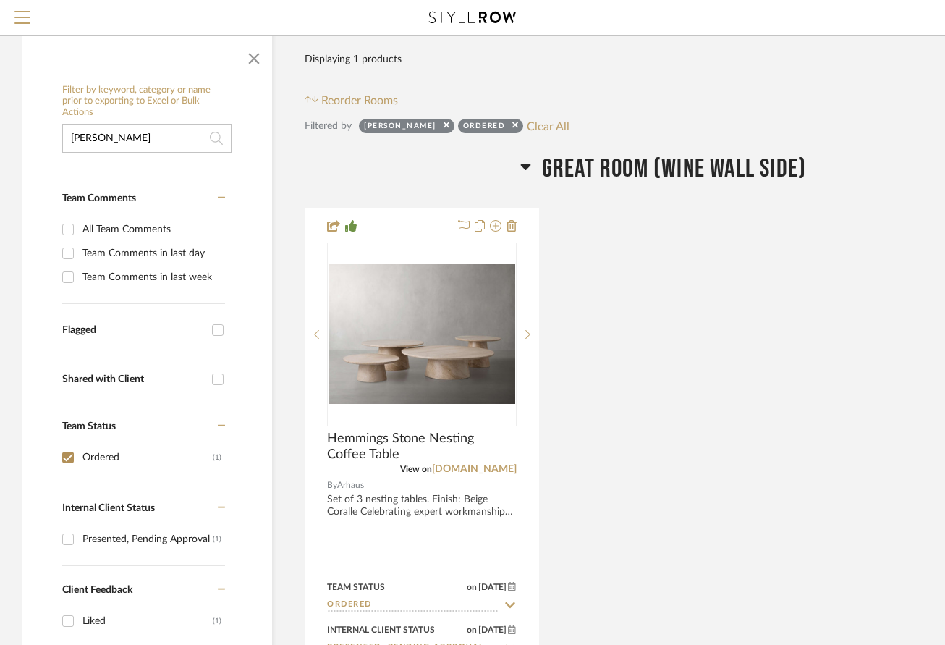
click at [110, 138] on input "hemm" at bounding box center [146, 138] width 169 height 29
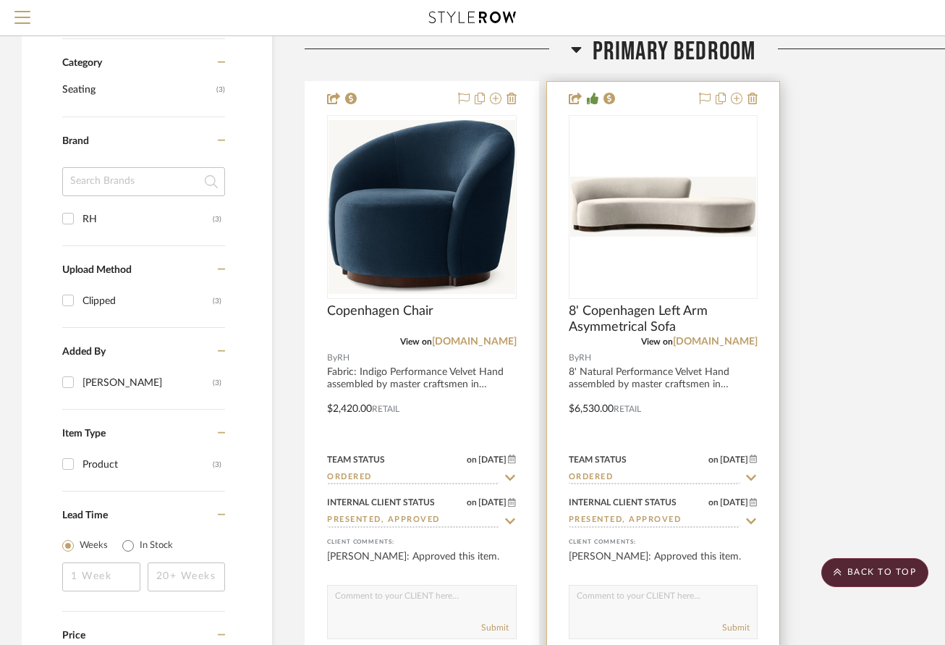
scroll to position [857, 0]
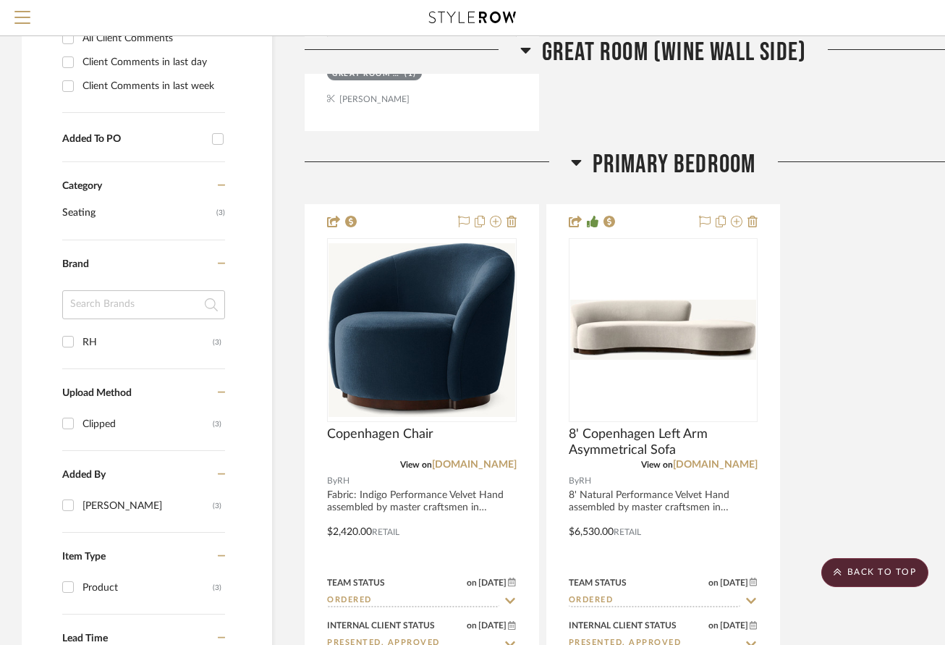
click at [817, 253] on div "Copenhagen Chair View on rh.com By RH Fabric: Indigo Performance Velvet Hand as…" at bounding box center [663, 521] width 717 height 635
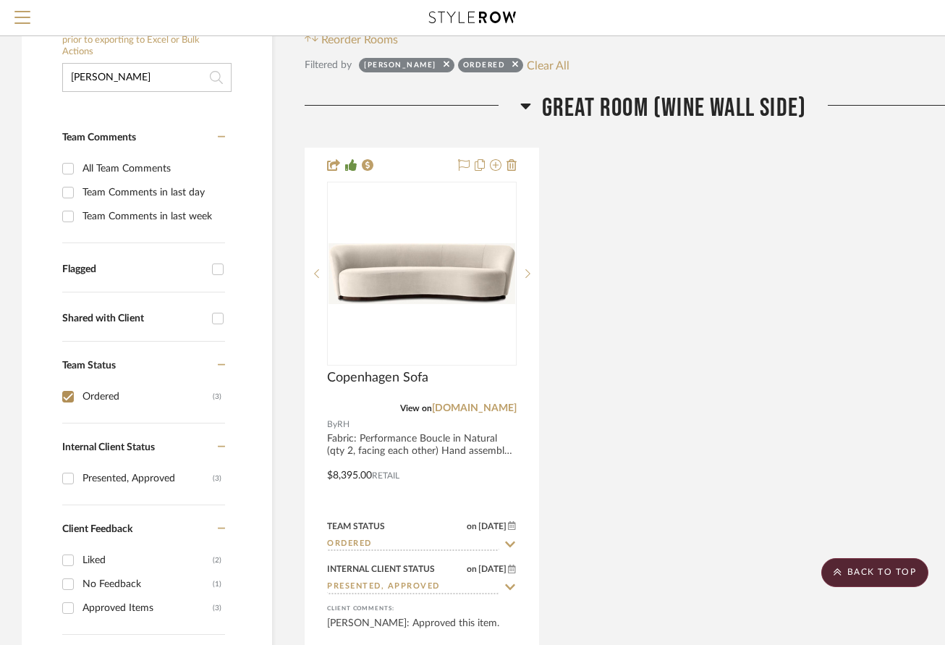
scroll to position [0, 0]
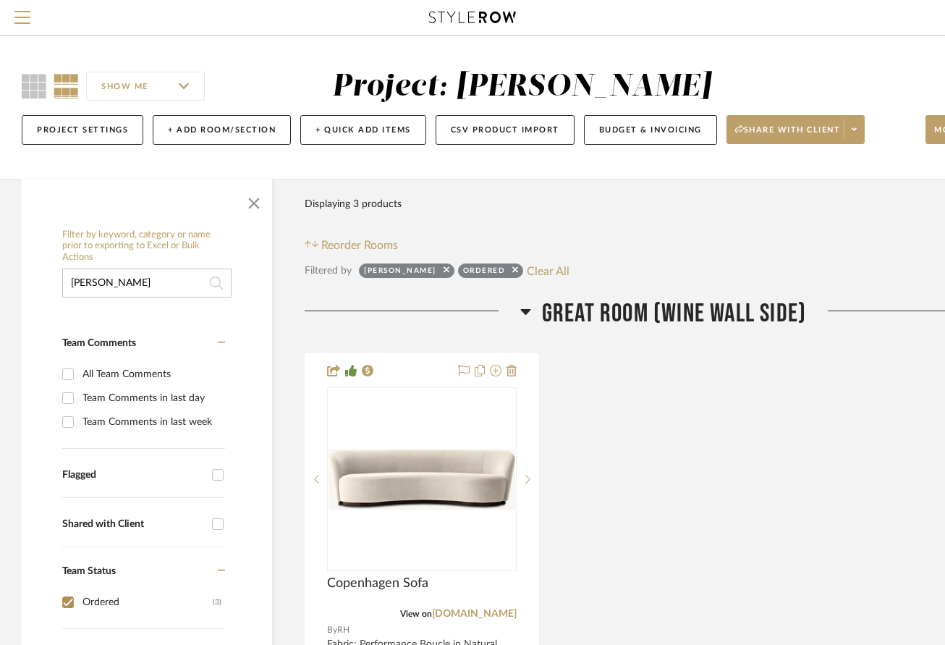
click at [136, 283] on input "copen" at bounding box center [146, 283] width 169 height 29
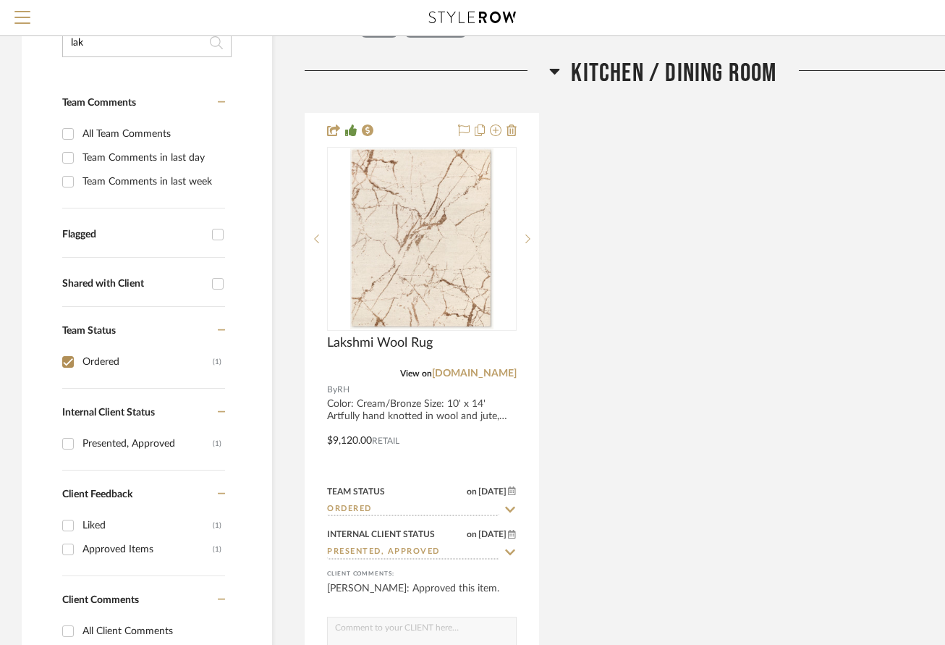
scroll to position [290, 0]
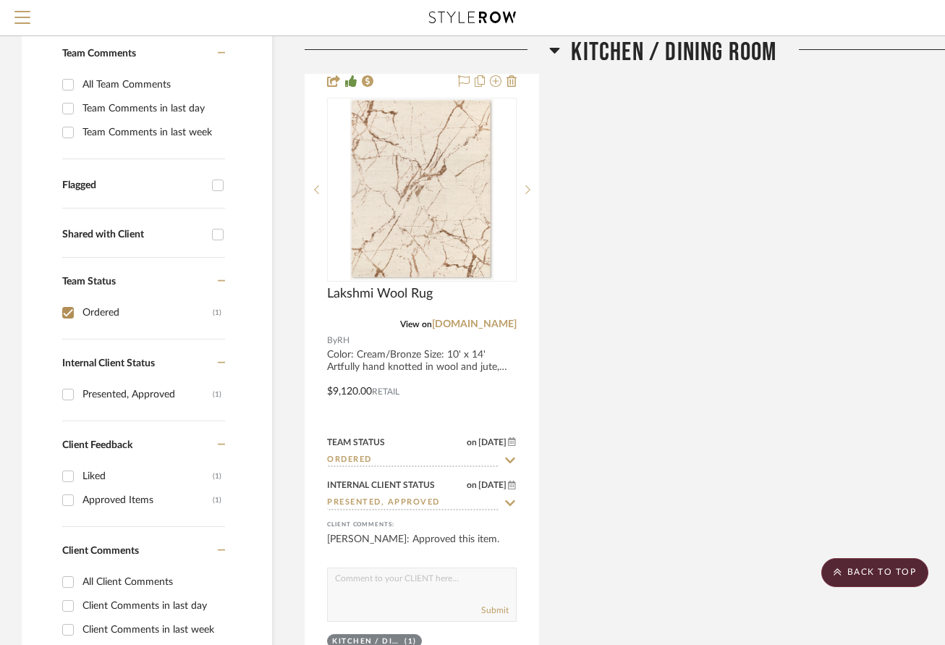
click at [707, 393] on div "Lakshmi Wool Rug View on rh.com By RH Color: Cream/Bronze Size: 10' x 14' Artfu…" at bounding box center [663, 381] width 717 height 635
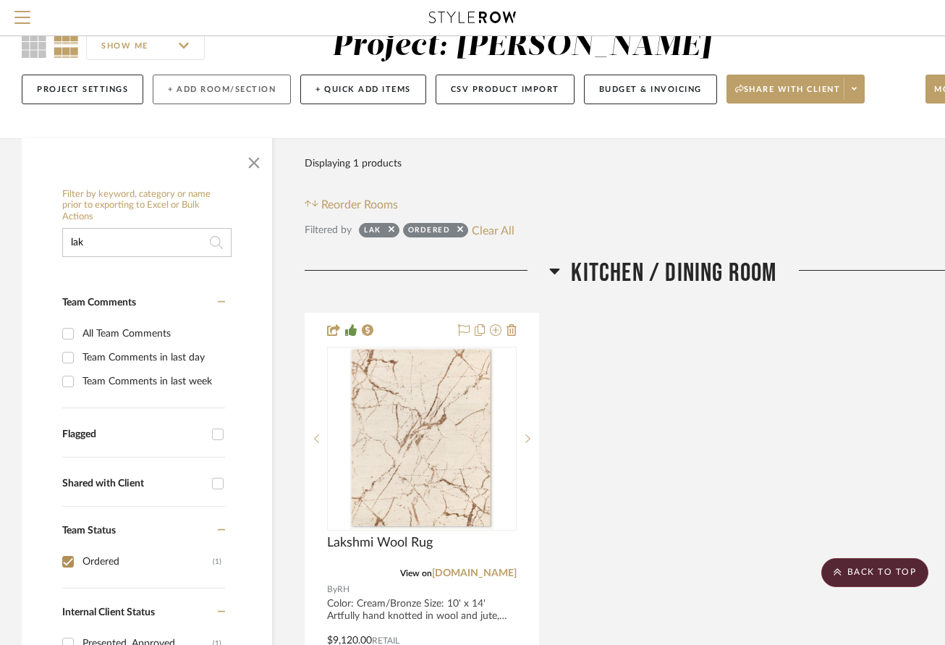
scroll to position [0, 0]
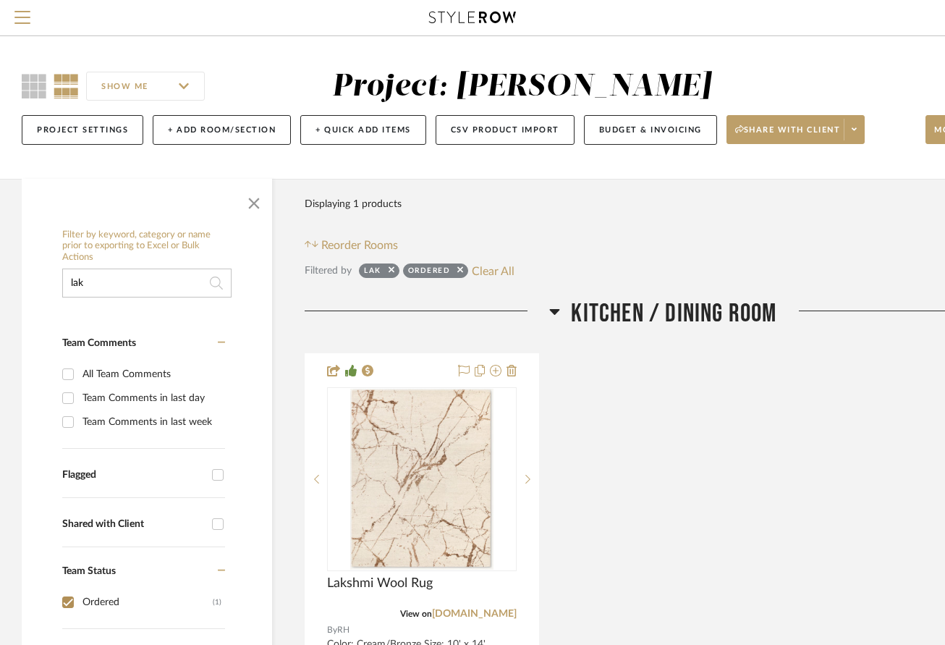
click at [127, 282] on input "lak" at bounding box center [146, 283] width 169 height 29
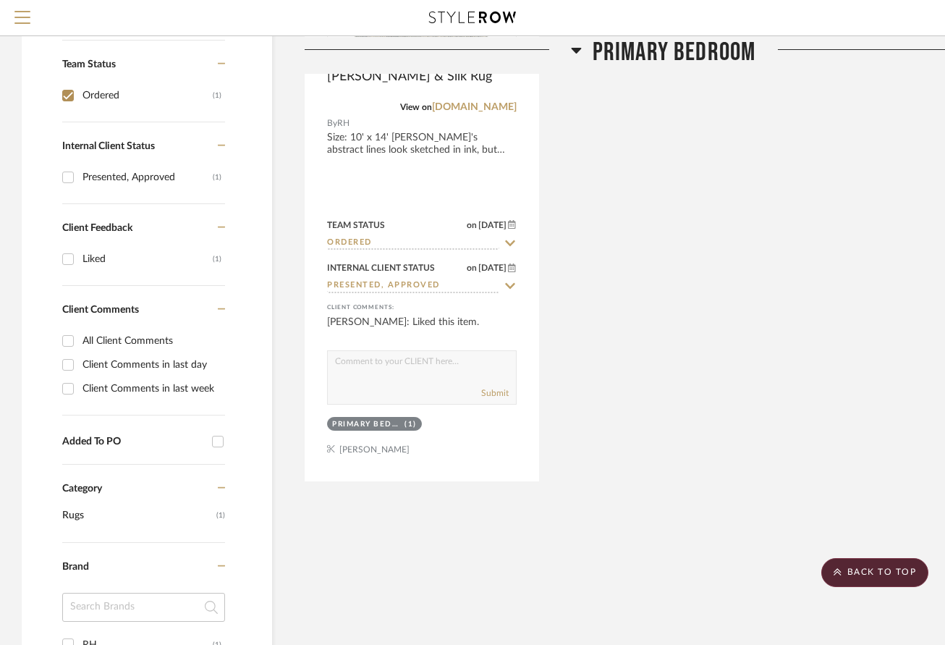
scroll to position [434, 0]
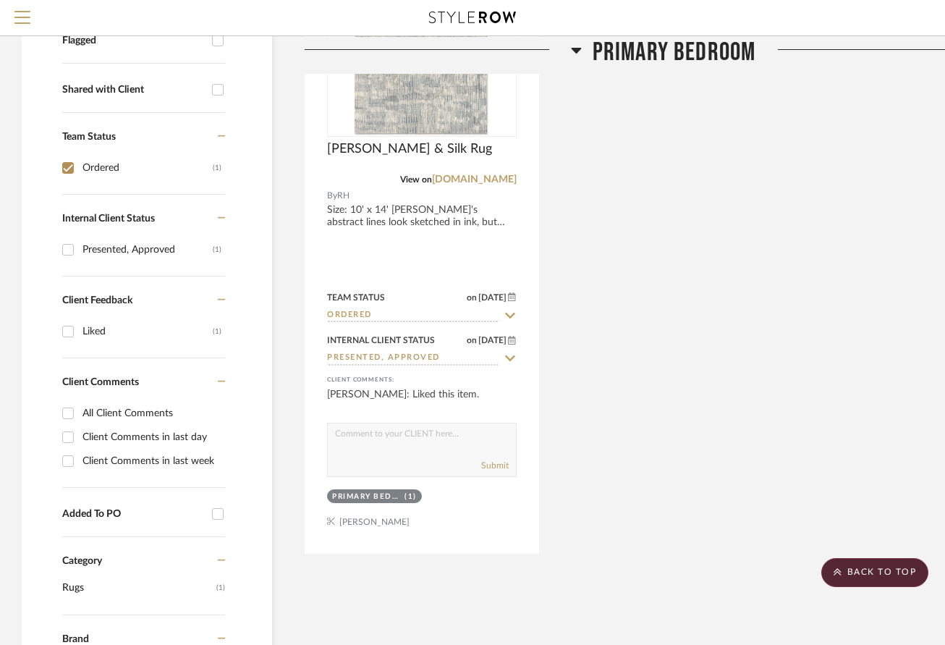
click at [602, 266] on div "Leila Wool & Silk Rug View on rh.com By RH Size: 10' x 14' Leila's abstract lin…" at bounding box center [663, 236] width 717 height 635
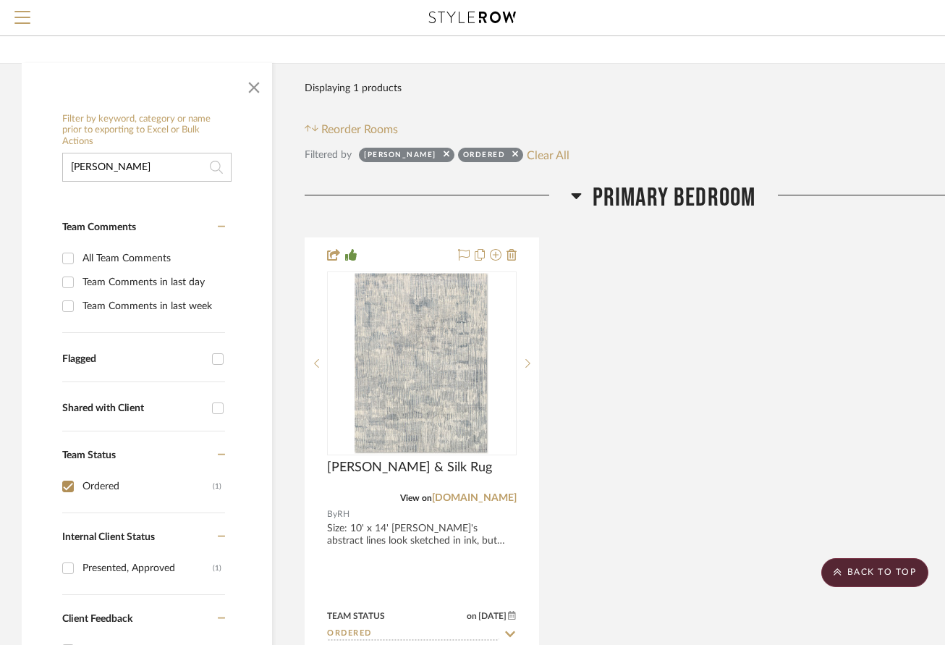
scroll to position [0, 0]
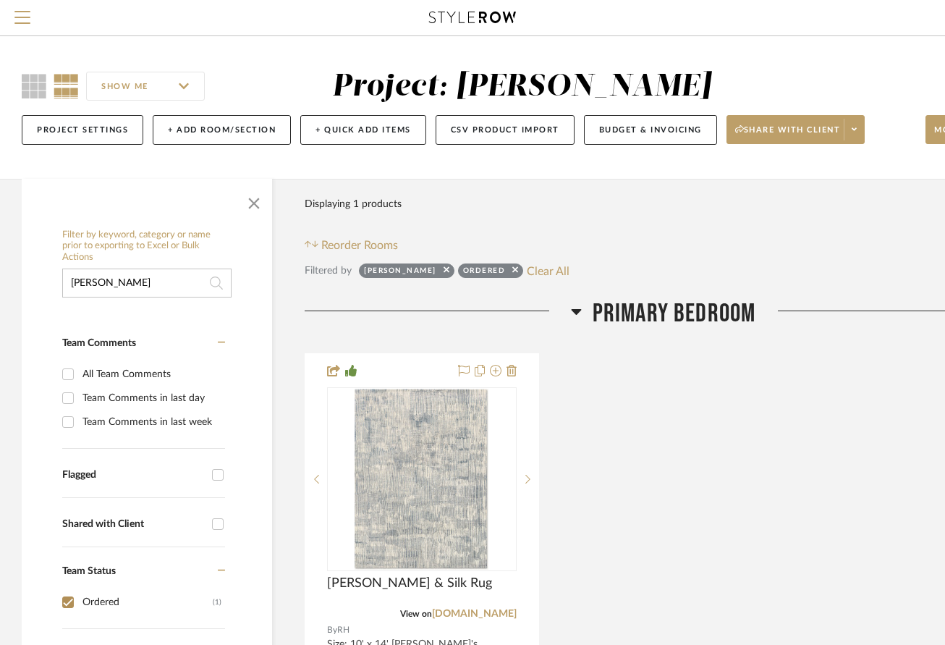
click at [131, 291] on input "leila" at bounding box center [146, 283] width 169 height 29
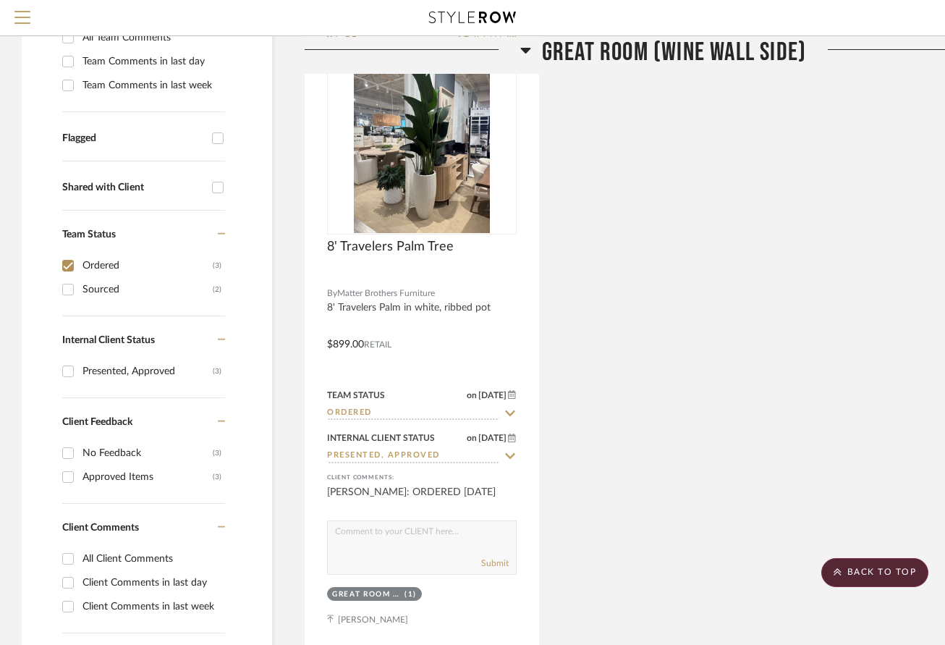
scroll to position [362, 0]
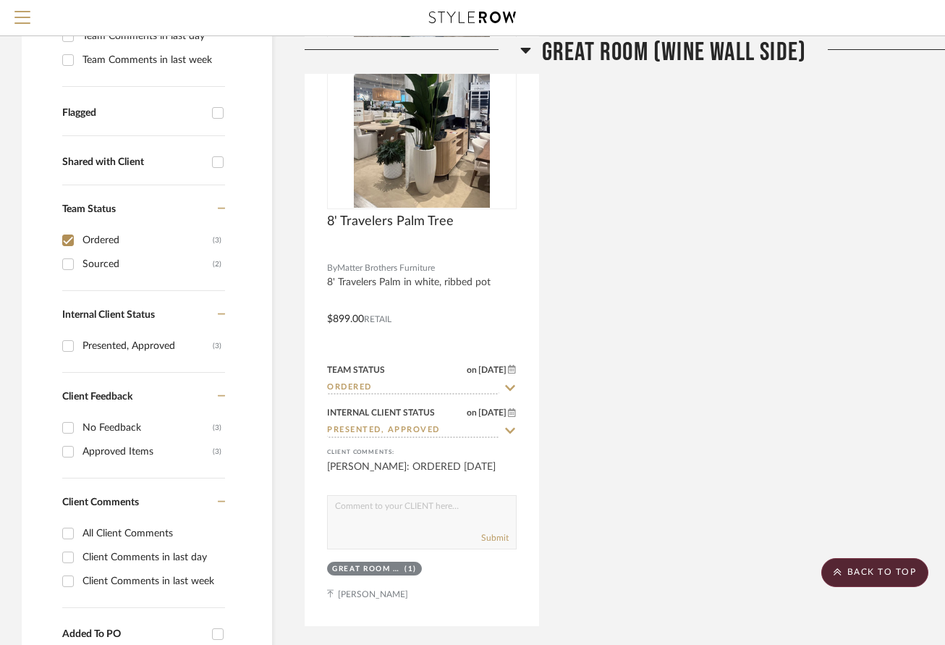
type input "matter"
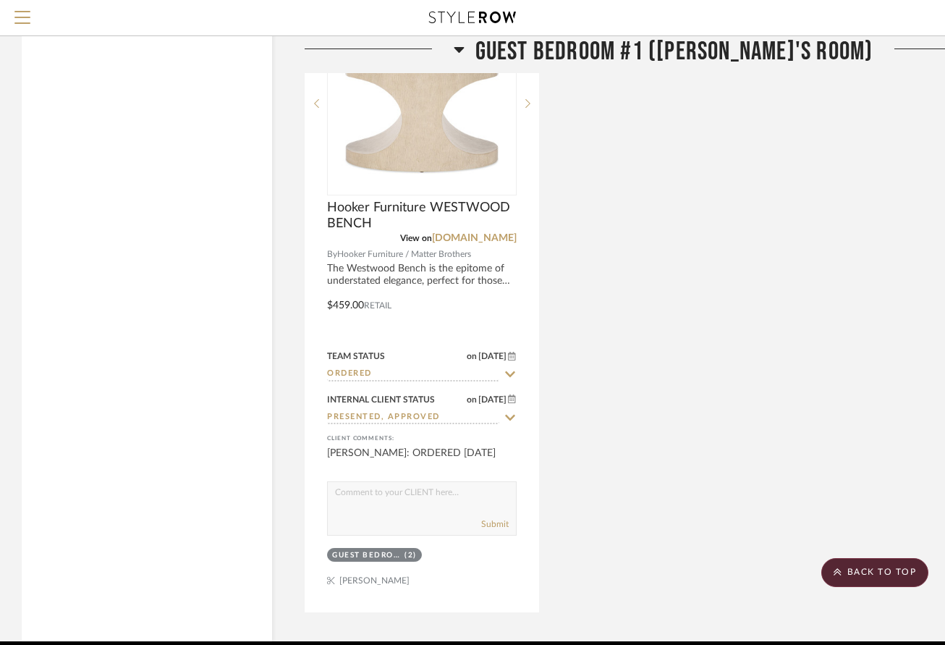
scroll to position [1855, 0]
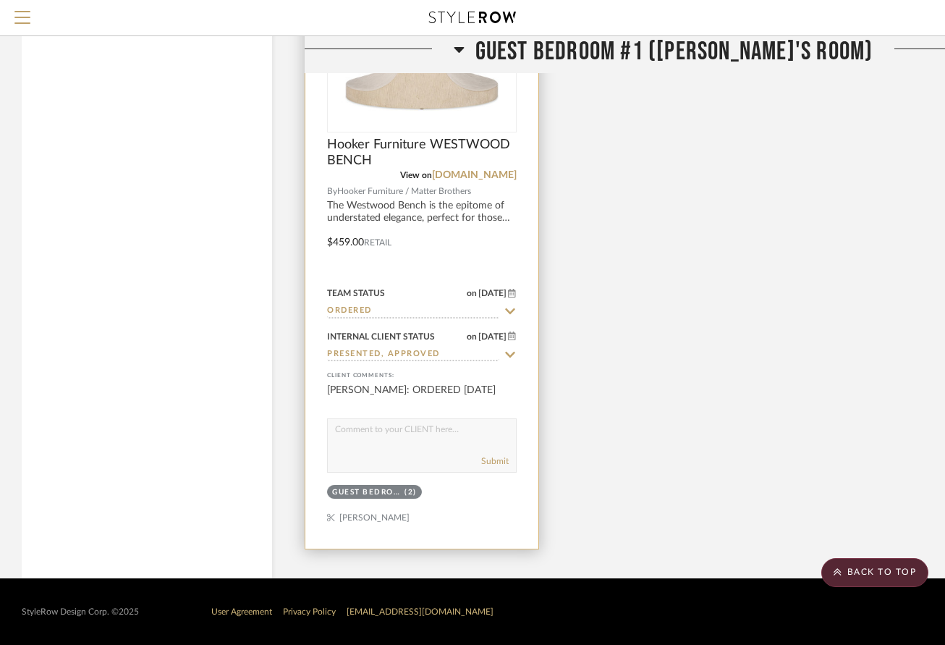
click at [459, 218] on div at bounding box center [421, 231] width 233 height 633
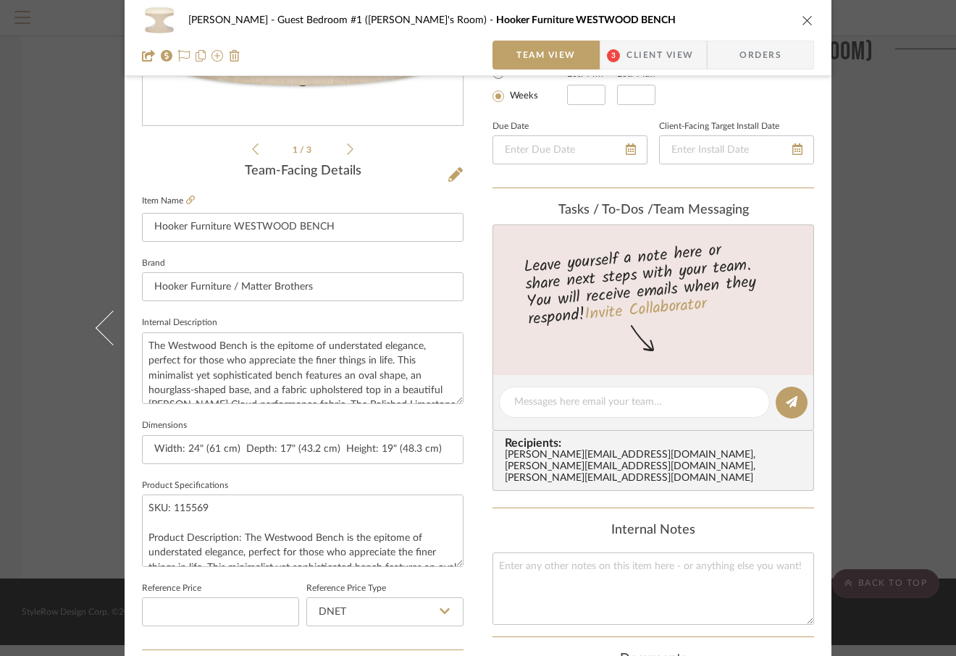
scroll to position [72, 0]
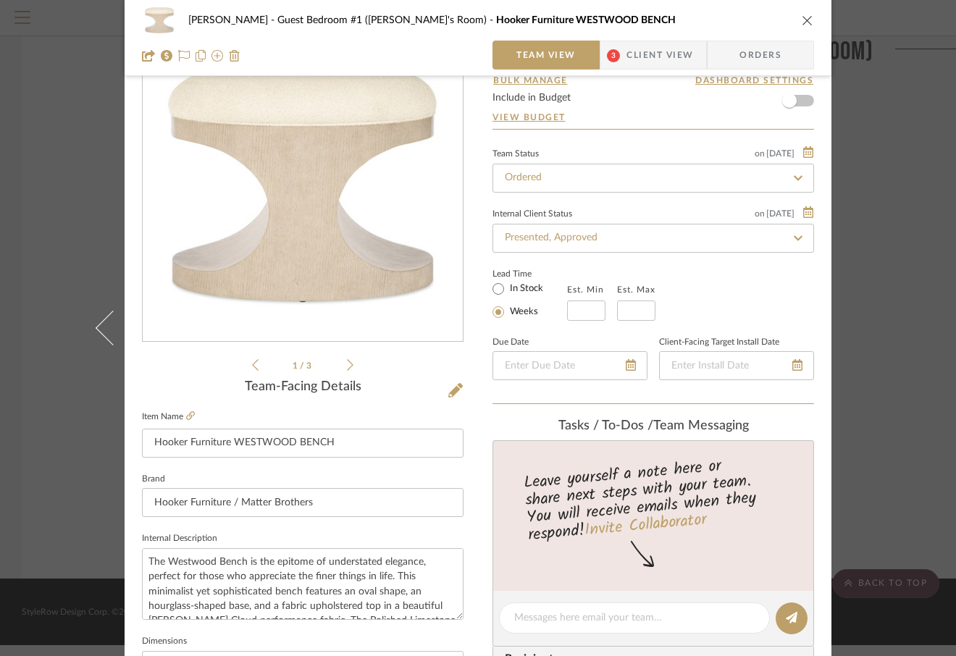
click at [795, 25] on div "Lisa Hughes Guest Bedroom #1 (Penny's Room) Hooker Furniture WESTWOOD BENCH" at bounding box center [478, 20] width 672 height 29
click at [804, 14] on icon "close" at bounding box center [807, 20] width 12 height 12
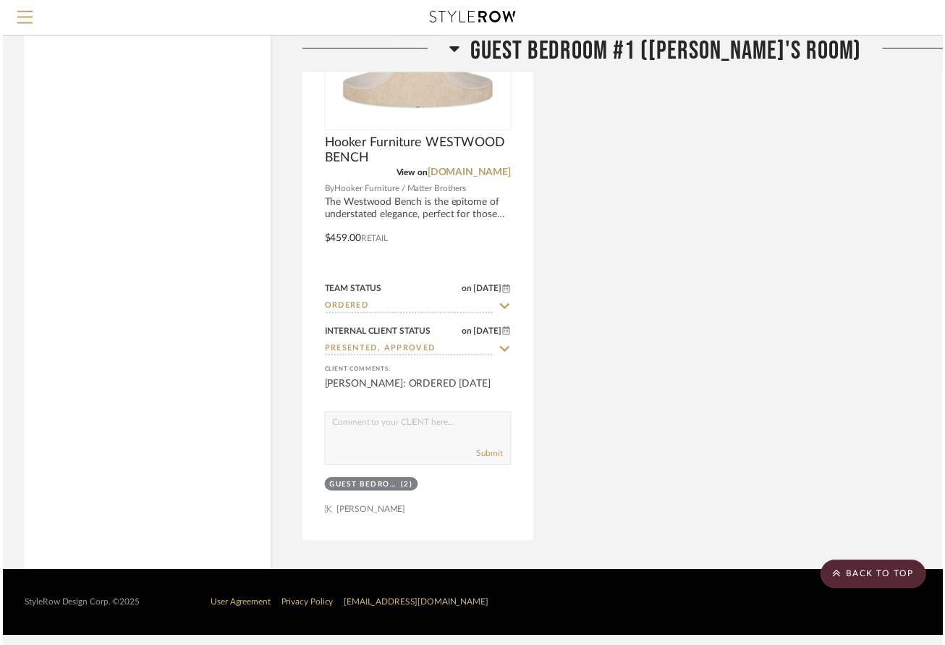
scroll to position [1855, 0]
